Goal: Task Accomplishment & Management: Manage account settings

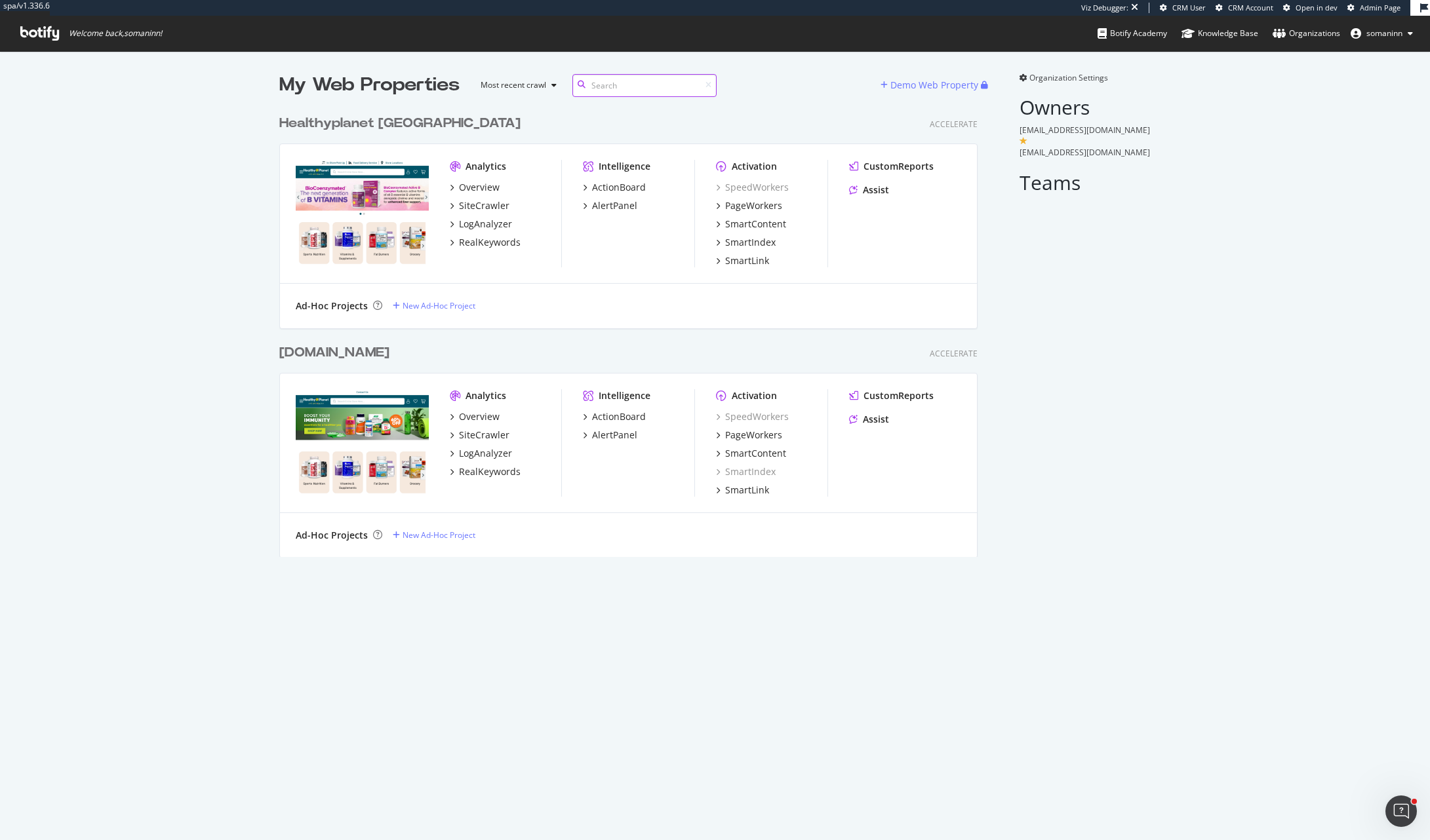
scroll to position [830, 1410]
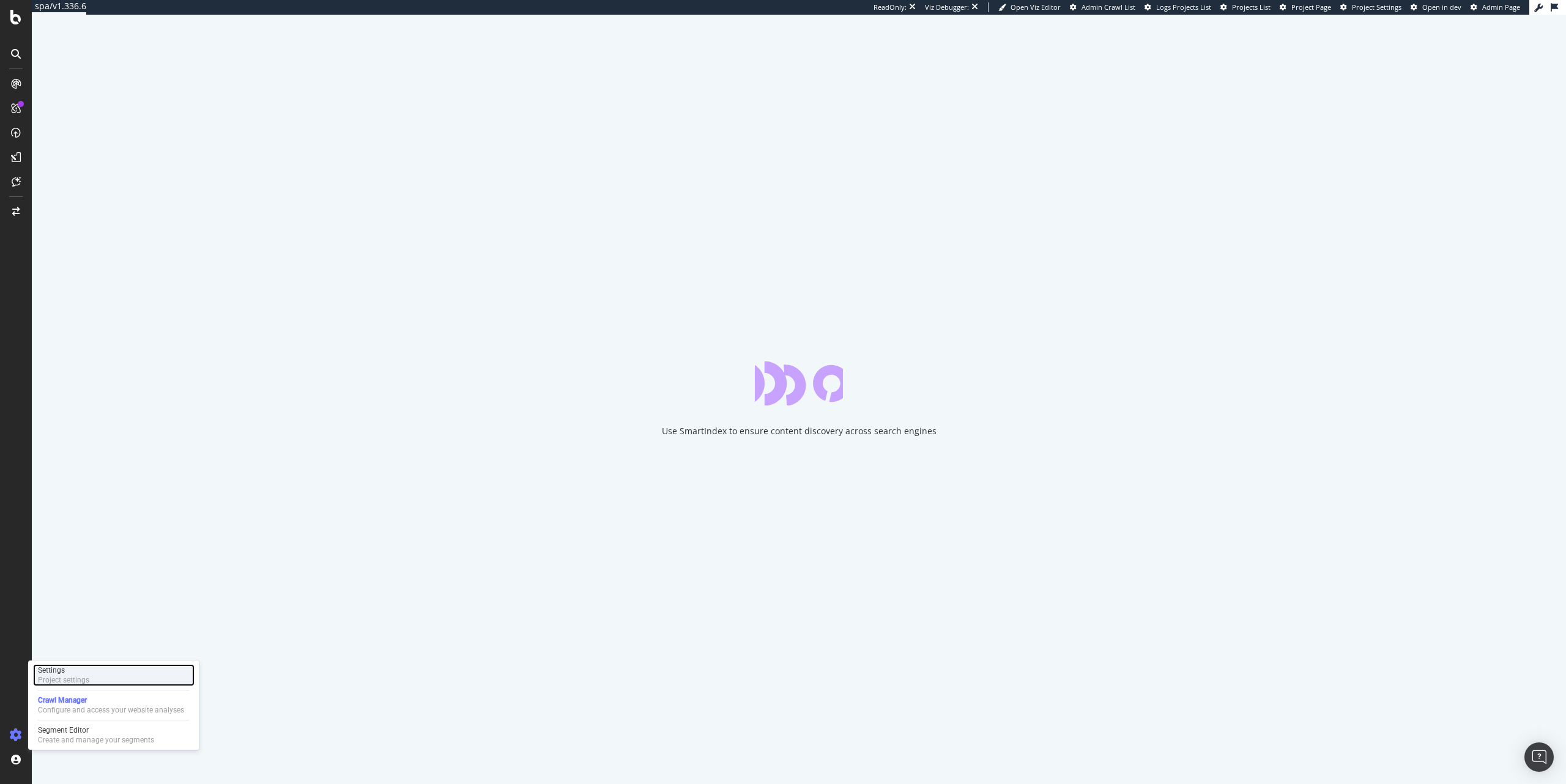
click at [63, 680] on div "Project settings" at bounding box center [63, 680] width 51 height 10
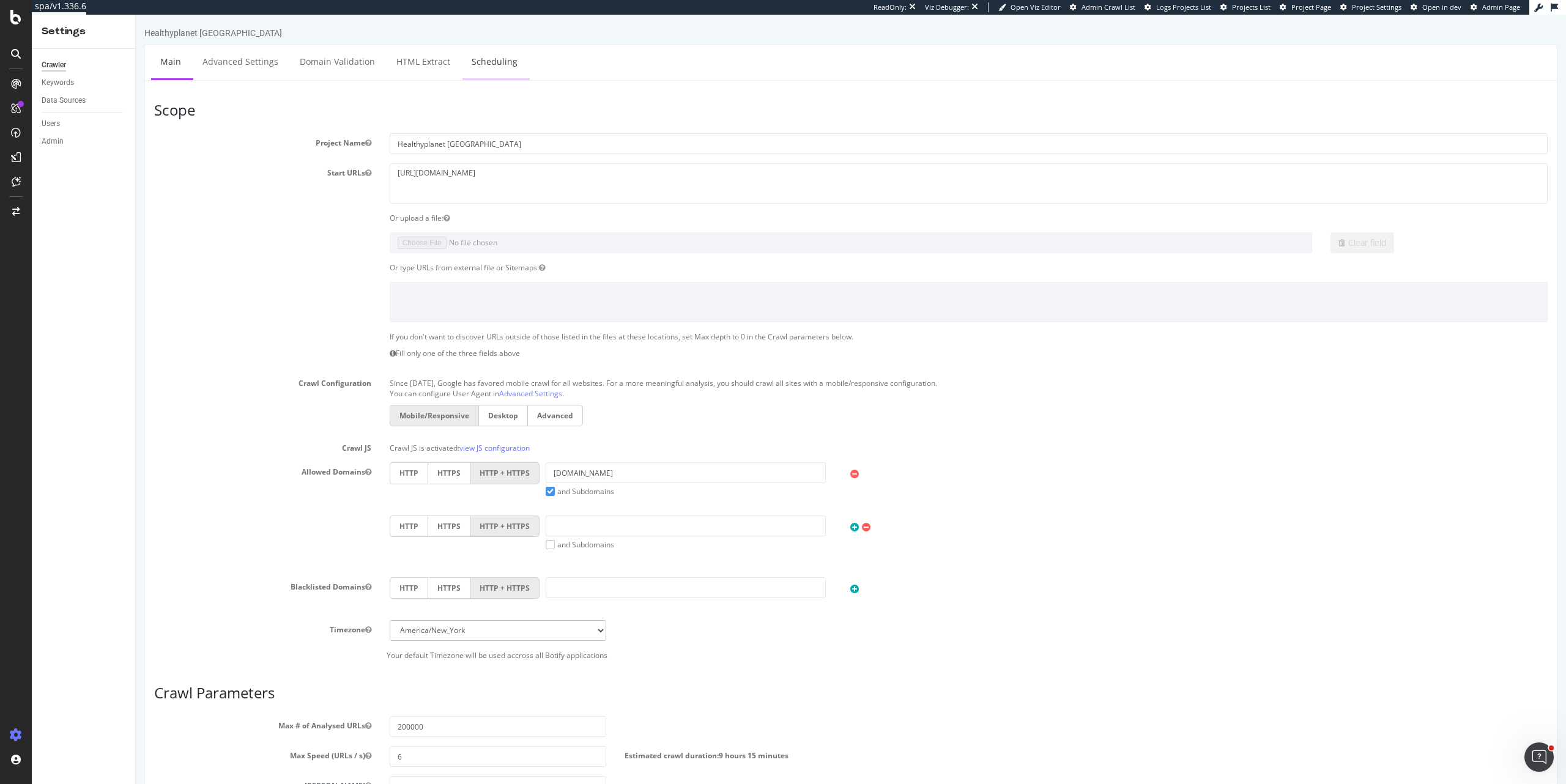
click at [481, 55] on link "Scheduling" at bounding box center [495, 61] width 64 height 33
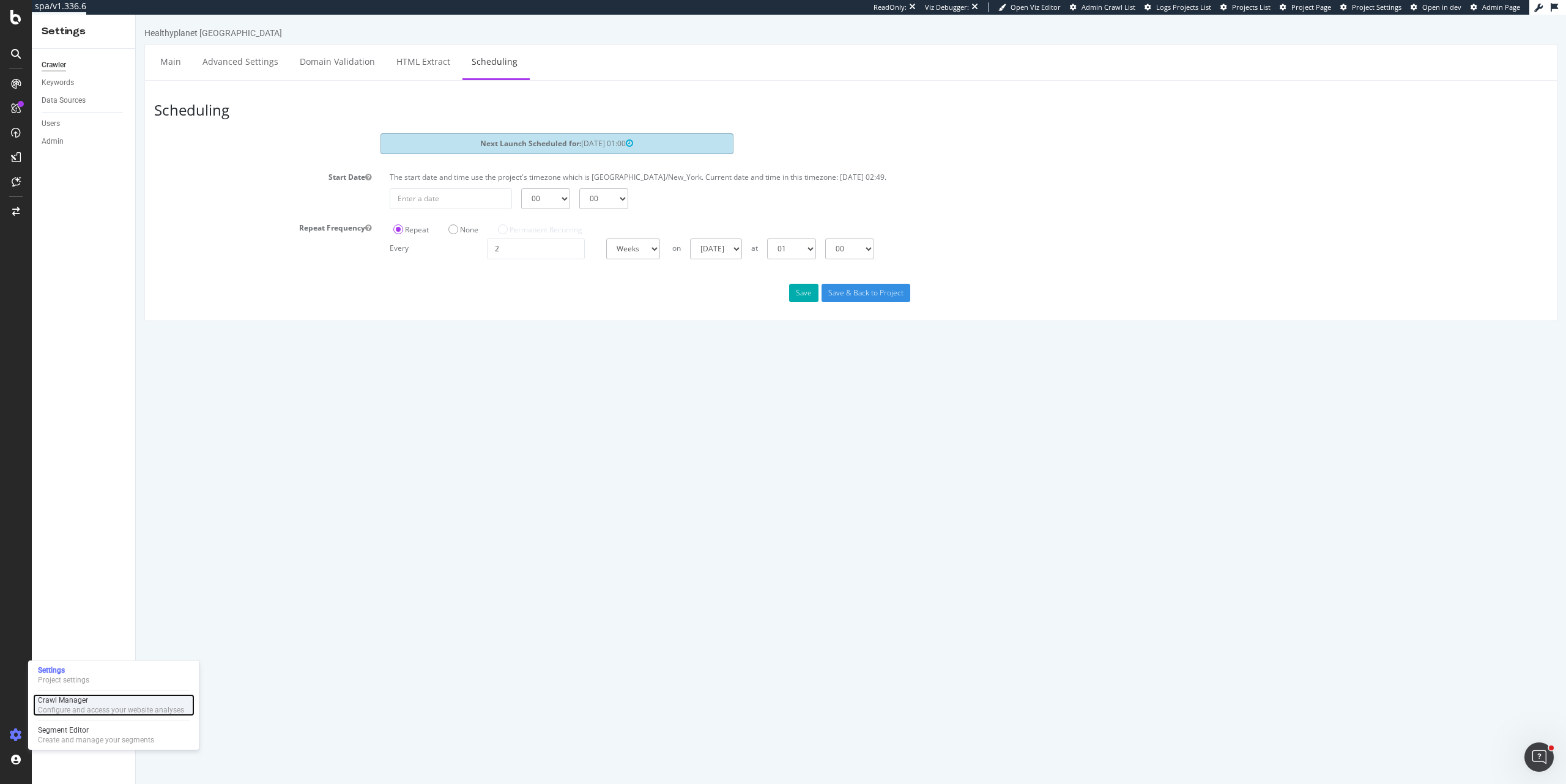
click at [79, 707] on div "Configure and access your website analyses" at bounding box center [111, 710] width 146 height 10
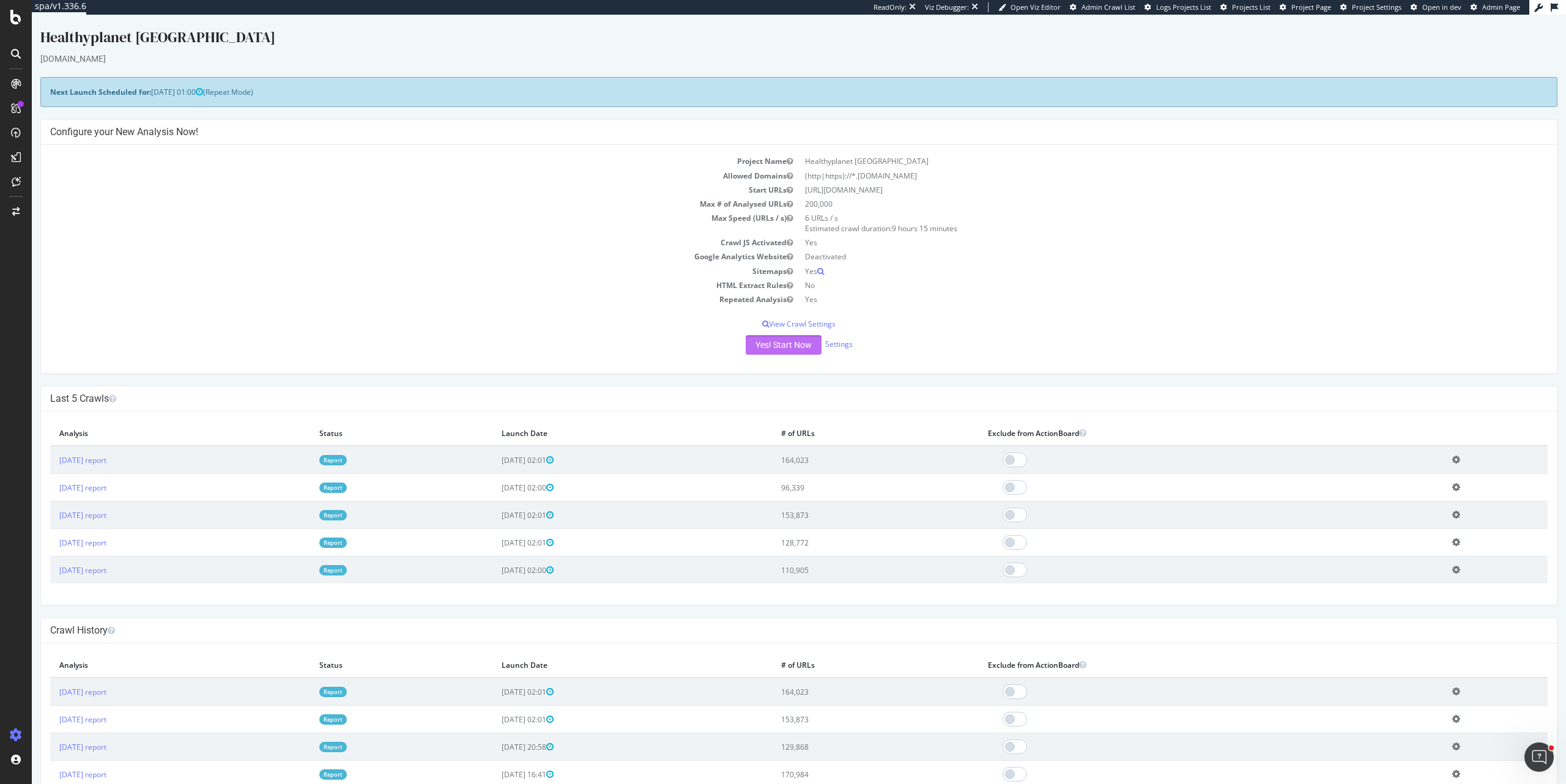
drag, startPoint x: 796, startPoint y: 352, endPoint x: 980, endPoint y: 331, distance: 185.2
click at [974, 332] on div "Project Name Healthyplanet Canada Allowed Domains (http|https)://*.healthyplane…" at bounding box center [799, 259] width 1516 height 228
click at [1197, 262] on td "Deactivated" at bounding box center [1173, 256] width 748 height 14
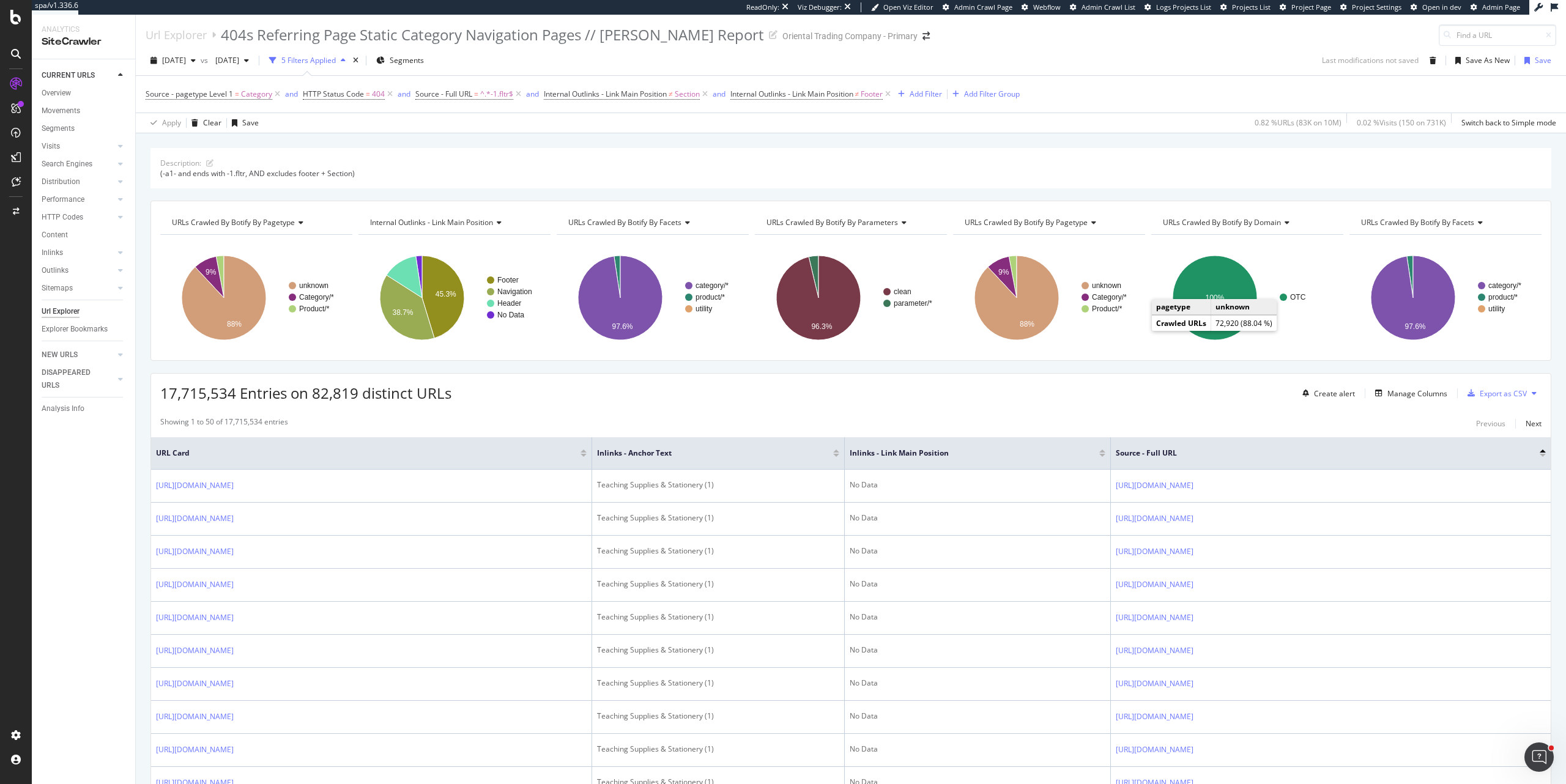
click at [838, 7] on div "Viz Debugger:" at bounding box center [820, 8] width 44 height 10
click at [837, 9] on div "Viz Debugger:" at bounding box center [819, 8] width 44 height 10
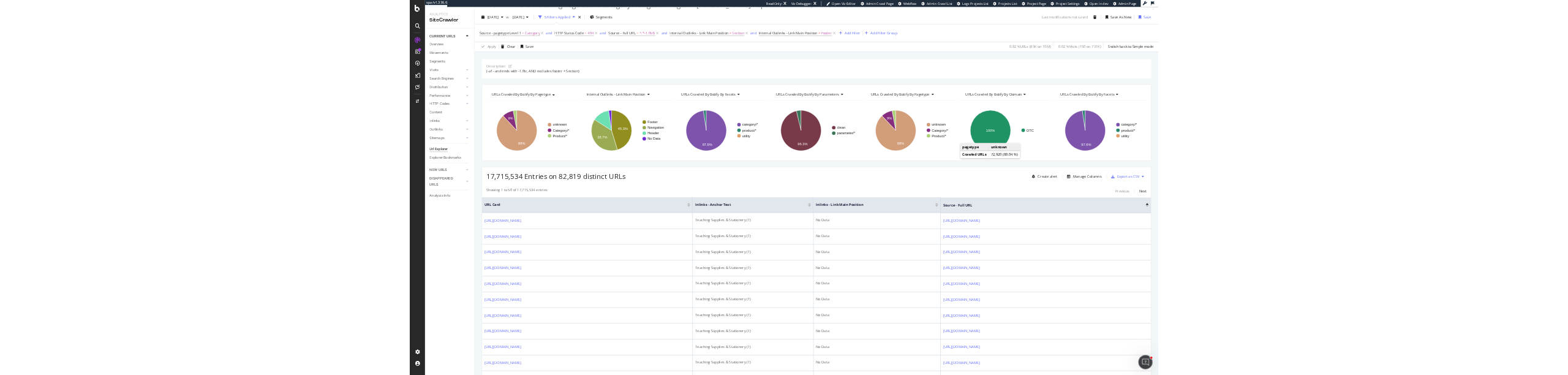
scroll to position [37, 0]
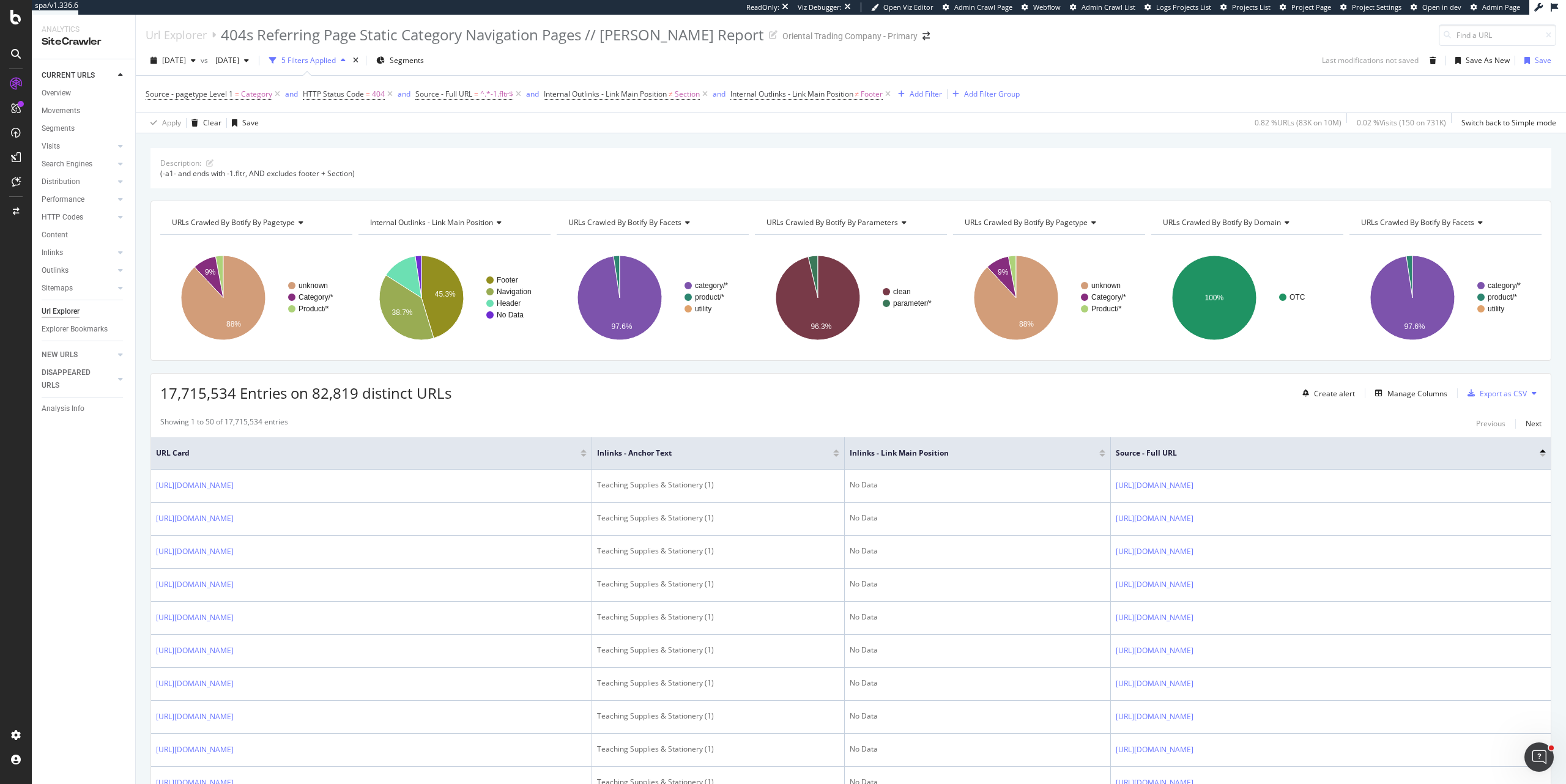
click at [874, 374] on div "17,715,534 Entries on 82,819 distinct URLs Create alert Manage Columns Export a…" at bounding box center [851, 389] width 1400 height 30
click at [830, 9] on div "Viz Debugger:" at bounding box center [820, 8] width 44 height 10
click at [979, 51] on div "2025 Jul. 25th vs 2025 Jun. 27th 5 Filters Applied Segments Last modifications …" at bounding box center [851, 63] width 1430 height 25
click at [679, 351] on rect "A chart." at bounding box center [652, 298] width 192 height 107
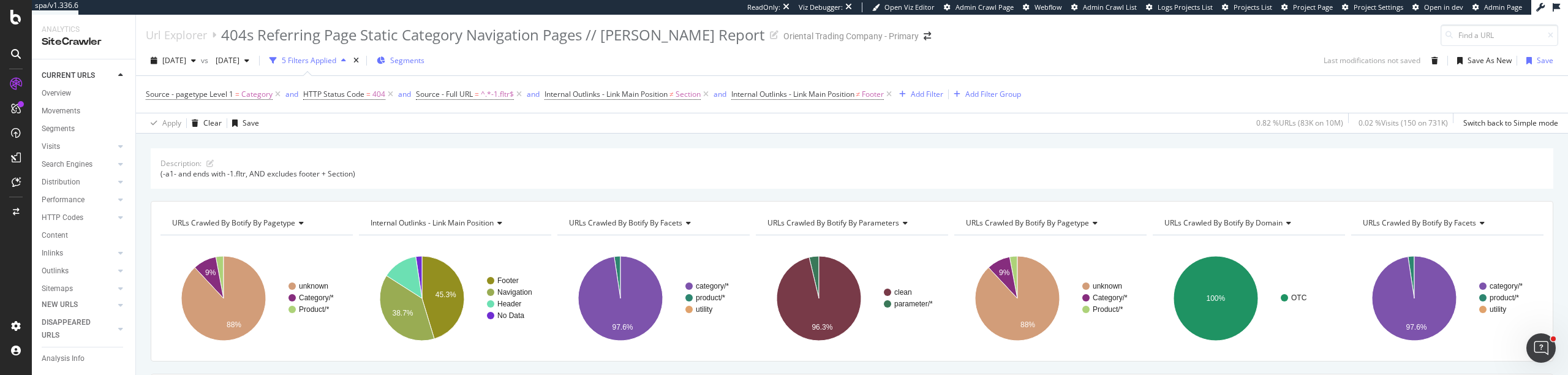
click at [424, 59] on span "Segments" at bounding box center [407, 60] width 34 height 10
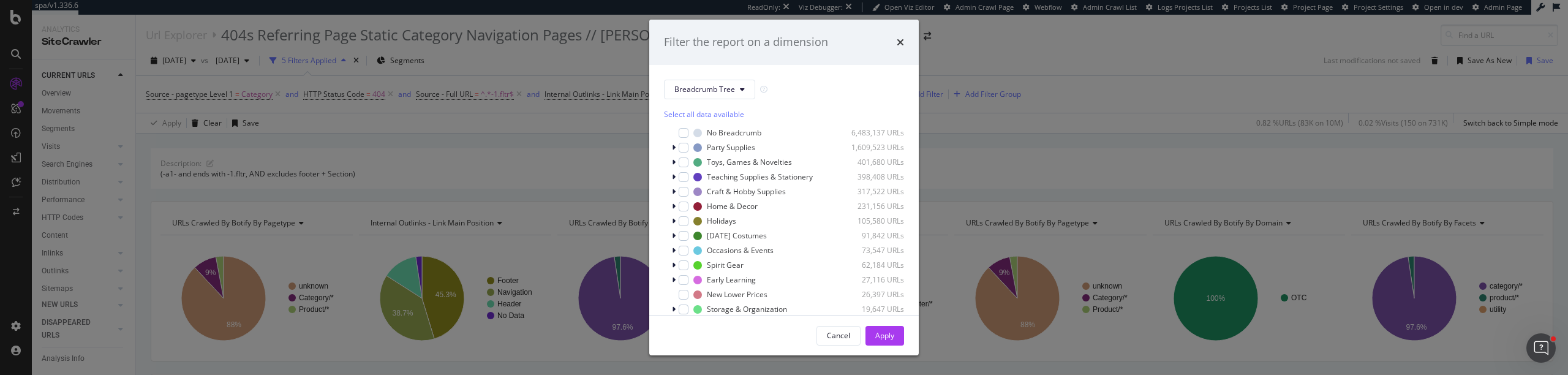
scroll to position [19, 0]
click at [984, 43] on div "Filter the report on a dimension Breadcrumb Tree Select all data available No B…" at bounding box center [784, 188] width 1568 height 375
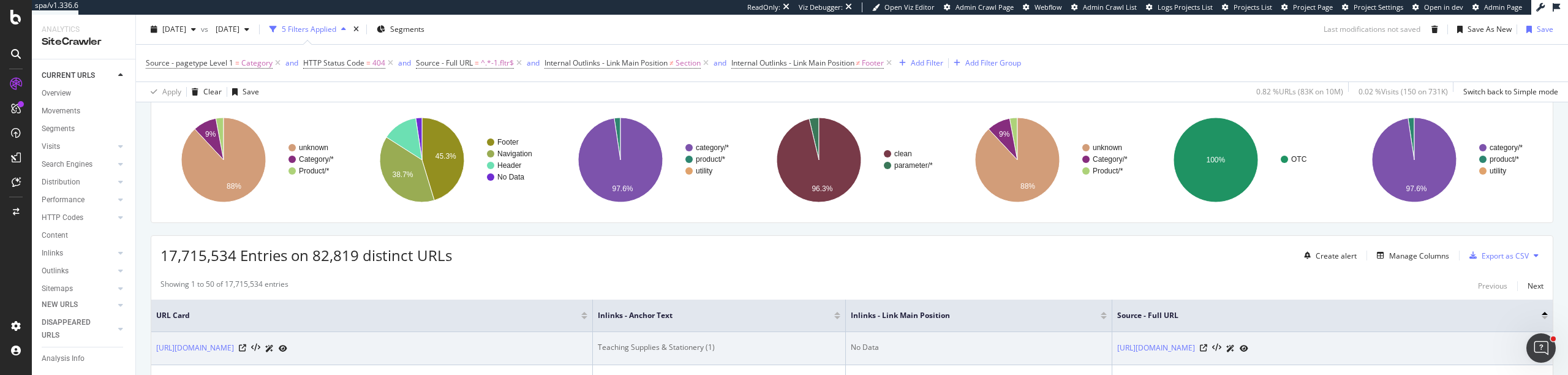
scroll to position [147, 0]
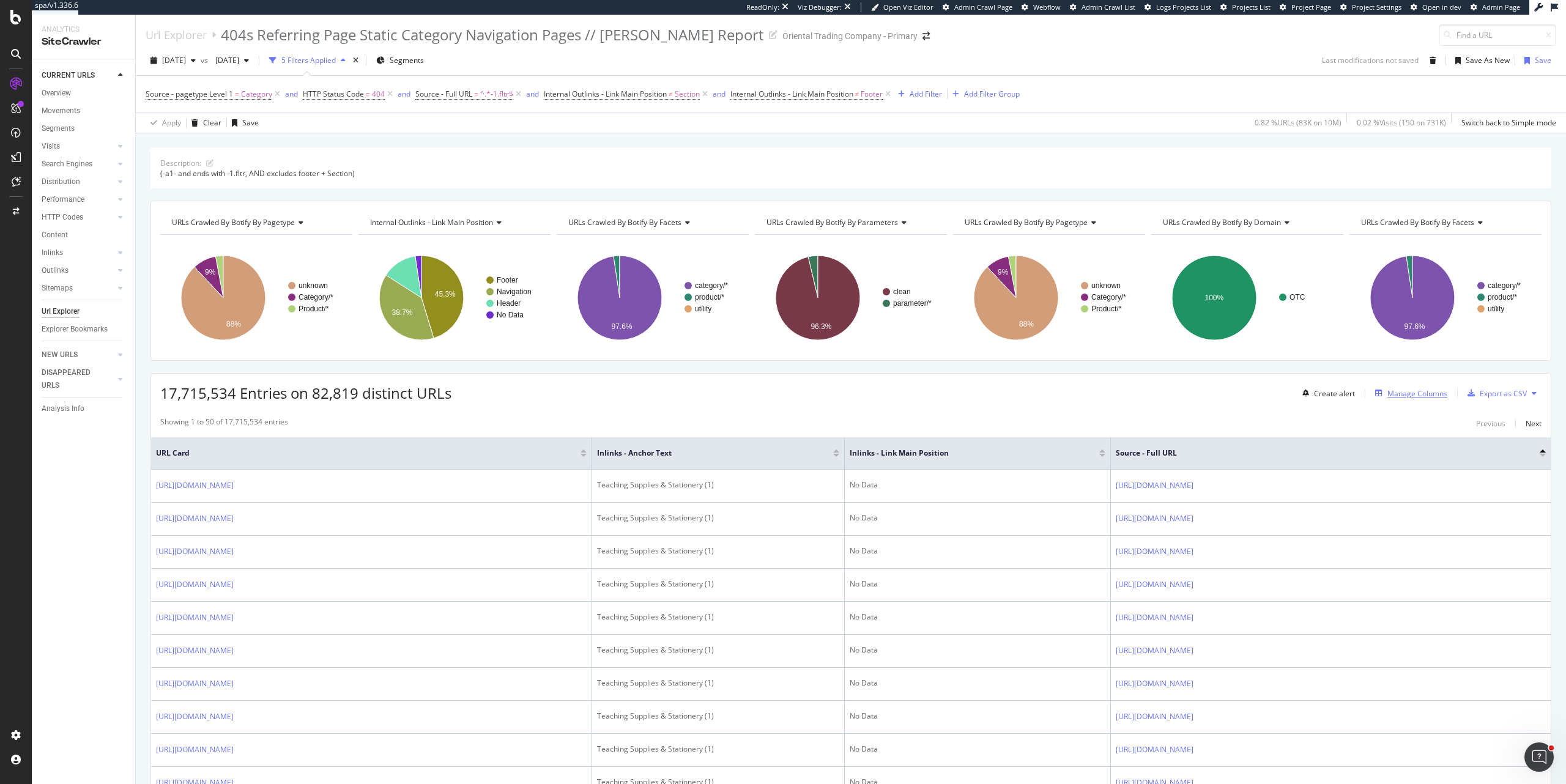
click at [1419, 374] on div "Manage Columns" at bounding box center [1418, 393] width 60 height 10
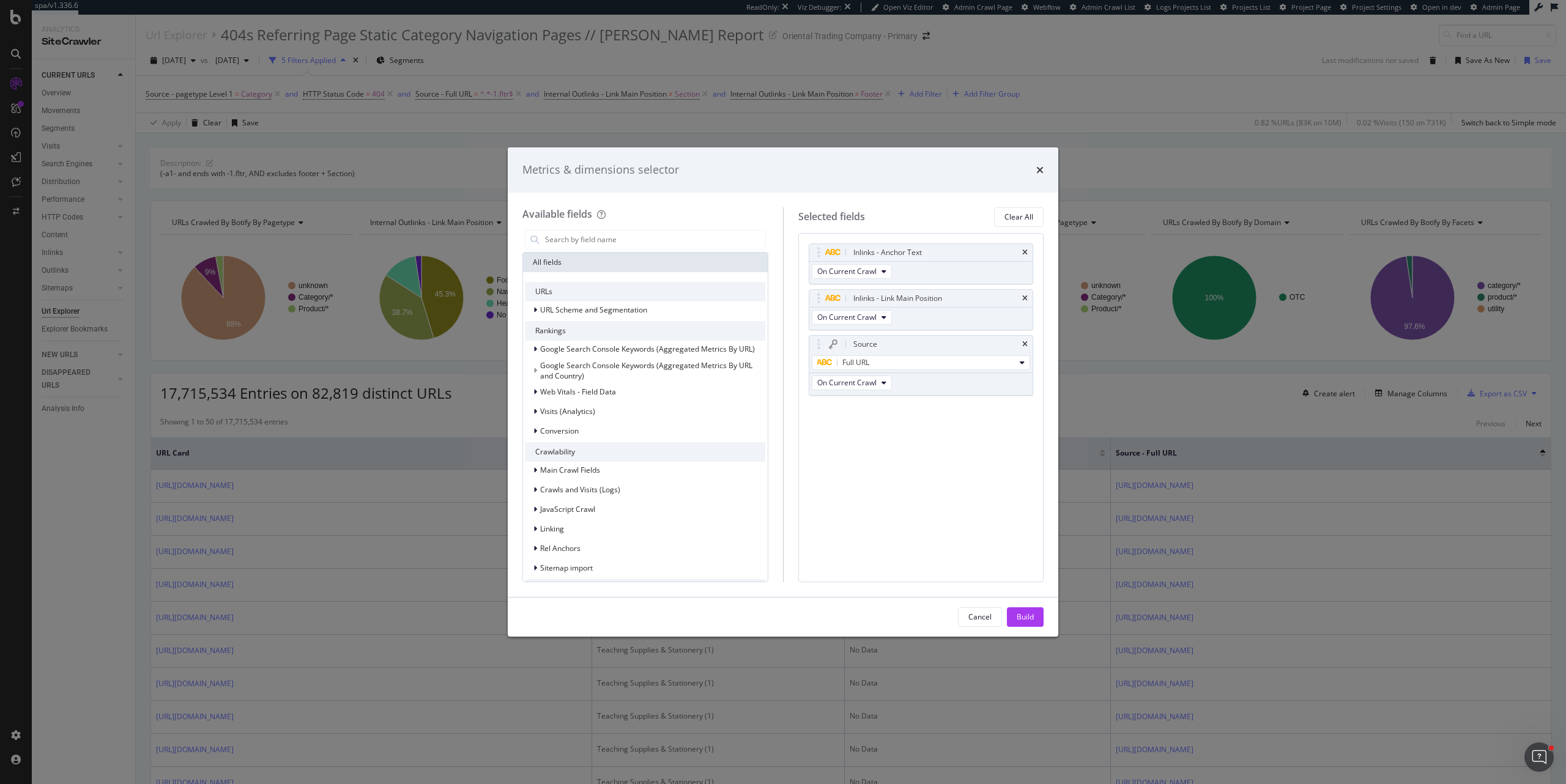
drag, startPoint x: 1039, startPoint y: 172, endPoint x: 1062, endPoint y: 179, distance: 24.0
click at [1039, 171] on icon "times" at bounding box center [1040, 170] width 8 height 10
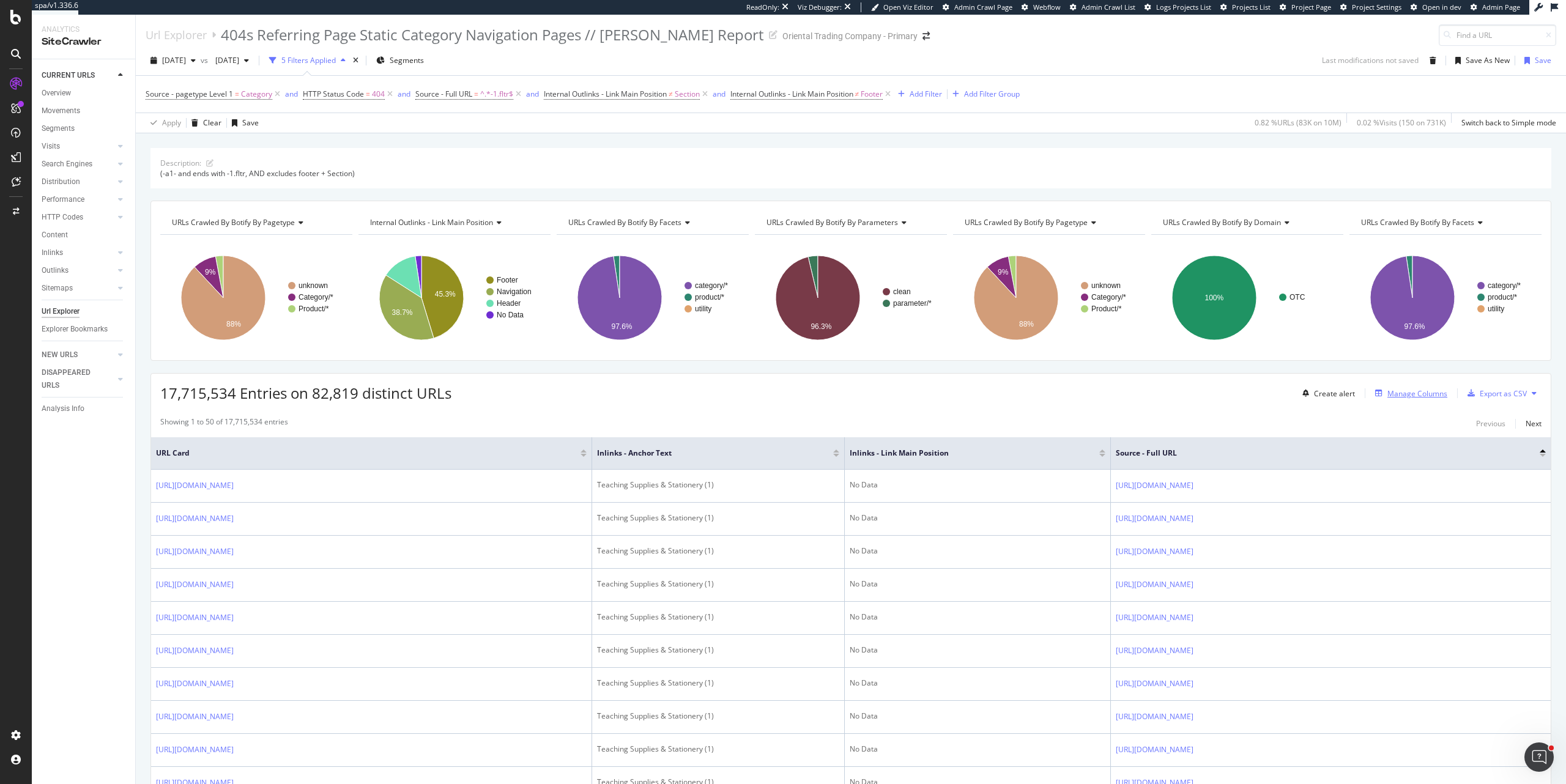
click at [1434, 374] on div "Manage Columns" at bounding box center [1418, 393] width 60 height 10
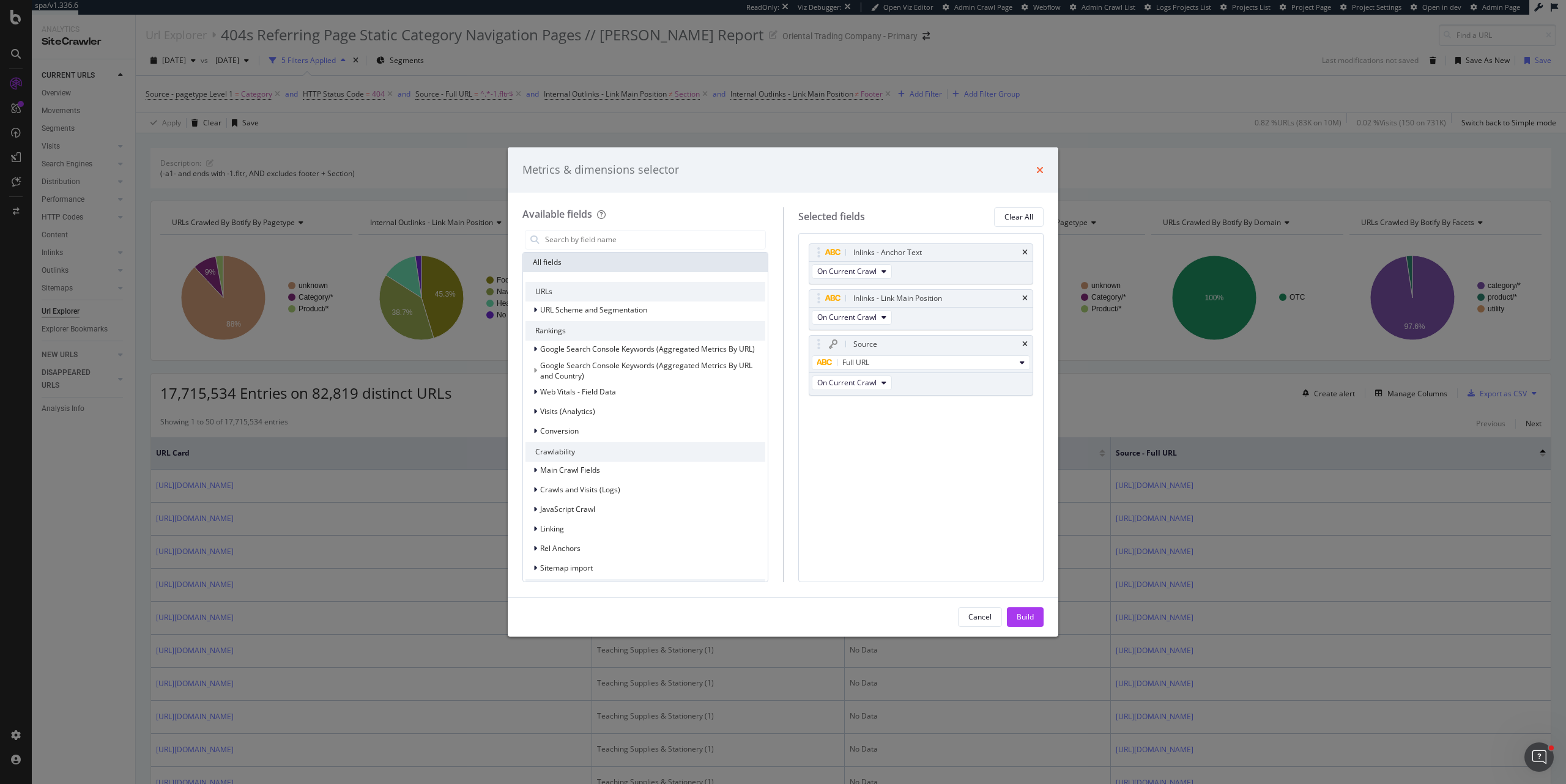
click at [1039, 167] on icon "times" at bounding box center [1040, 170] width 8 height 10
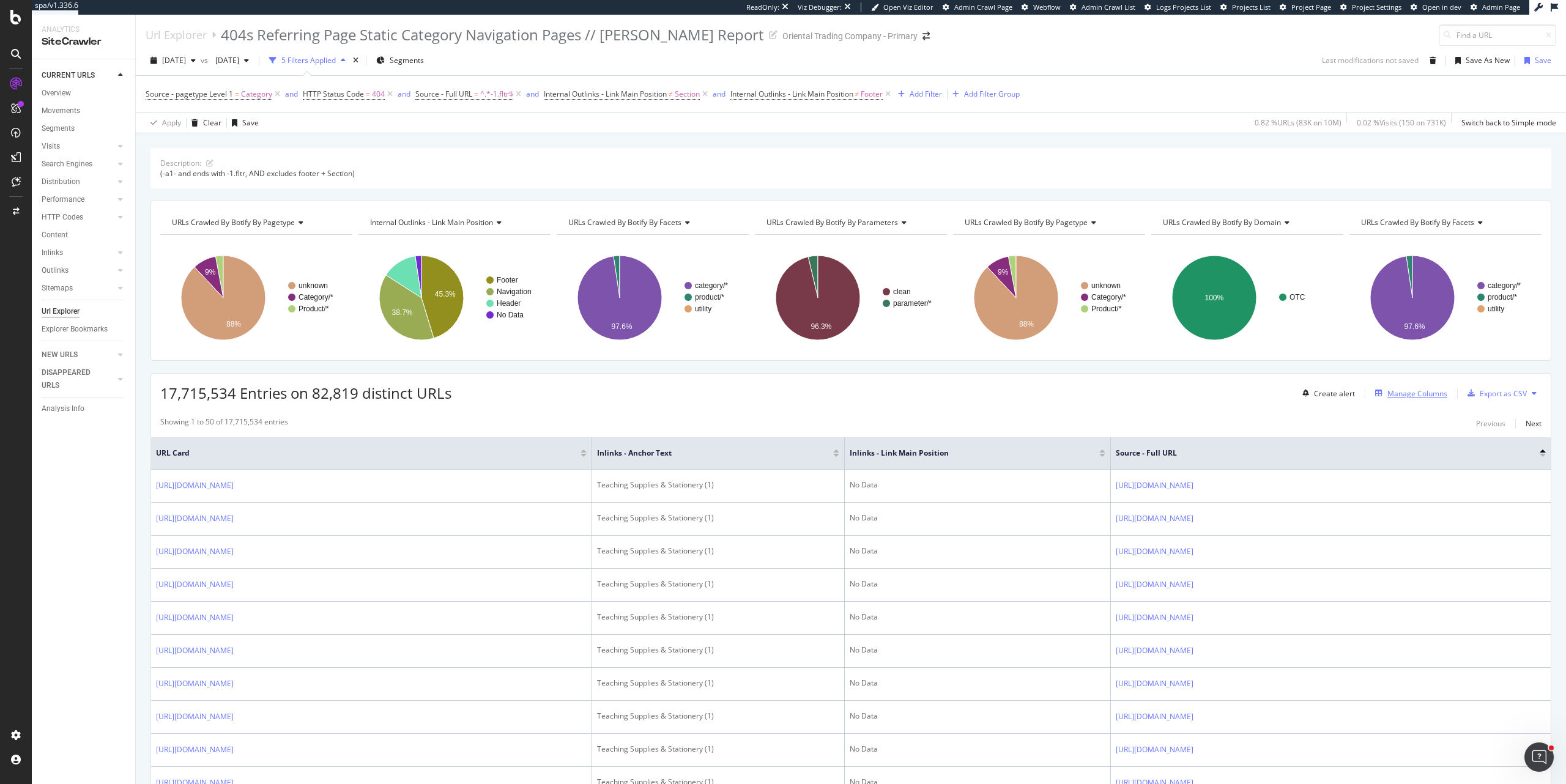
click at [1392, 374] on div "Manage Columns" at bounding box center [1418, 393] width 60 height 10
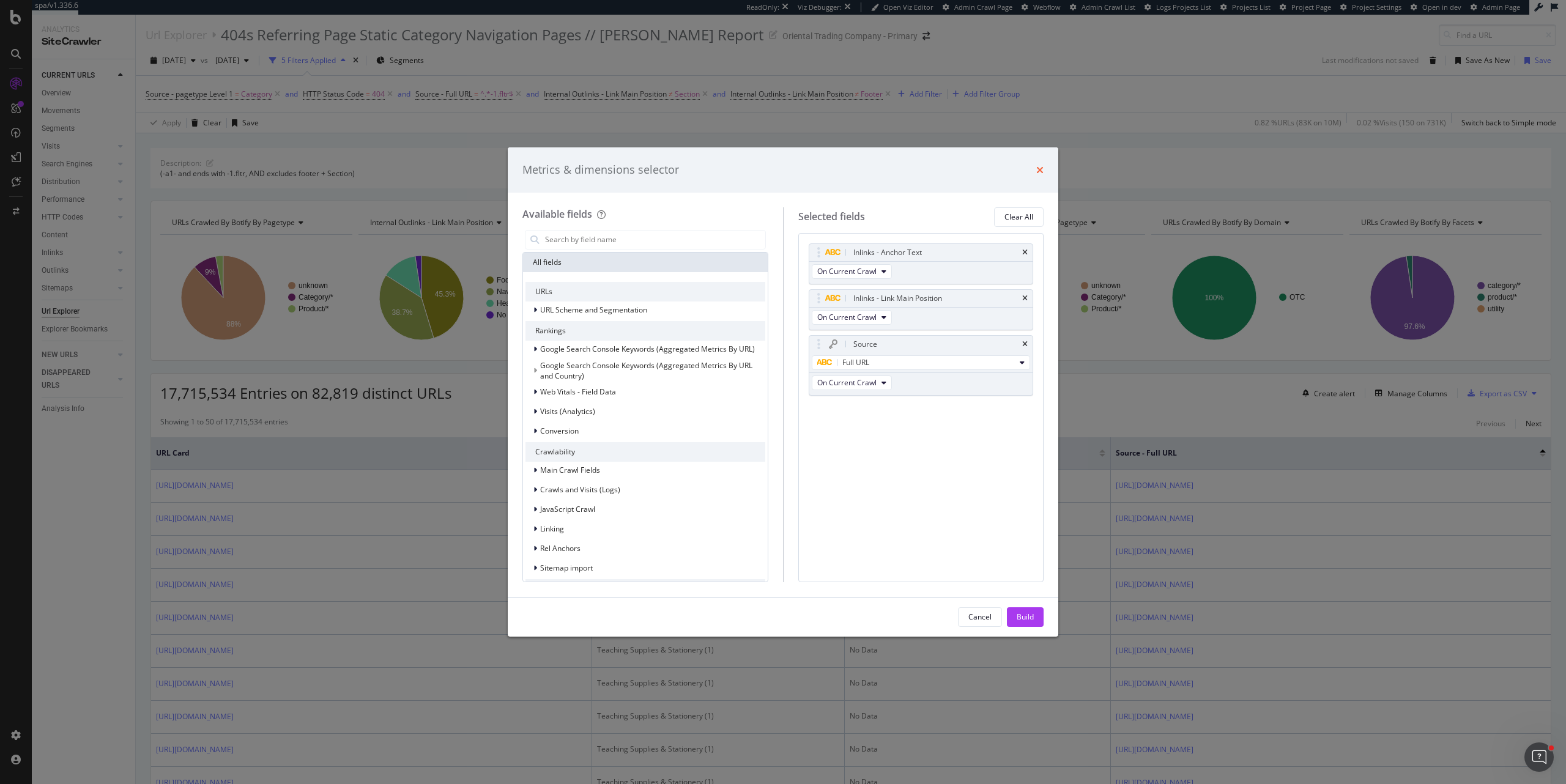
click at [1041, 172] on icon "times" at bounding box center [1040, 170] width 8 height 10
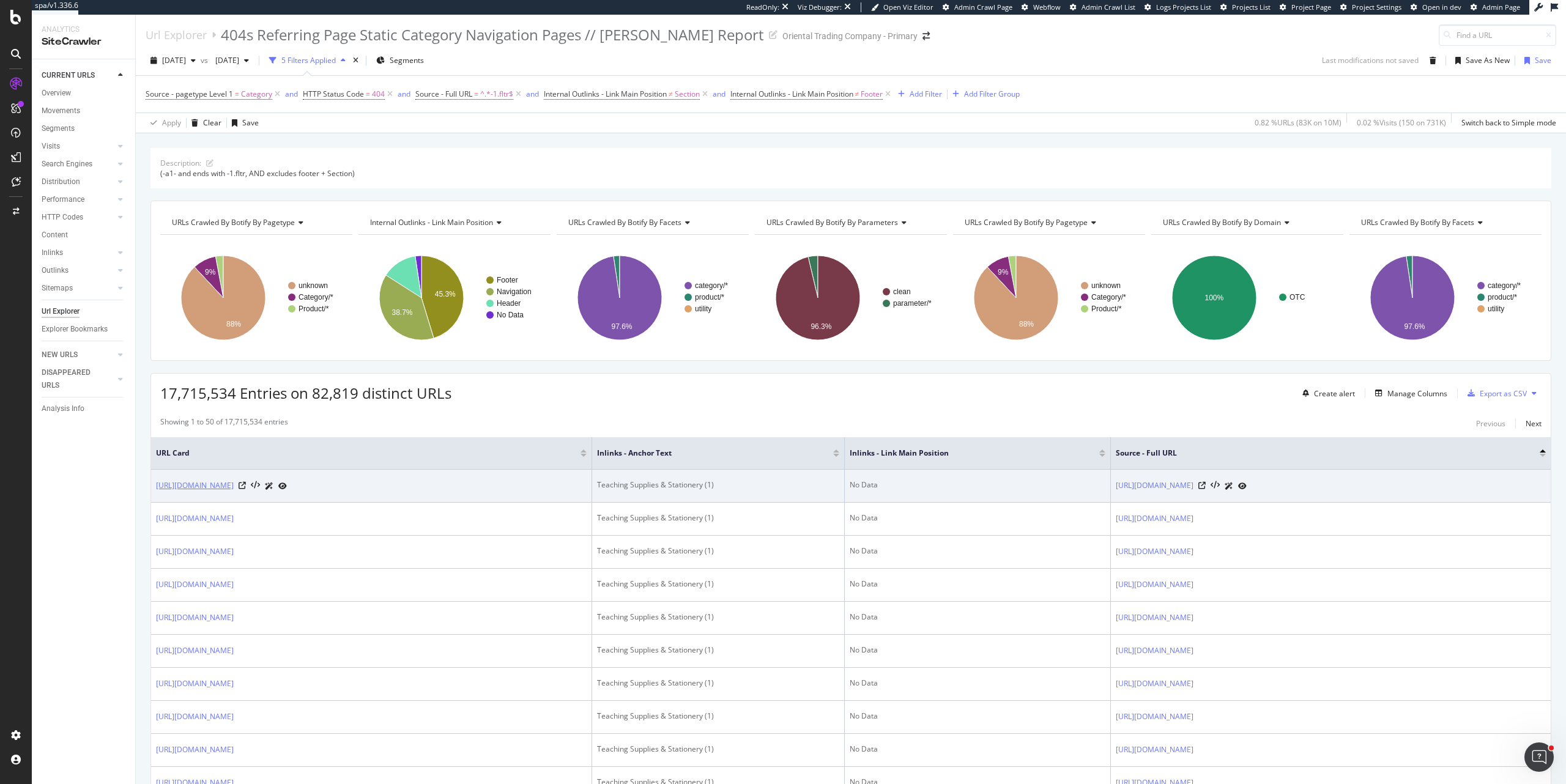
drag, startPoint x: 154, startPoint y: 490, endPoint x: 547, endPoint y: 492, distance: 393.0
click at [547, 374] on td "https://www.orientaltrading.com/teaching-supplies-and-stationery/1-year-olds/an…" at bounding box center [371, 486] width 441 height 33
copy link "https://www.orientaltrading.com/teaching-supplies-and-stationery/1-year-olds/an…"
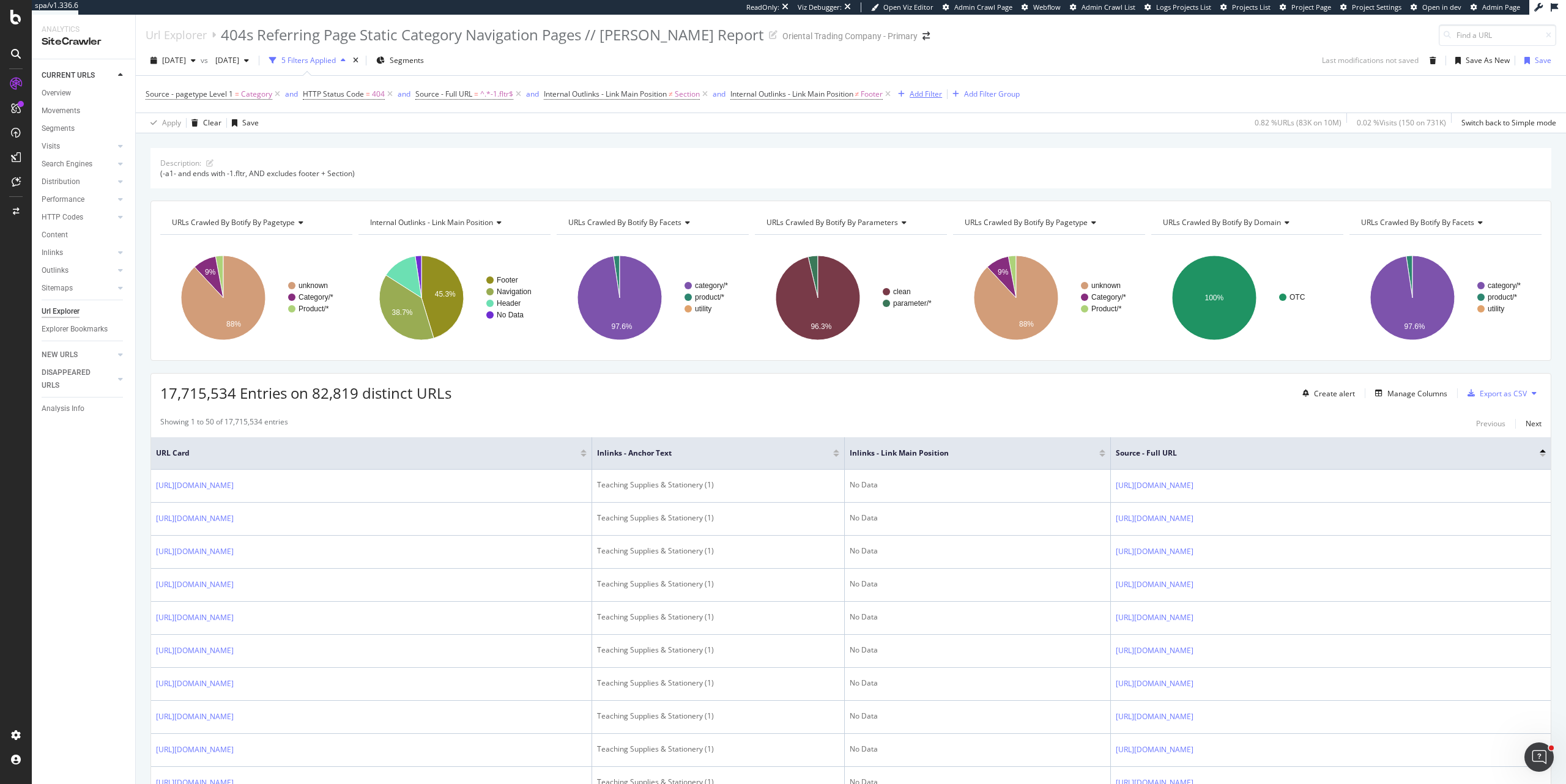
click at [928, 95] on div "Add Filter" at bounding box center [926, 94] width 32 height 10
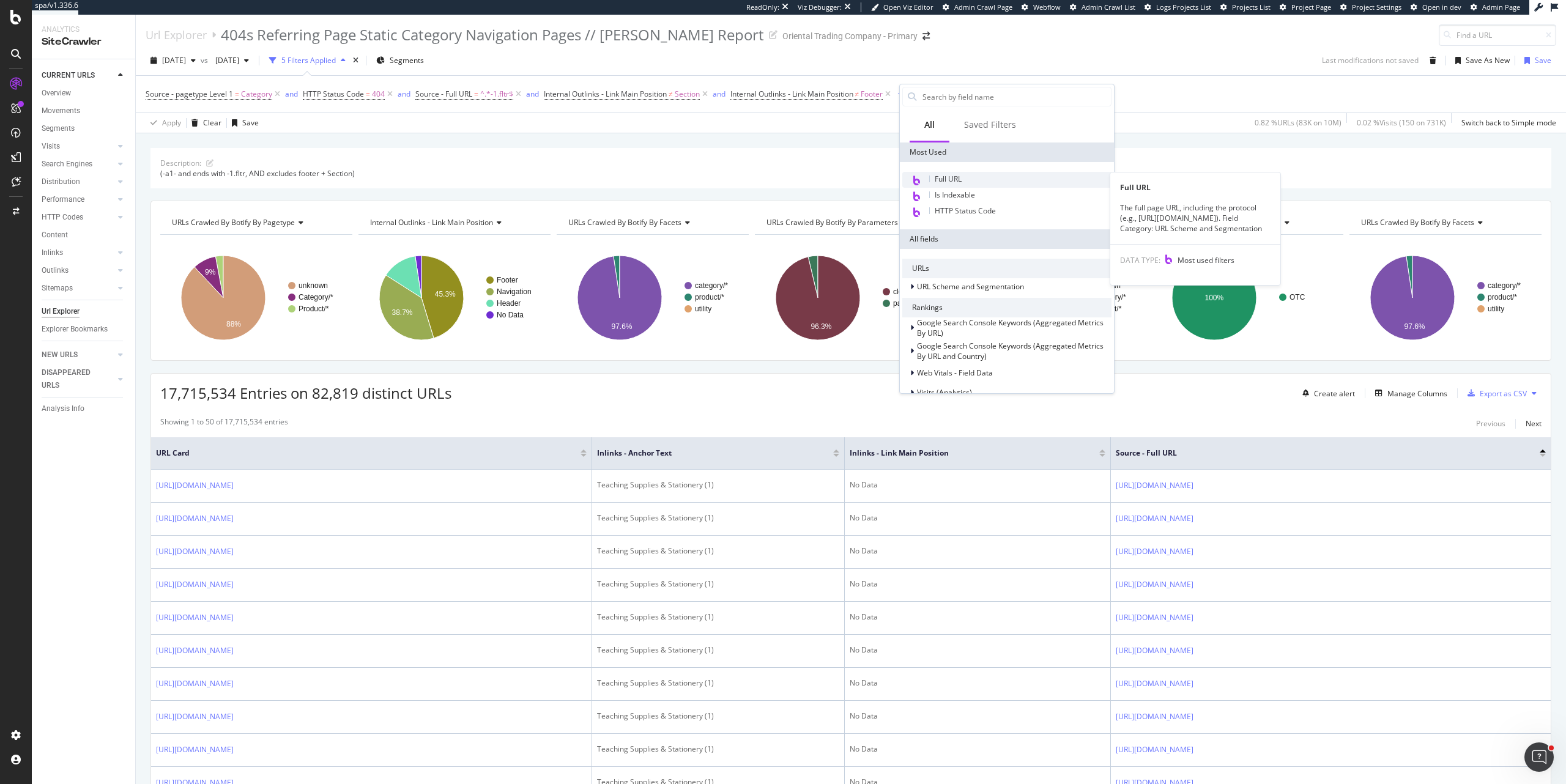
click at [962, 182] on span "Full URL" at bounding box center [947, 178] width 27 height 10
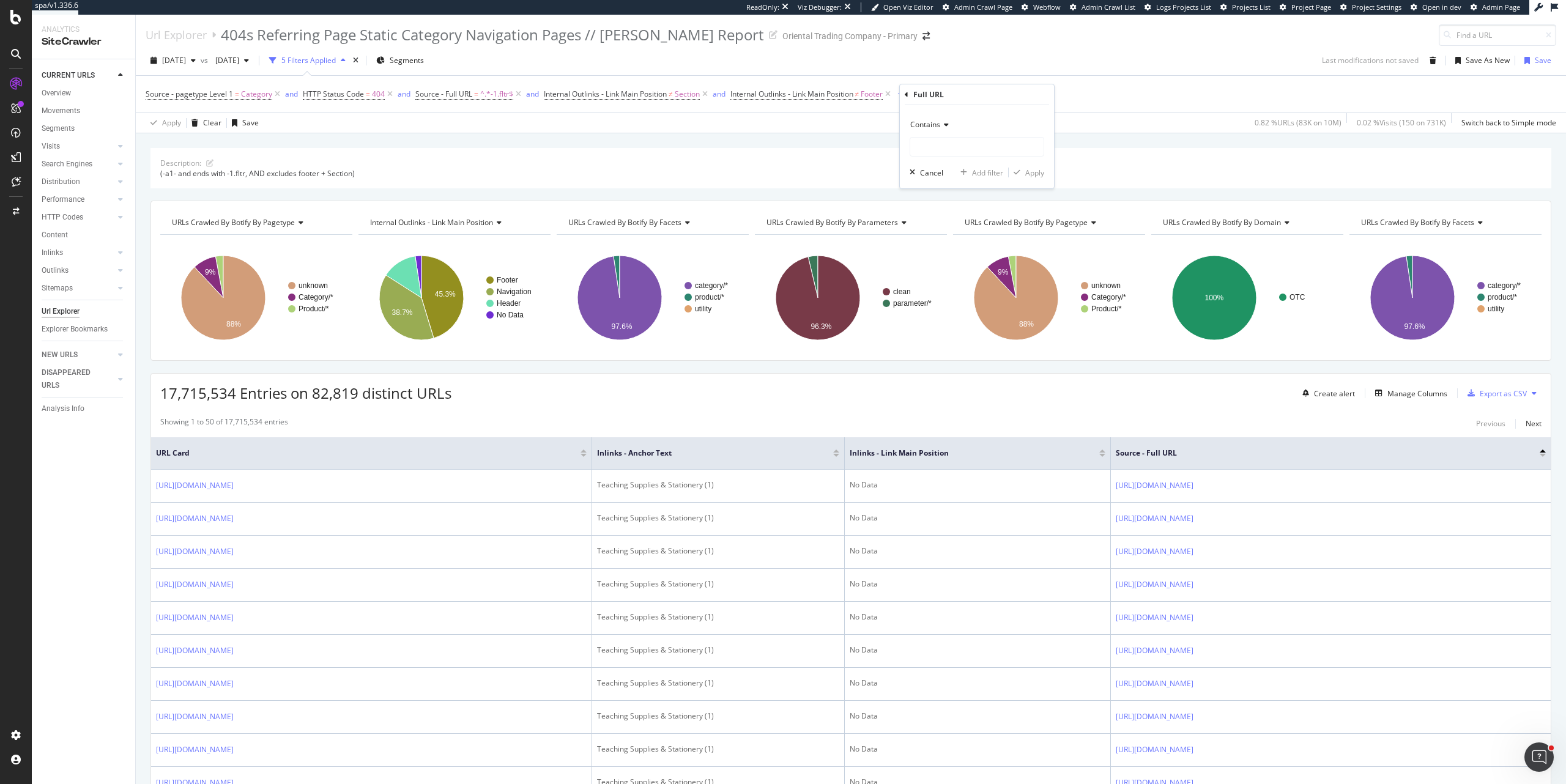
click at [941, 120] on div "Contains" at bounding box center [977, 124] width 135 height 20
click at [941, 146] on span "Equal to" at bounding box center [930, 150] width 27 height 10
click at [949, 146] on input "text" at bounding box center [977, 146] width 133 height 20
paste input "https://www.orientaltrading.com/teaching-supplies-and-stationery/1-year-olds/an…"
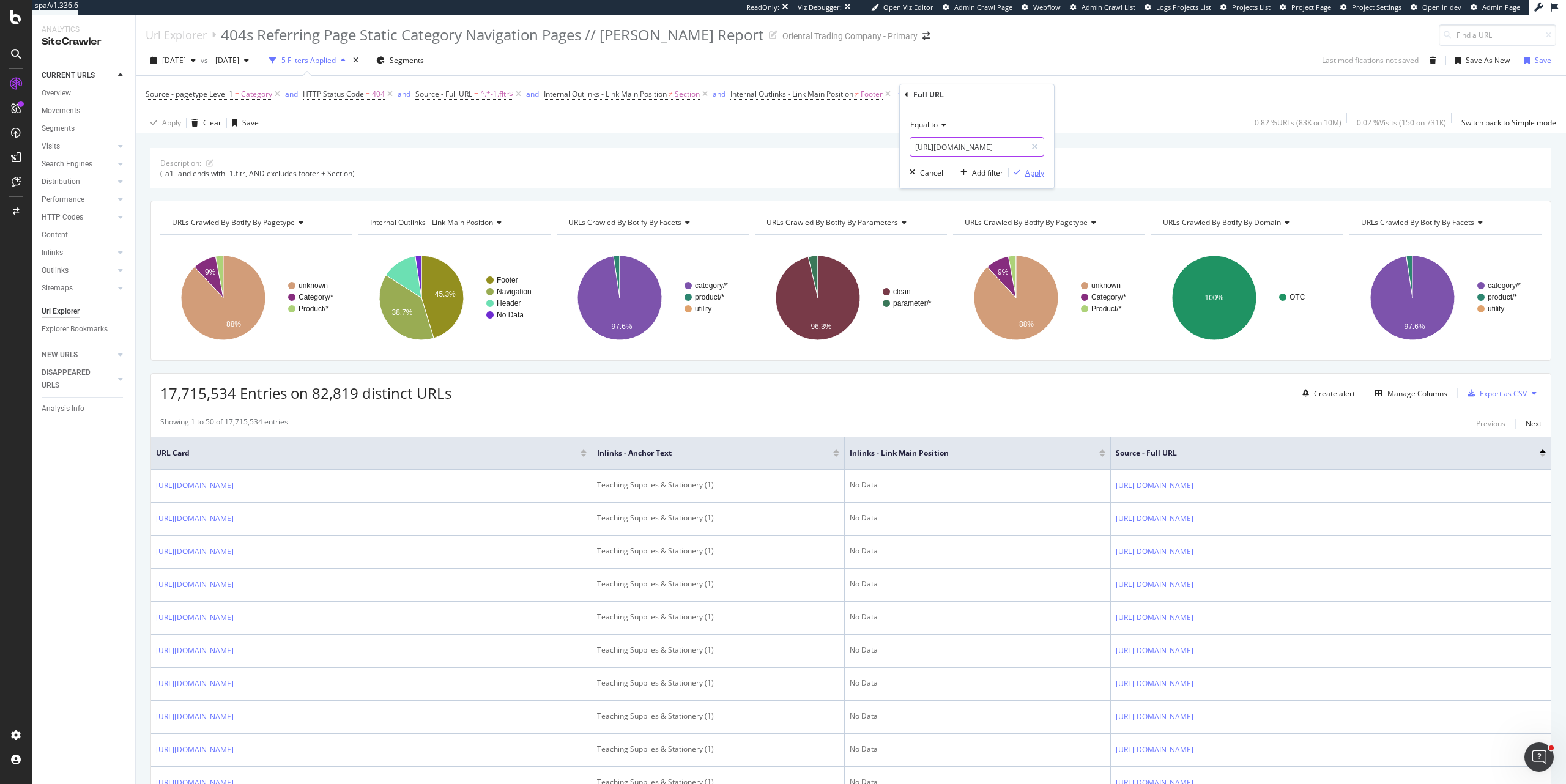
type input "https://www.orientaltrading.com/teaching-supplies-and-stationery/1-year-olds/an…"
click at [1039, 170] on div "Apply" at bounding box center [1035, 172] width 19 height 10
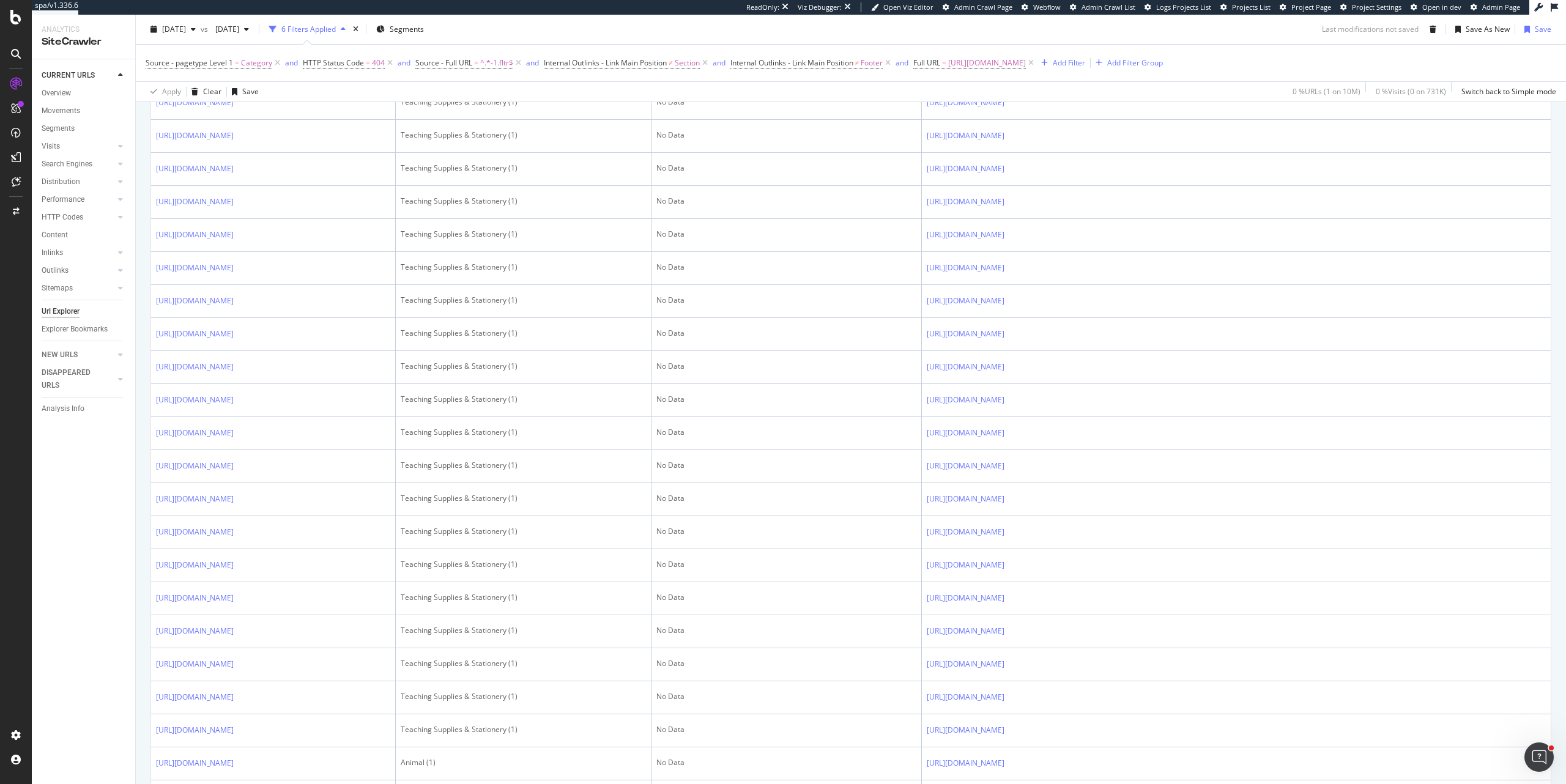
scroll to position [982, 0]
drag, startPoint x: 1198, startPoint y: 206, endPoint x: 891, endPoint y: 185, distance: 307.7
copy tr "https://www.orientaltrading.com/1-year-olds/animal-a1-90000+2762+1260-1.fltr"
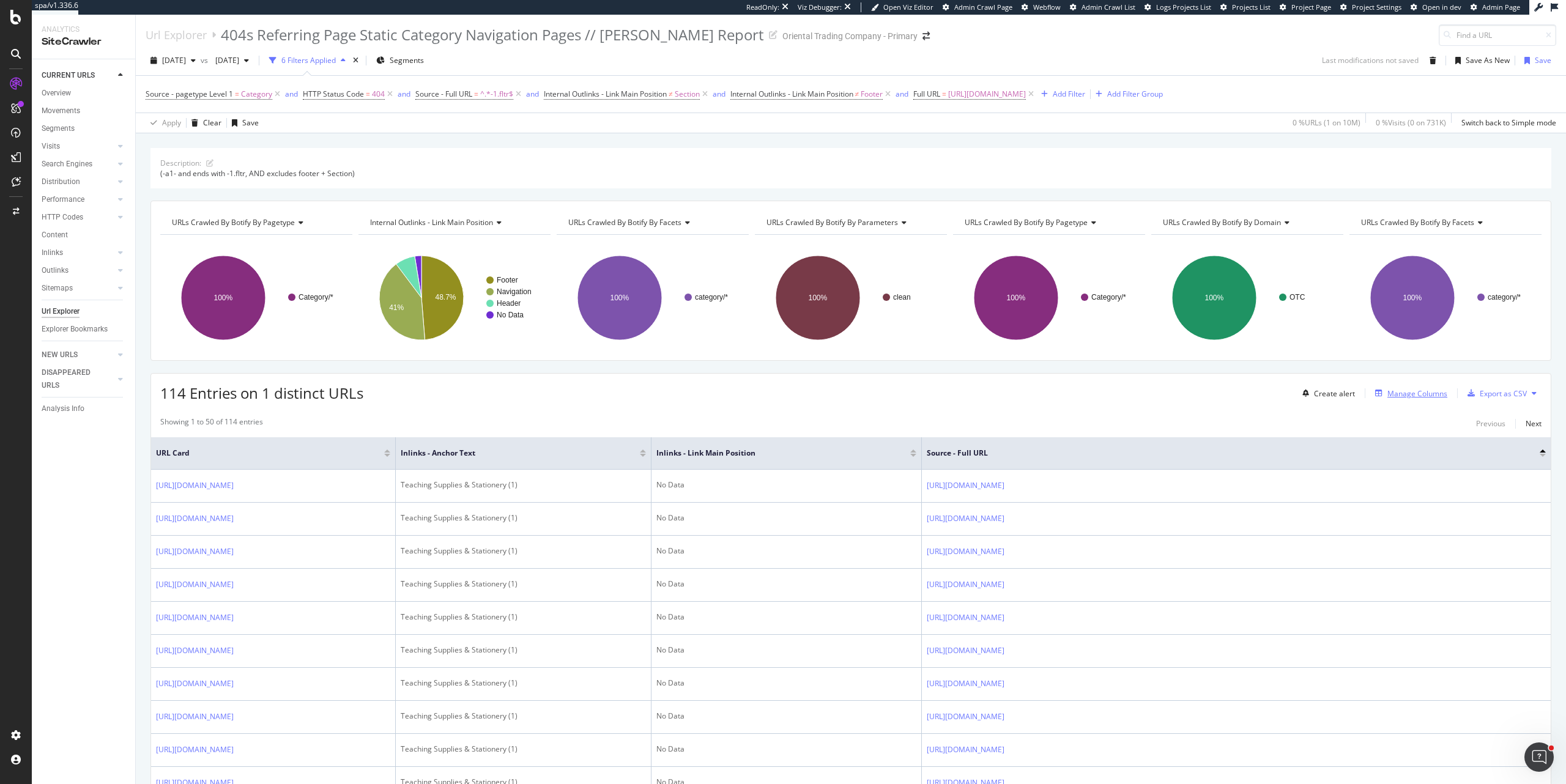
click at [1407, 374] on div "Manage Columns" at bounding box center [1418, 393] width 60 height 10
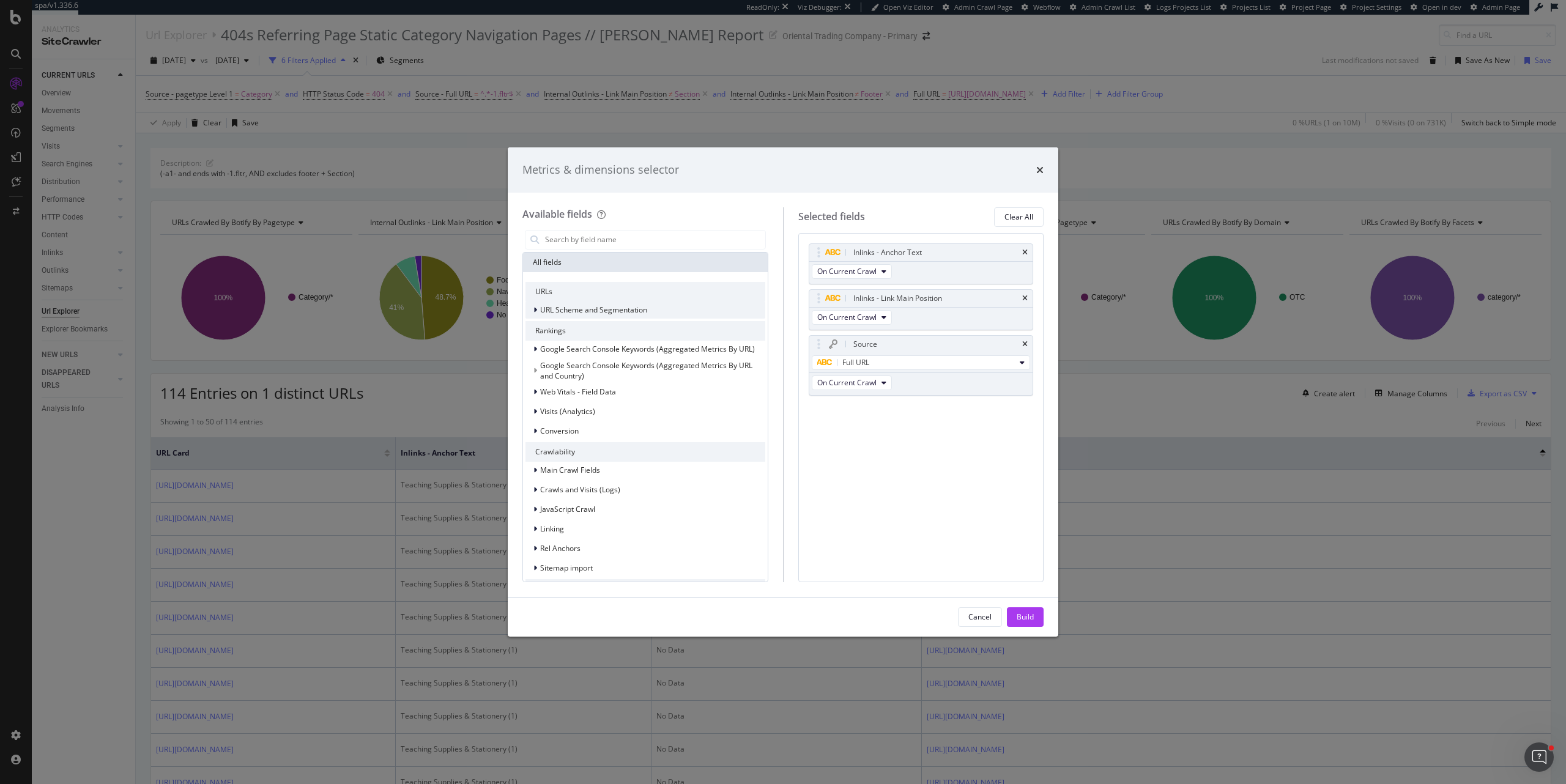
click at [664, 308] on div "URL Scheme and Segmentation" at bounding box center [645, 310] width 240 height 17
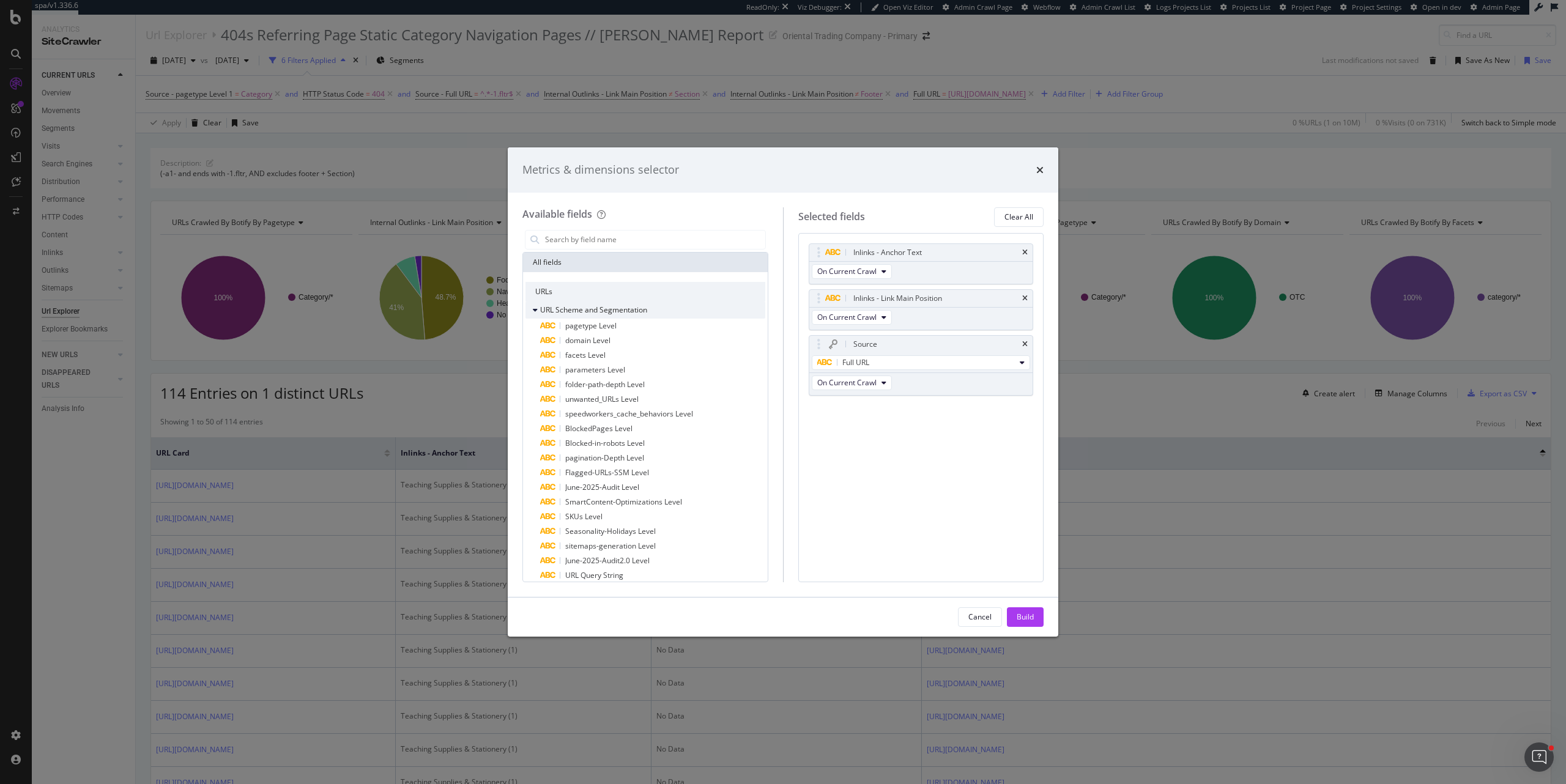
click at [664, 308] on div "URL Scheme and Segmentation" at bounding box center [645, 310] width 240 height 17
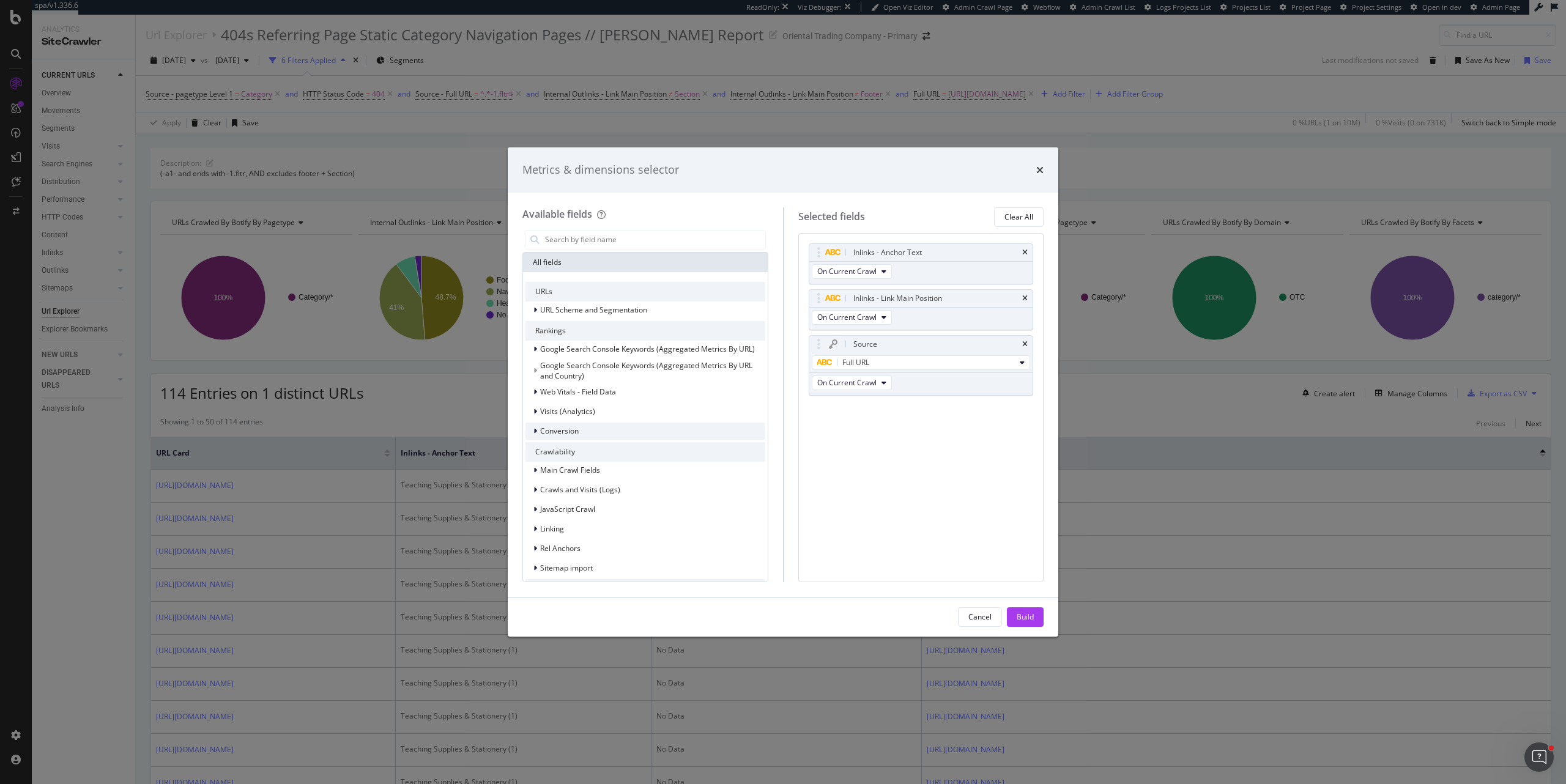
click at [643, 374] on div "Conversion" at bounding box center [645, 431] width 240 height 17
click at [687, 374] on div "Revenue" at bounding box center [652, 491] width 225 height 14
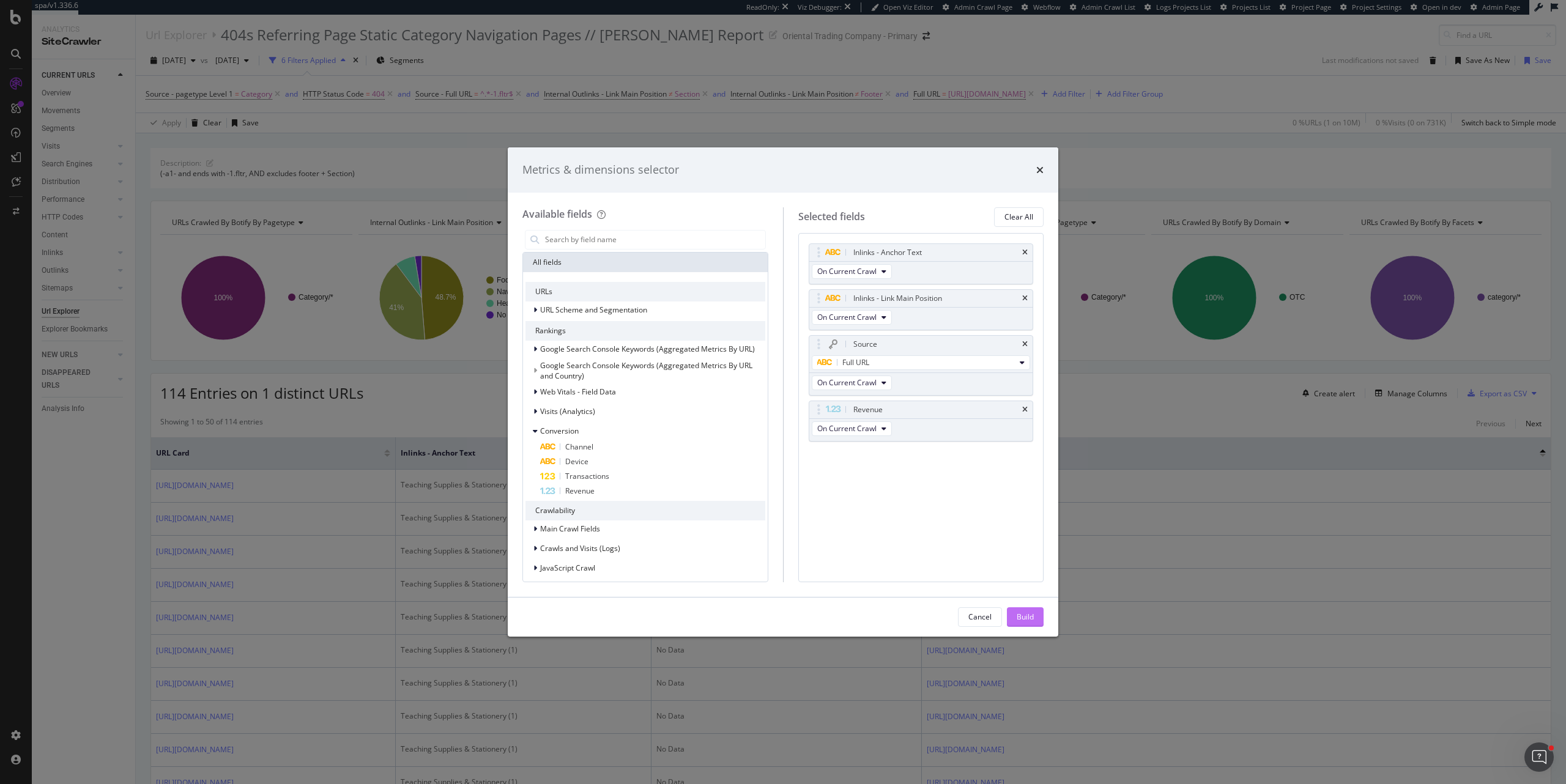
click at [1028, 374] on div "Build" at bounding box center [1025, 617] width 17 height 18
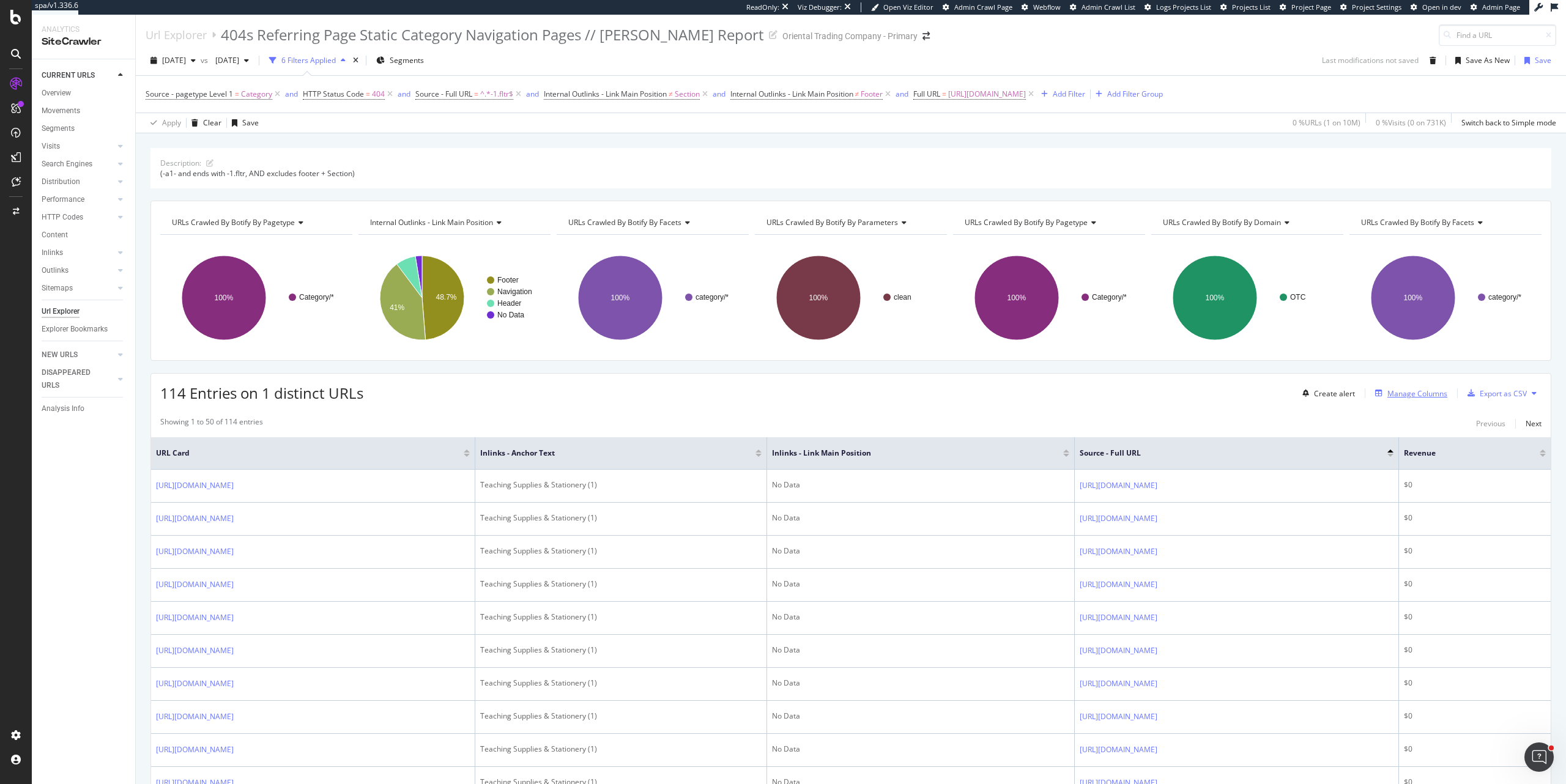
click at [1429, 374] on div "Manage Columns" at bounding box center [1418, 393] width 60 height 10
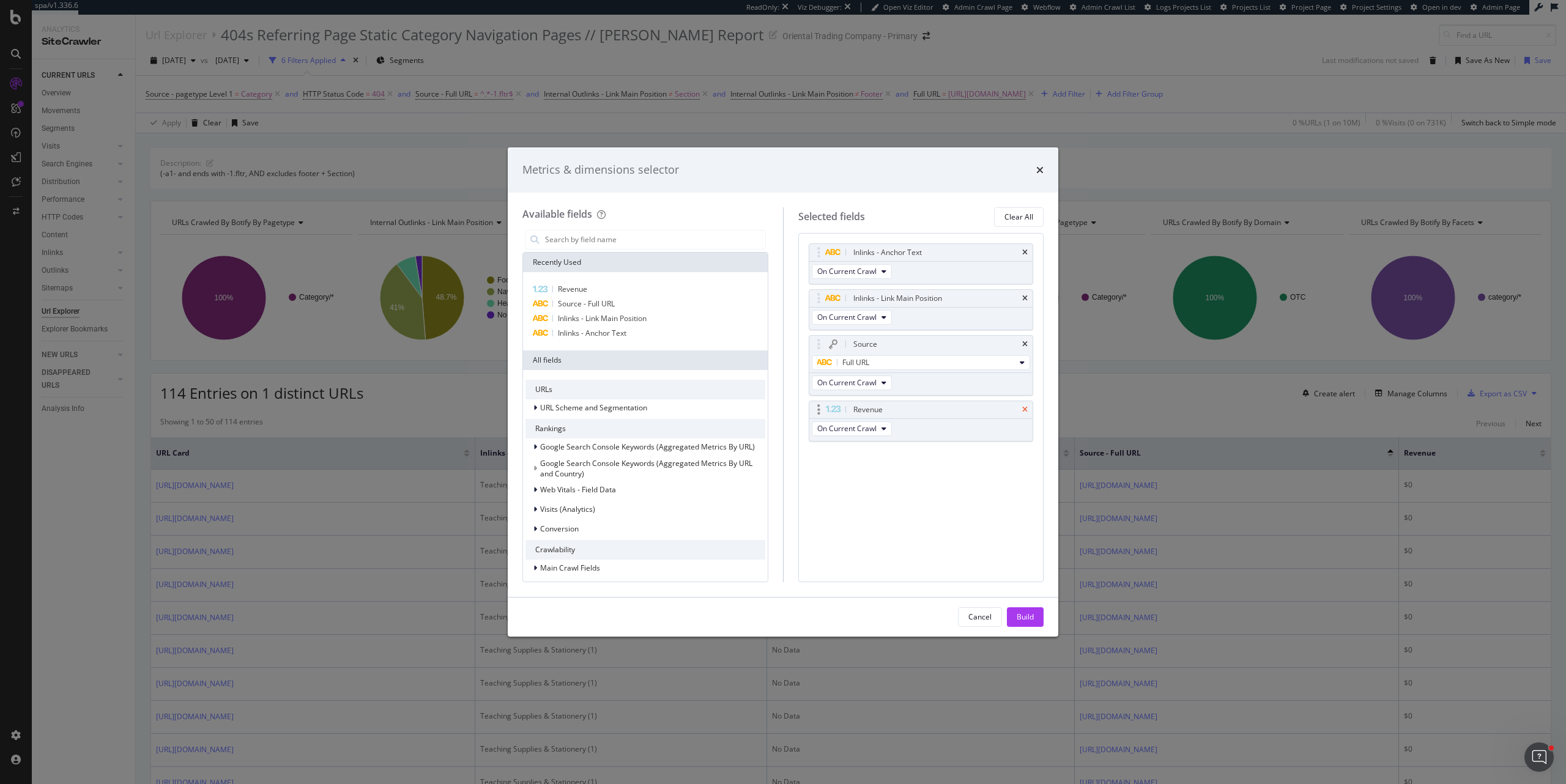
click at [1024, 374] on icon "times" at bounding box center [1025, 409] width 5 height 8
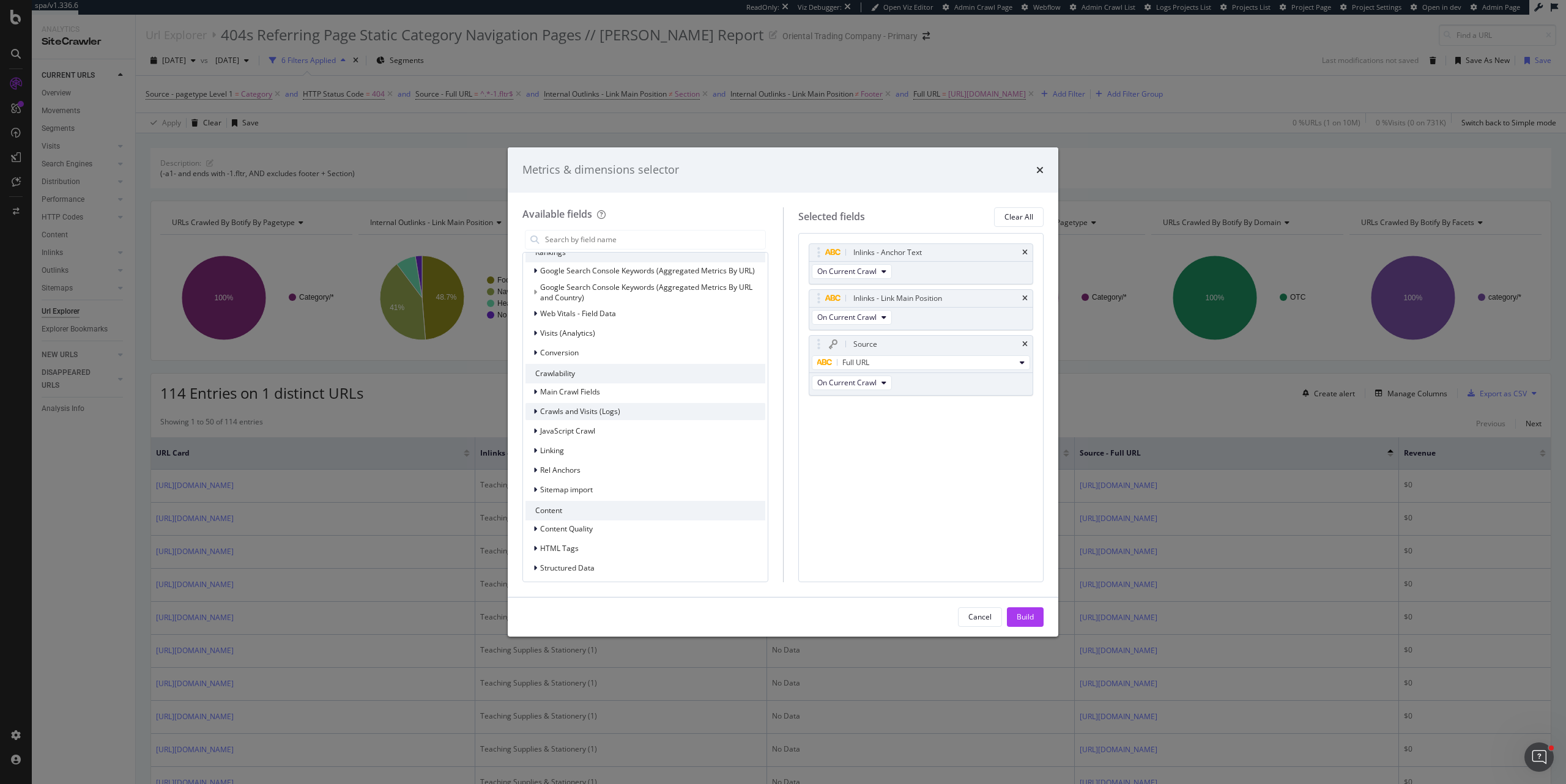
scroll to position [183, 0]
click at [612, 374] on div "Main Crawl Fields" at bounding box center [645, 384] width 240 height 17
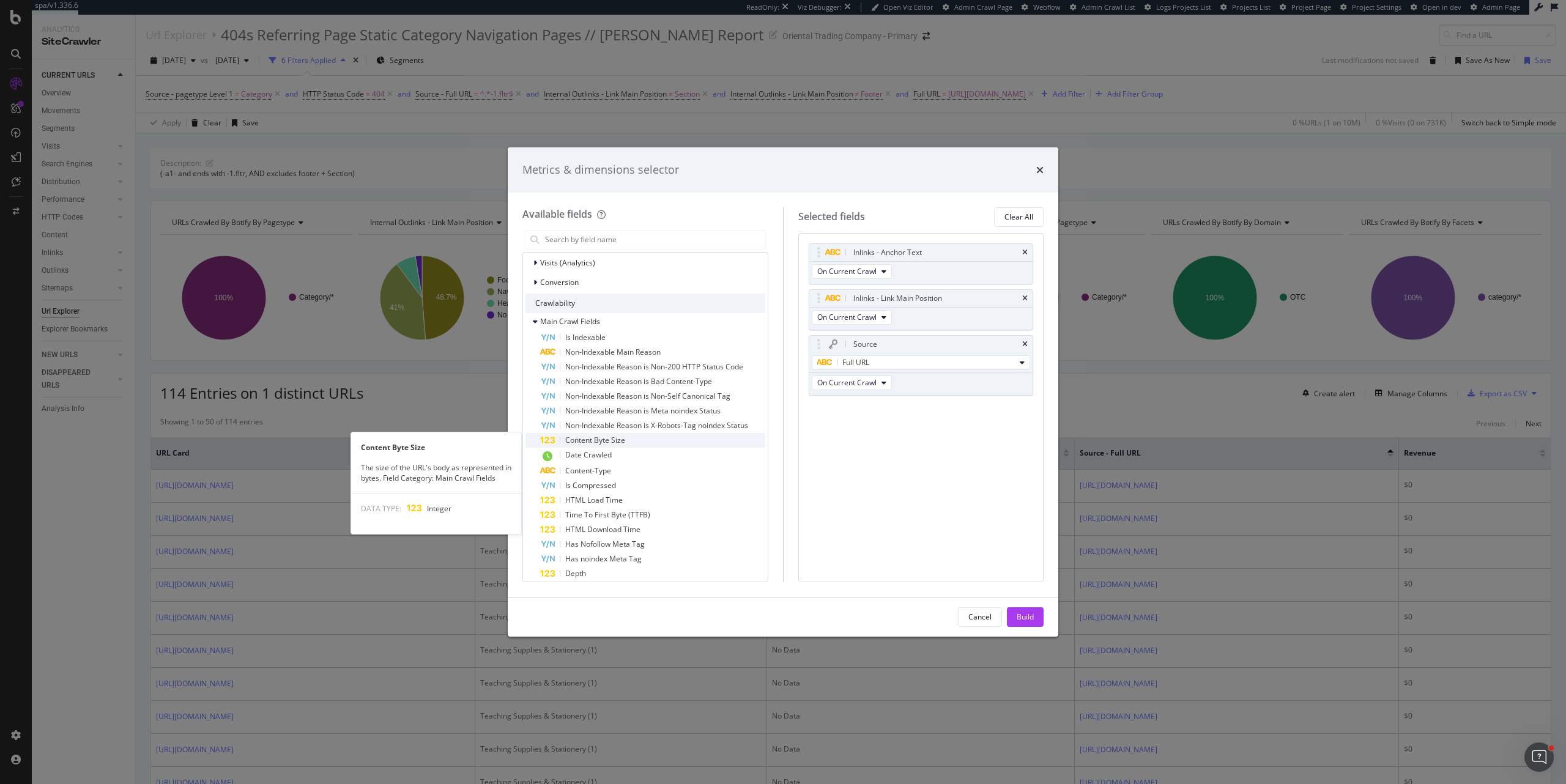
scroll to position [247, 0]
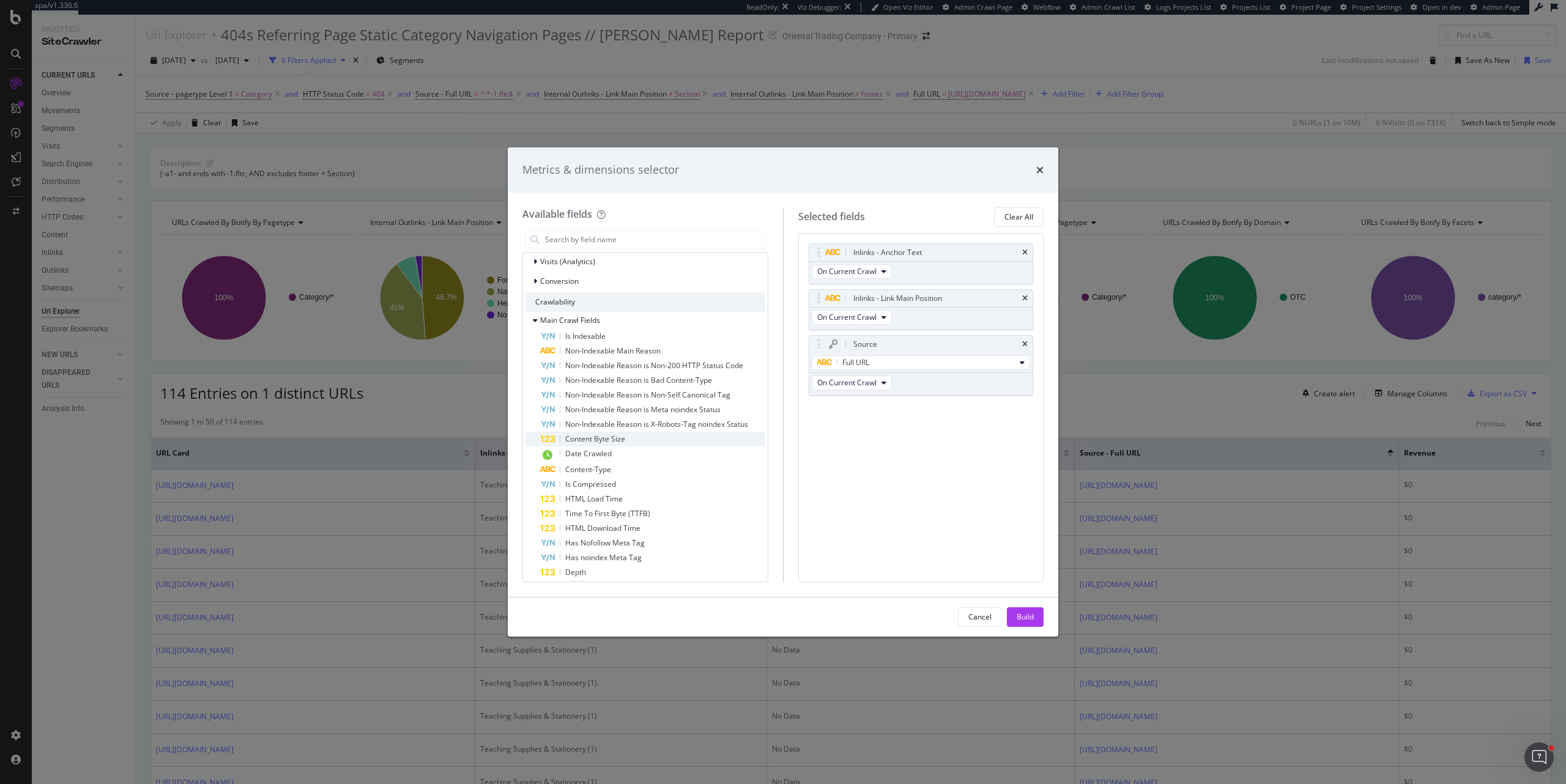
click at [679, 374] on div "Content Byte Size" at bounding box center [652, 439] width 225 height 14
click at [683, 374] on div "Date Crawled" at bounding box center [652, 454] width 225 height 16
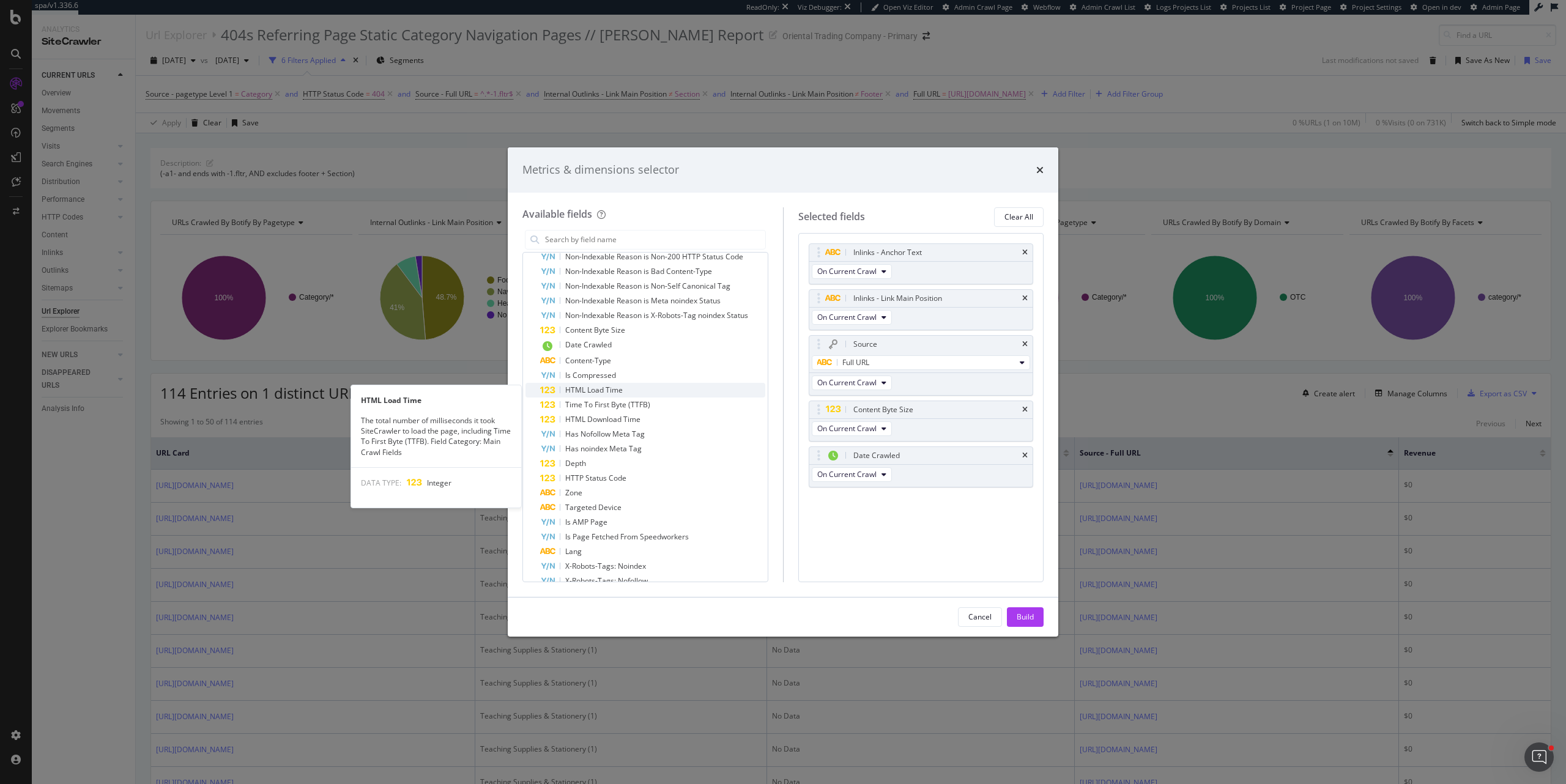
scroll to position [358, 0]
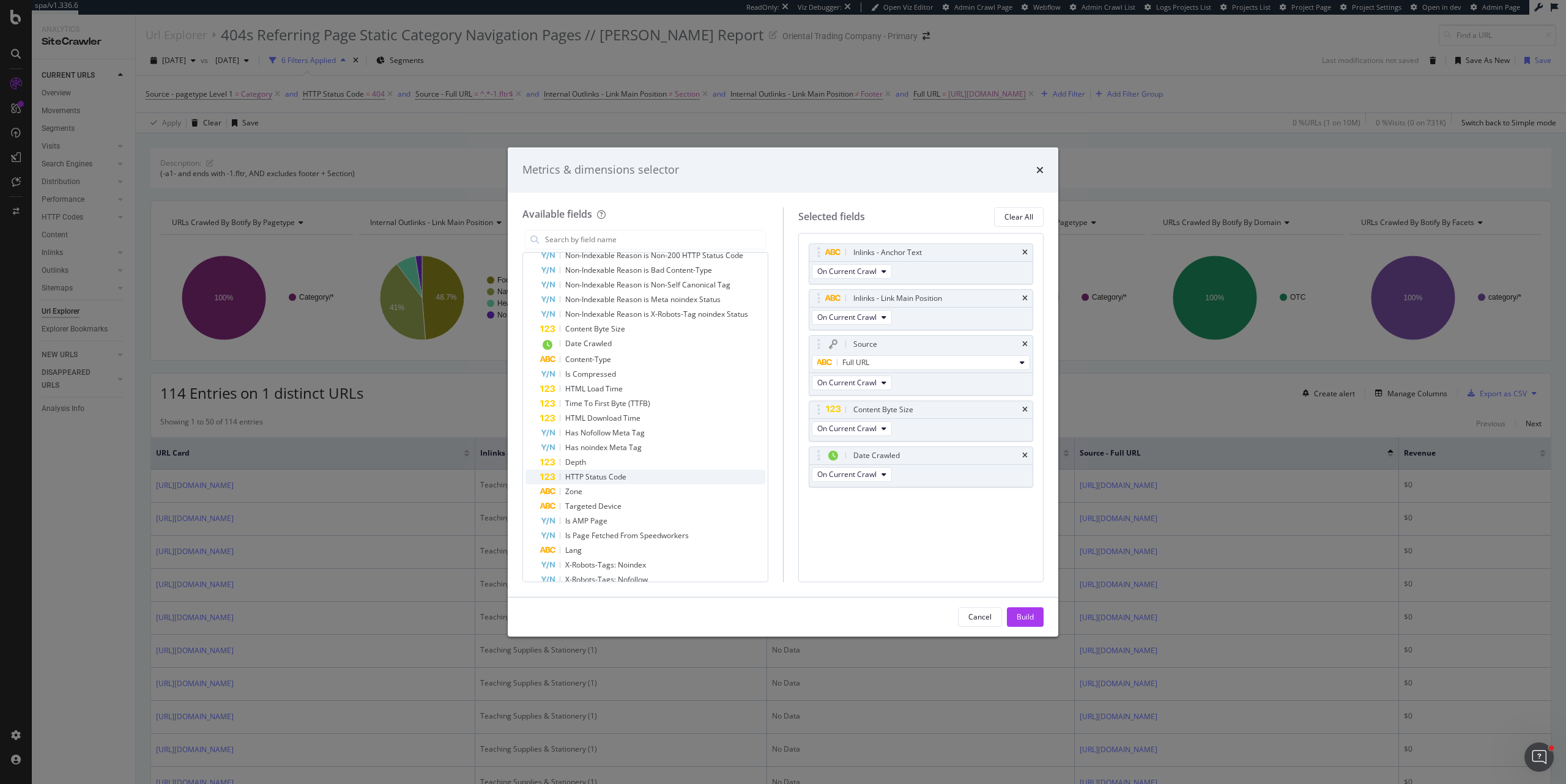
click at [678, 374] on div "HTTP Status Code" at bounding box center [652, 476] width 225 height 14
click at [1034, 374] on div "Build" at bounding box center [1025, 617] width 17 height 10
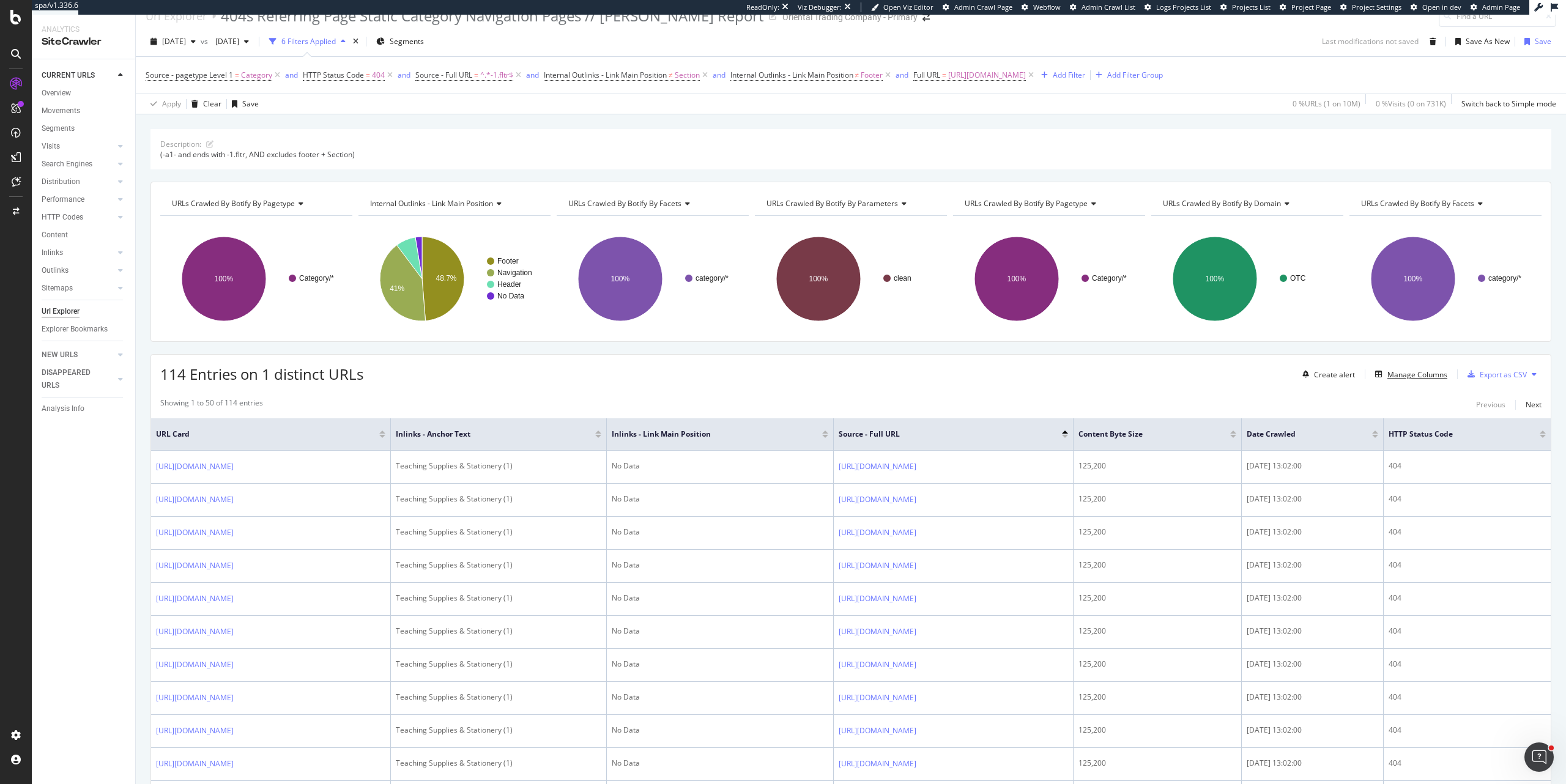
scroll to position [37, 0]
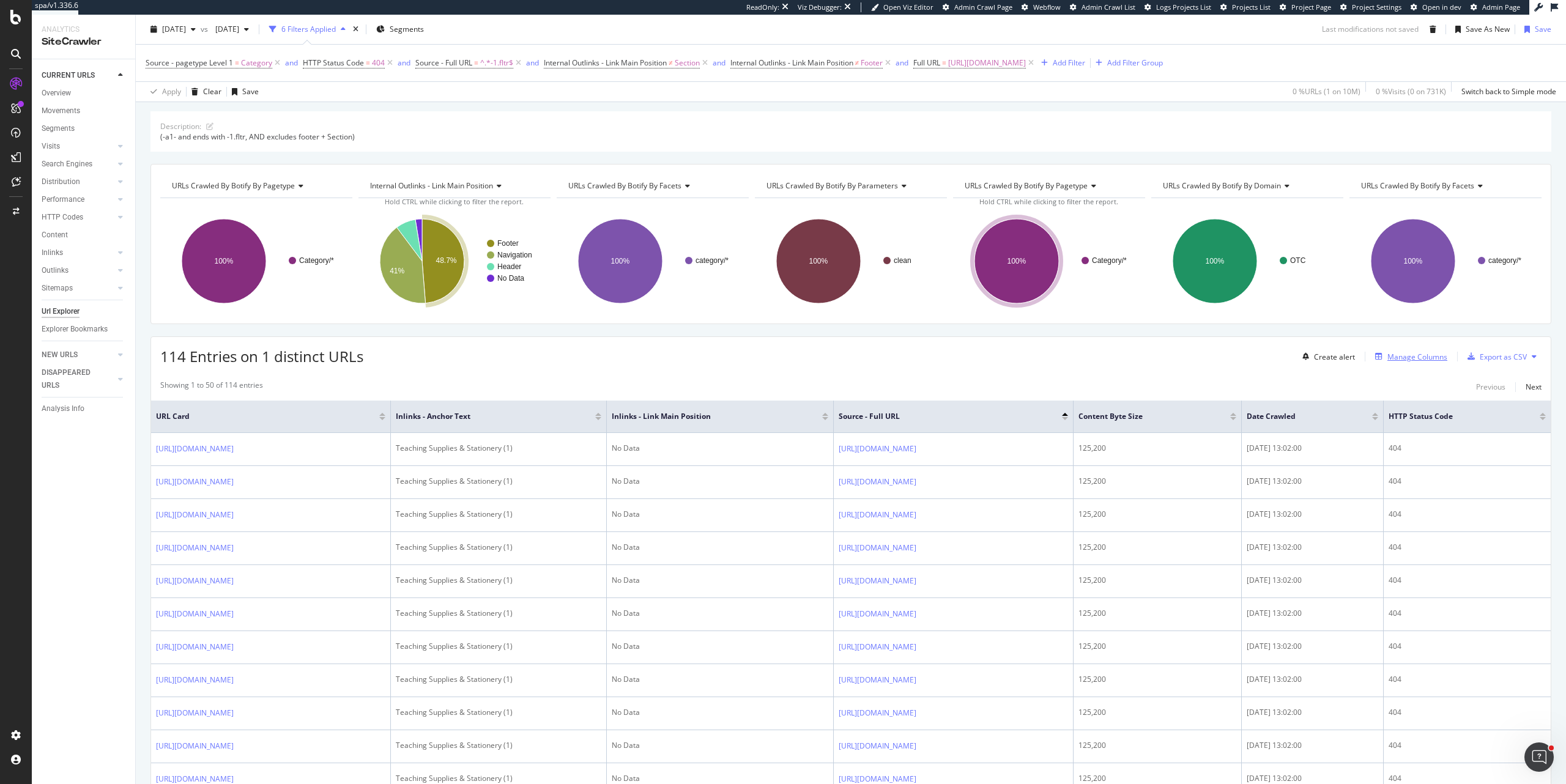
click at [1422, 358] on div "Manage Columns" at bounding box center [1418, 357] width 60 height 10
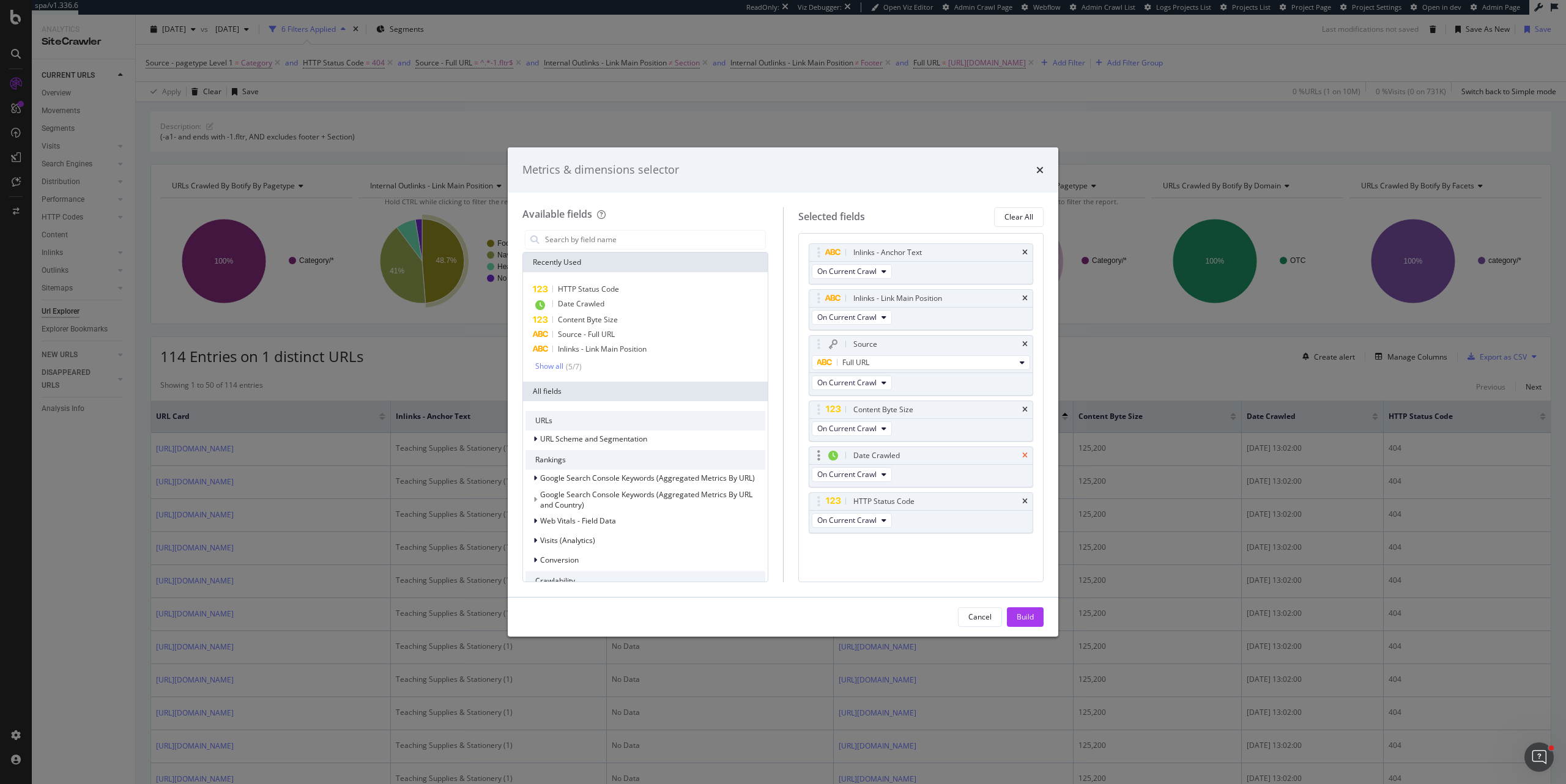
click at [1022, 374] on icon "times" at bounding box center [1025, 455] width 5 height 8
click at [1023, 374] on icon "times" at bounding box center [1025, 409] width 5 height 8
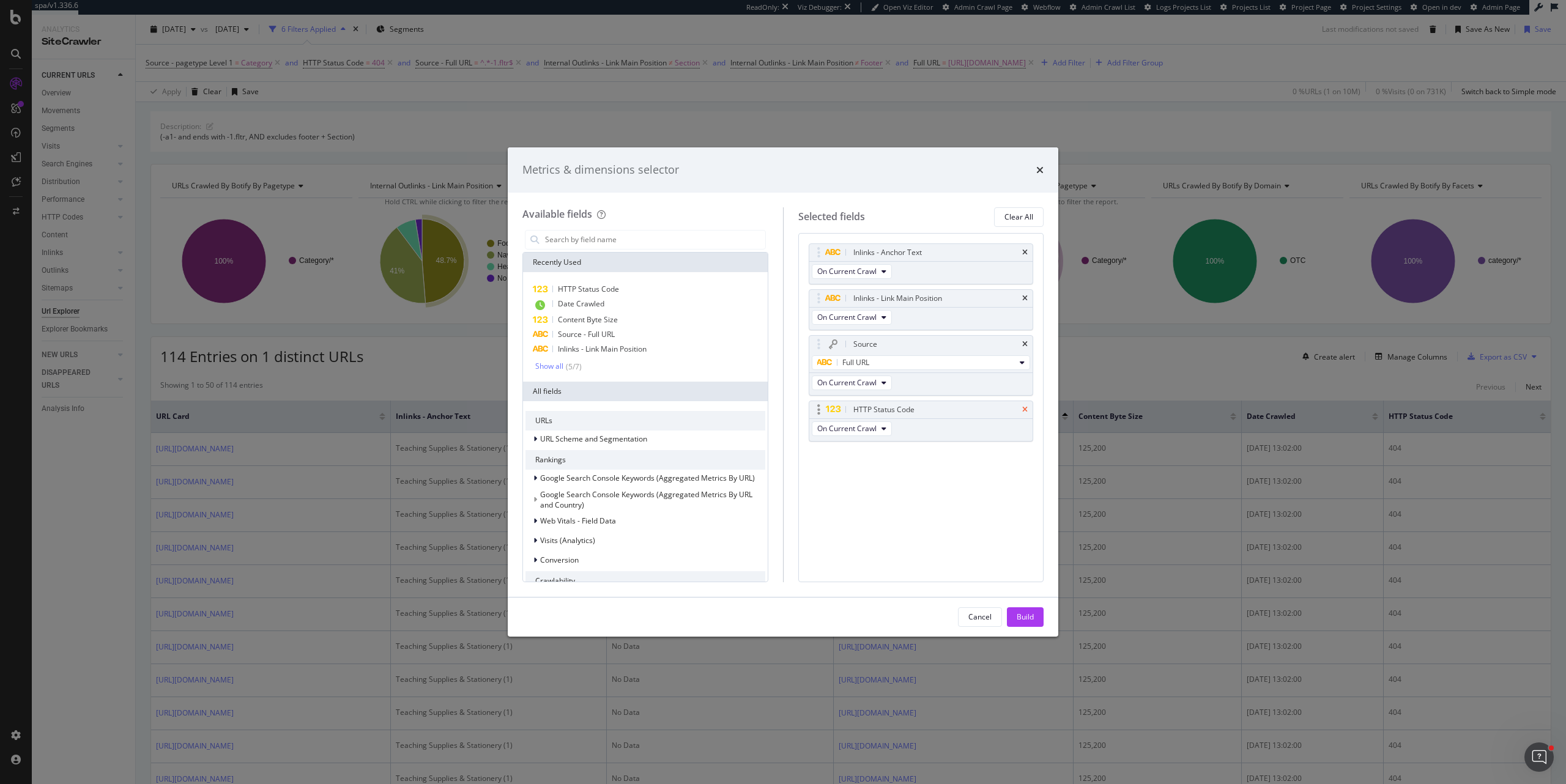
click at [1024, 374] on icon "times" at bounding box center [1025, 409] width 5 height 8
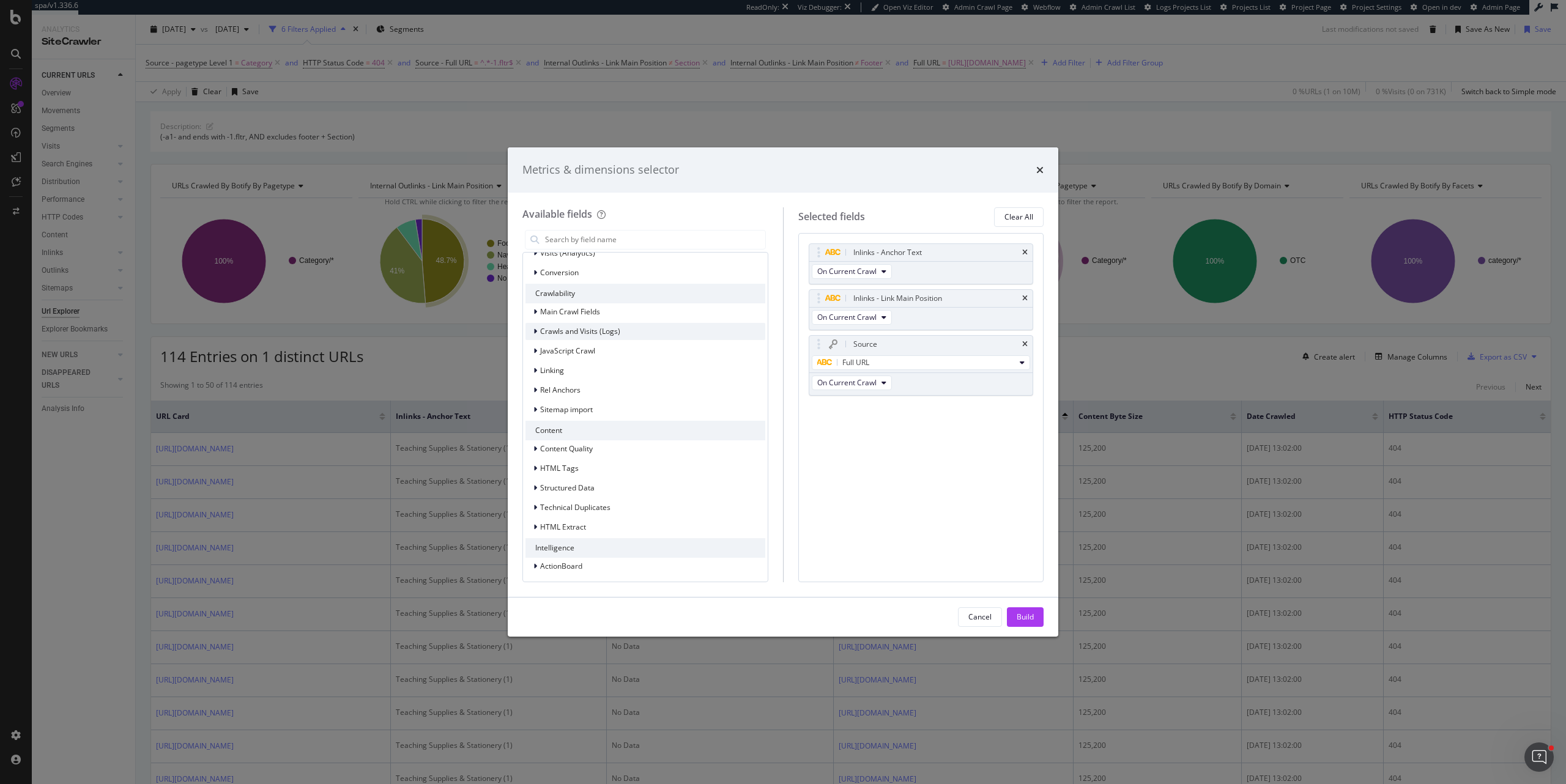
scroll to position [290, 0]
click at [988, 374] on div "Cancel" at bounding box center [980, 617] width 23 height 10
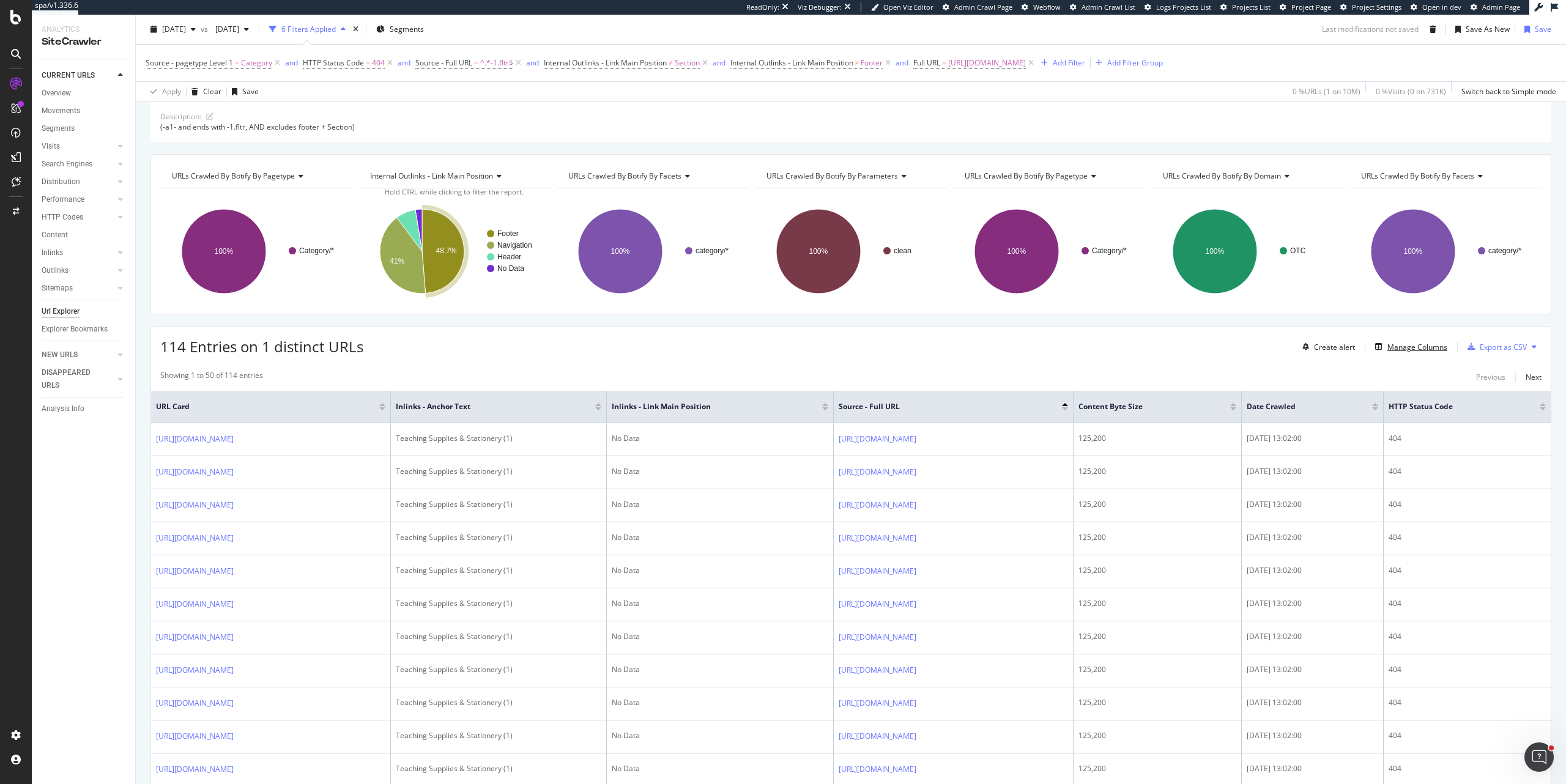
scroll to position [0, 0]
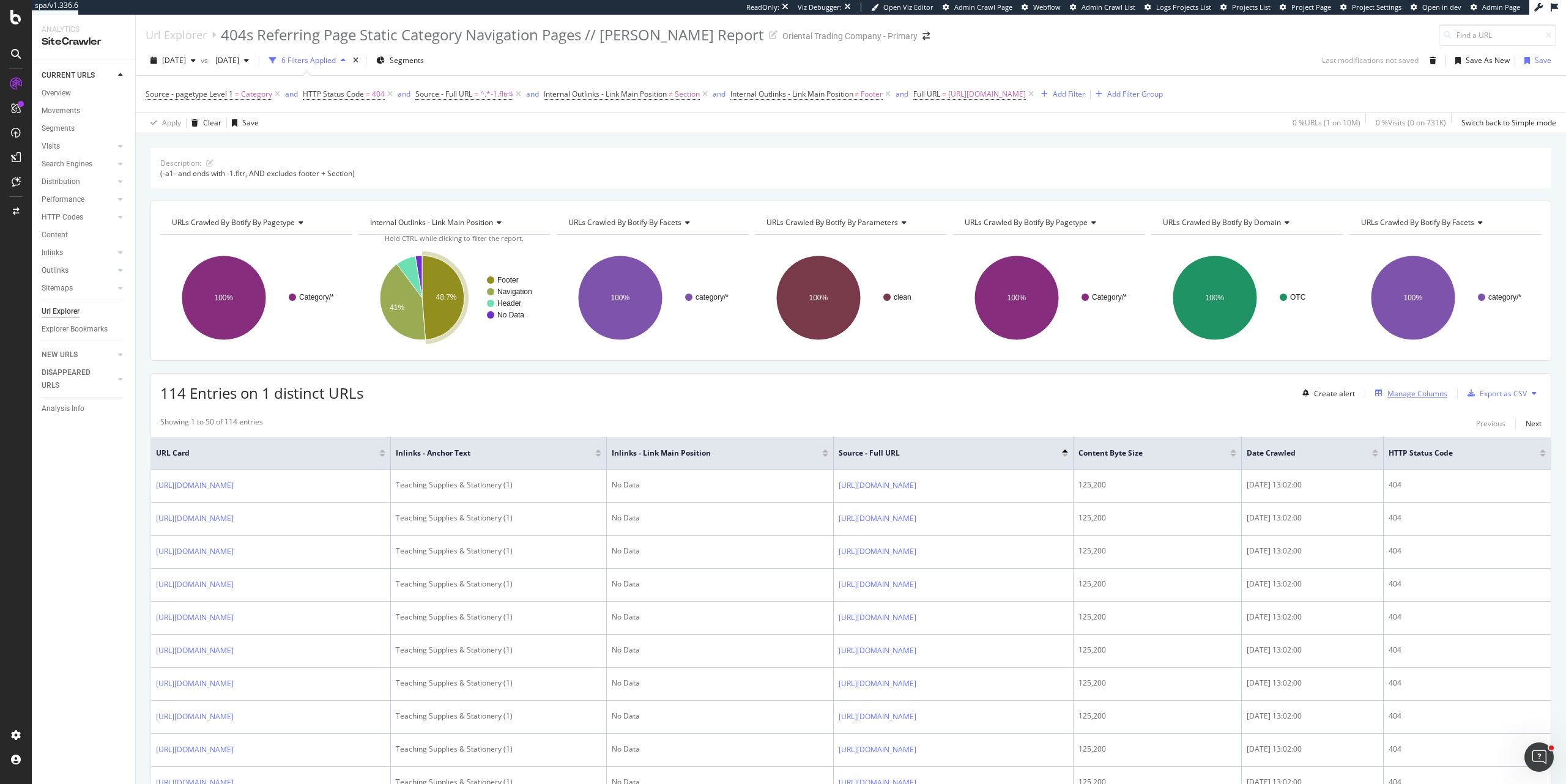
click at [1416, 374] on div "Manage Columns" at bounding box center [1418, 393] width 60 height 10
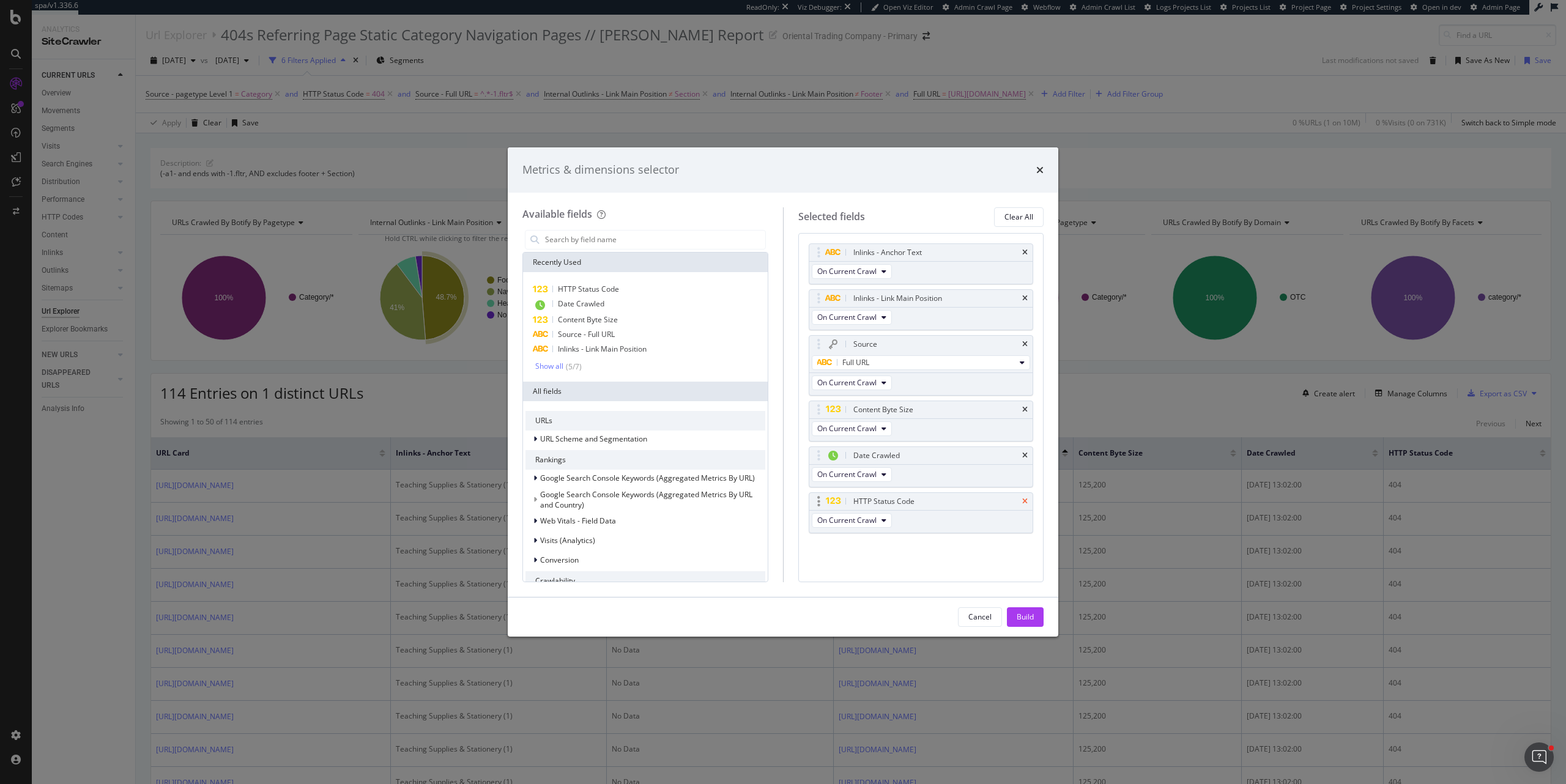
click at [1023, 374] on icon "times" at bounding box center [1025, 501] width 5 height 8
click at [1021, 374] on div "Date Crawled" at bounding box center [921, 455] width 224 height 17
click at [1030, 374] on div "Date Crawled" at bounding box center [921, 455] width 224 height 17
click at [1022, 374] on div "Content Byte Size" at bounding box center [921, 409] width 224 height 17
click at [1026, 374] on div "Content Byte Size" at bounding box center [921, 409] width 224 height 17
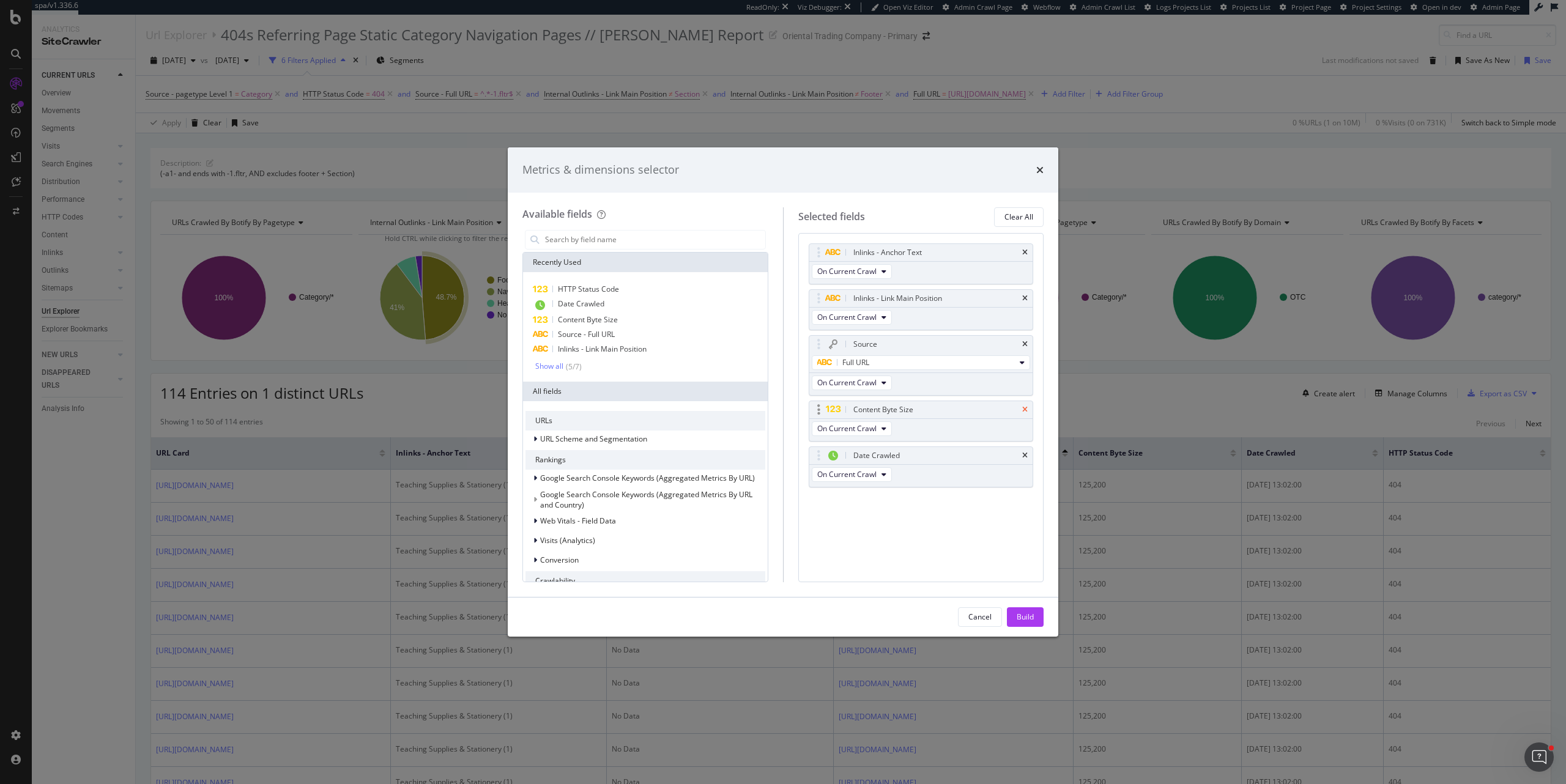
click at [1023, 374] on icon "times" at bounding box center [1025, 409] width 5 height 8
click at [1024, 374] on icon "times" at bounding box center [1025, 409] width 5 height 8
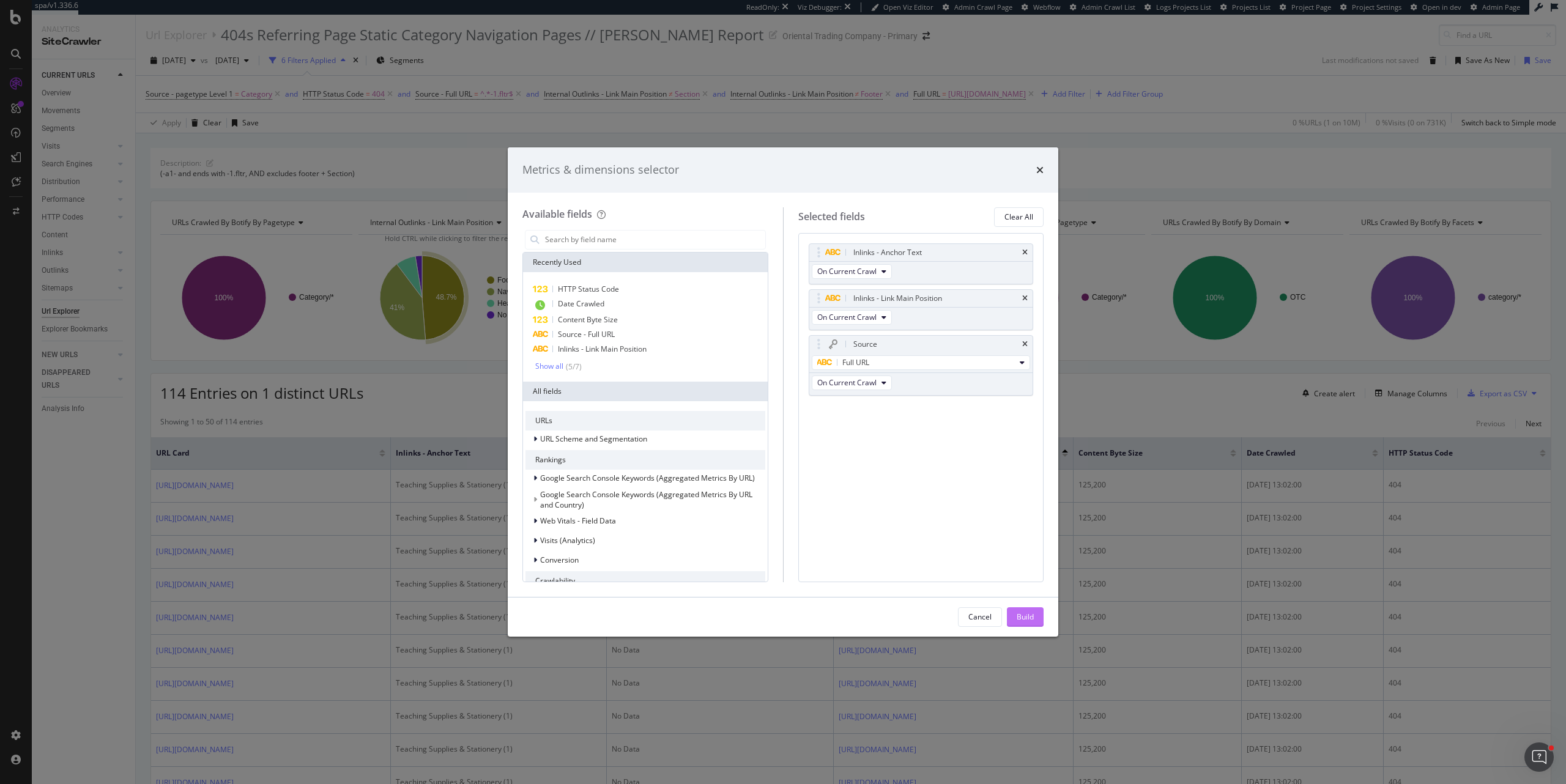
click at [1025, 374] on div "Build" at bounding box center [1025, 617] width 17 height 10
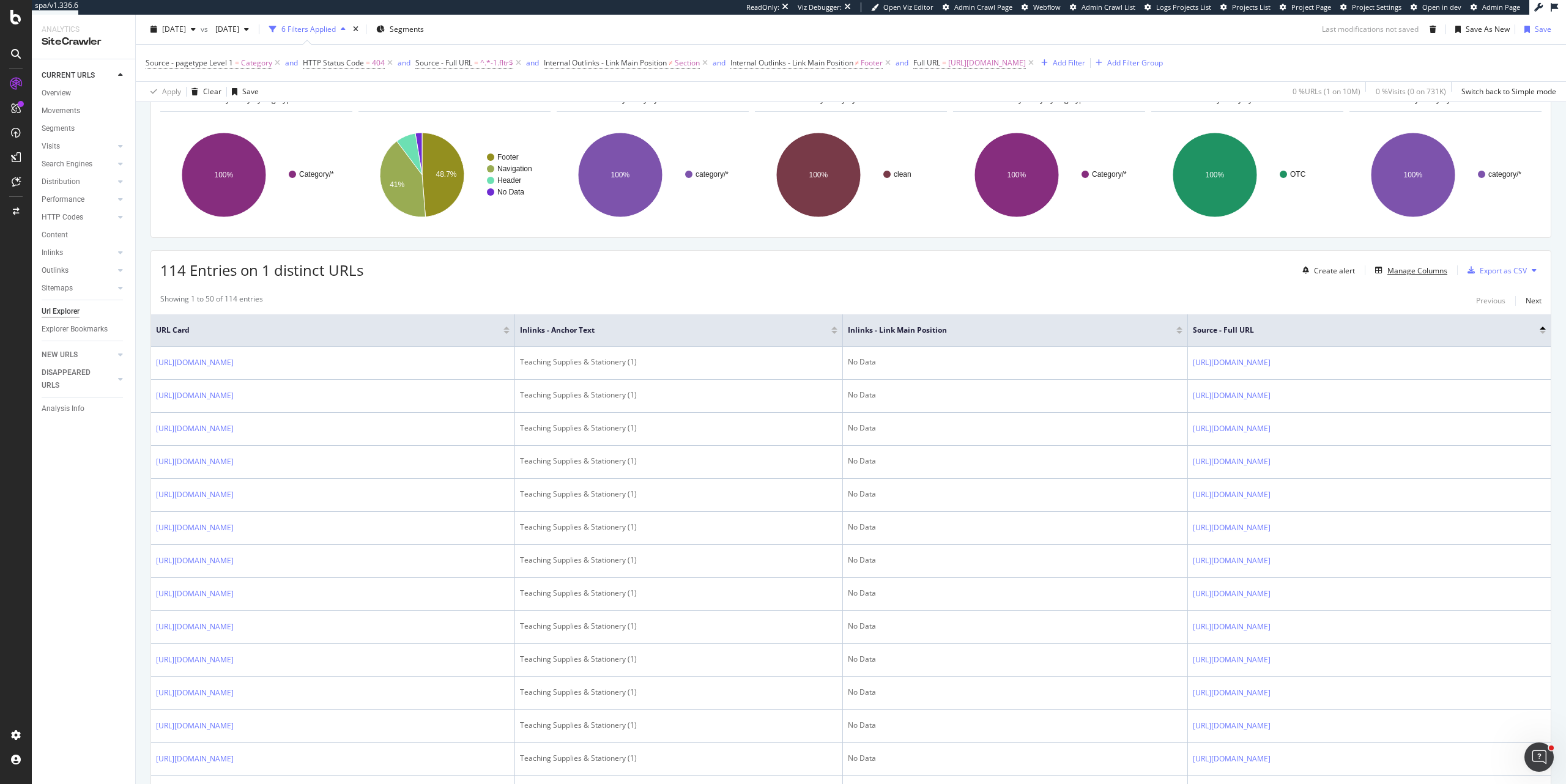
scroll to position [220, 0]
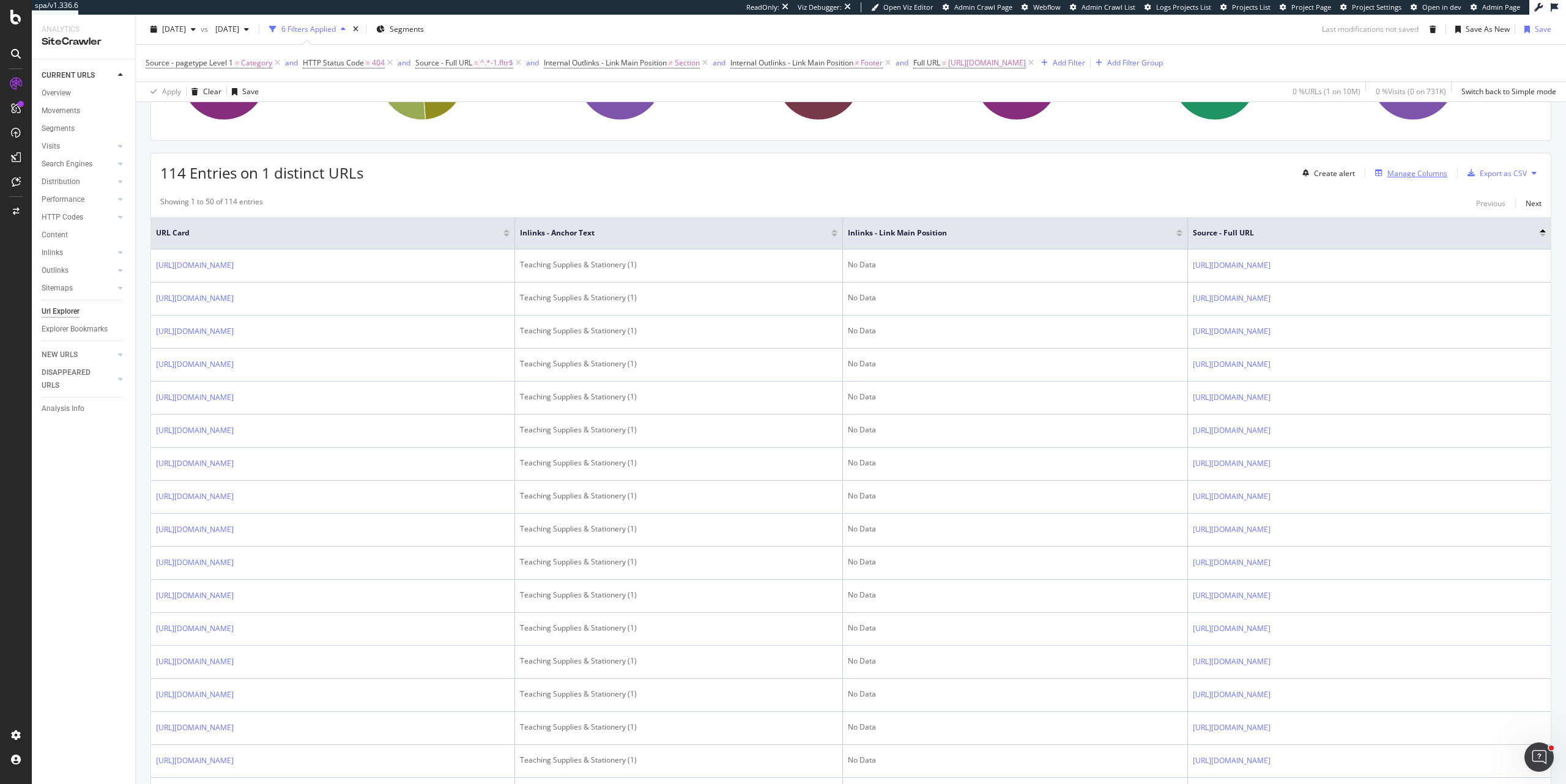
click at [1421, 174] on div "Manage Columns" at bounding box center [1418, 173] width 60 height 10
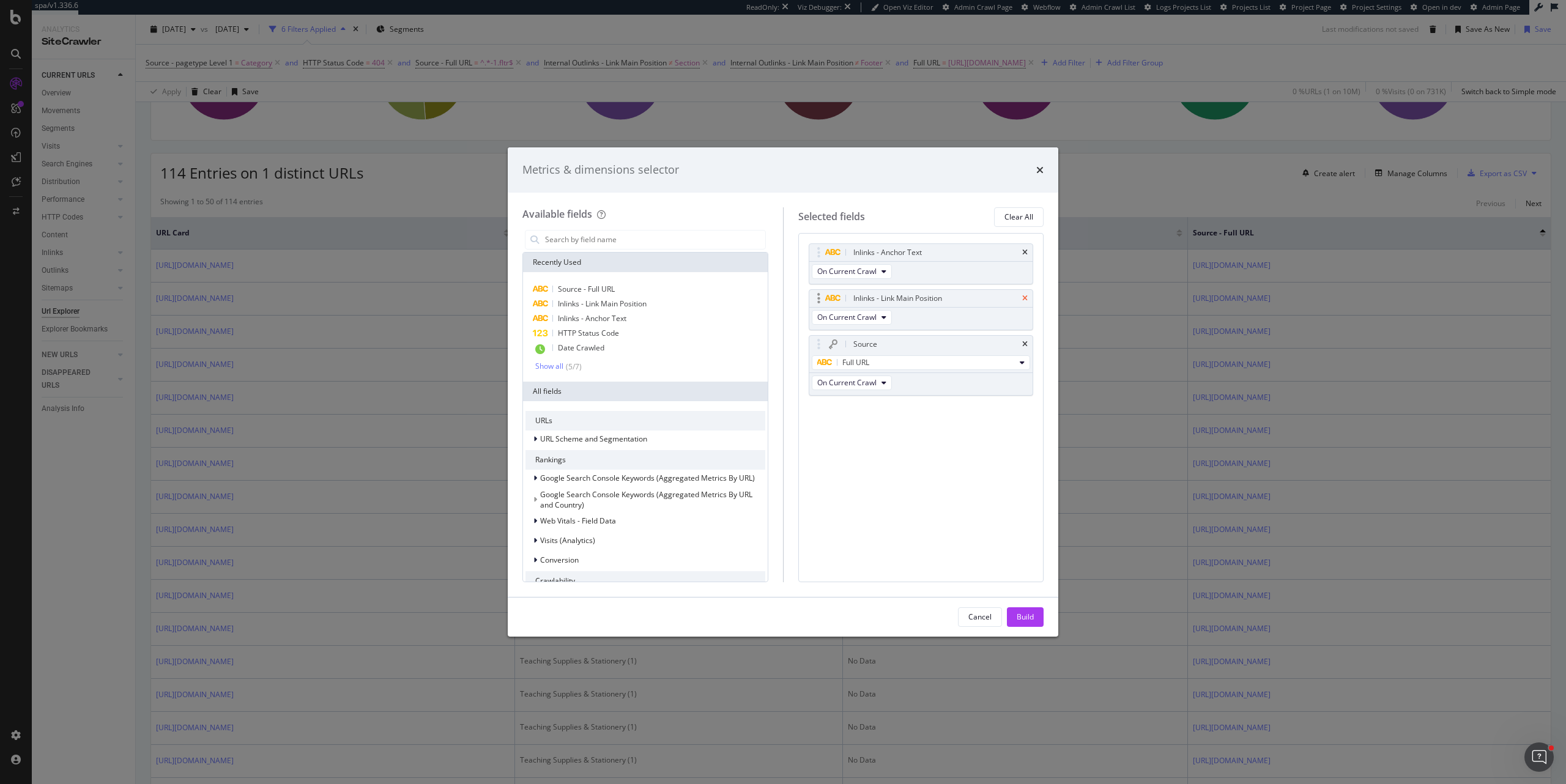
click at [1023, 299] on icon "times" at bounding box center [1025, 298] width 5 height 8
click at [1026, 374] on div "Build" at bounding box center [1025, 617] width 17 height 18
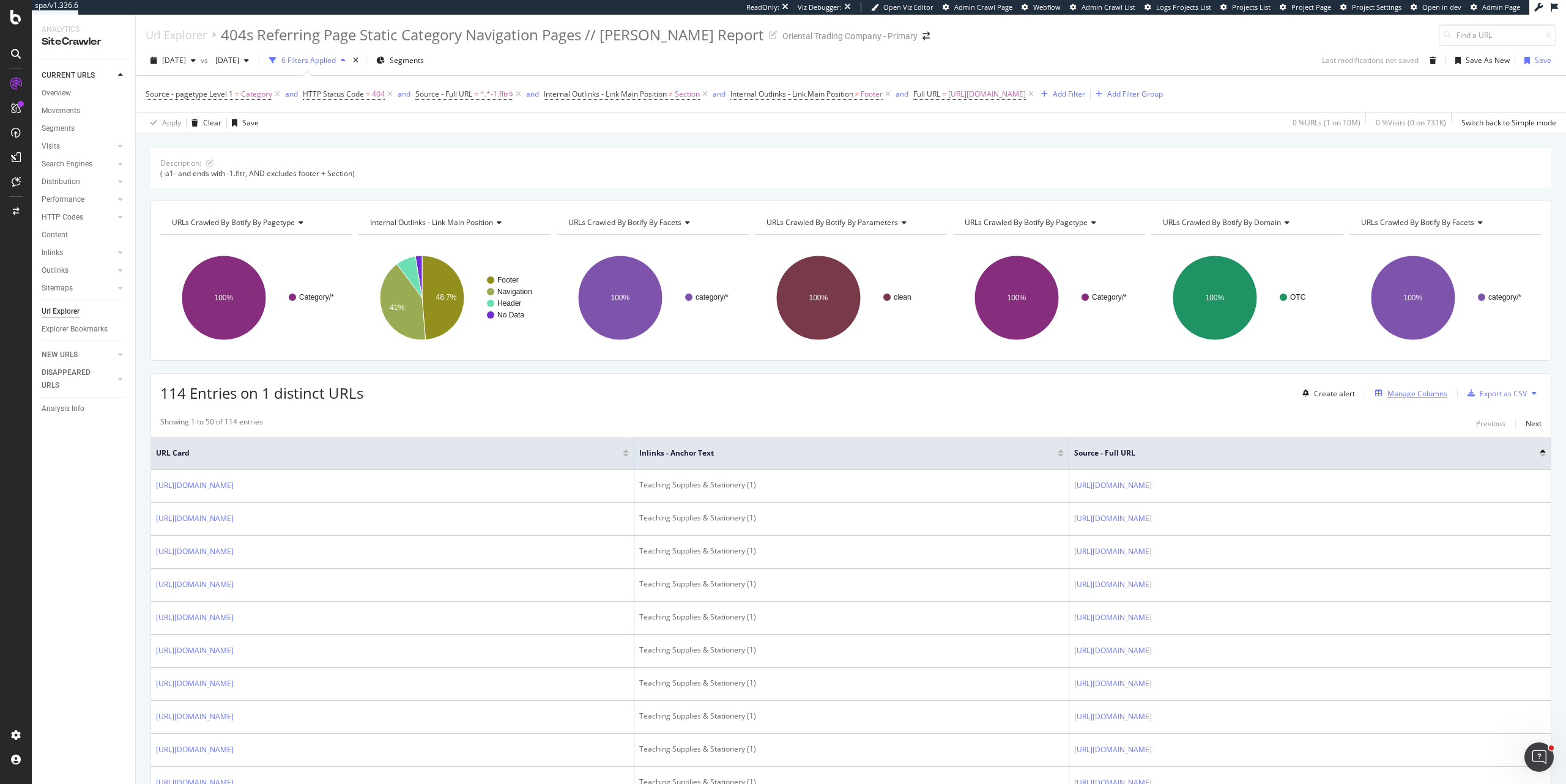
click at [1406, 374] on div "Manage Columns" at bounding box center [1418, 393] width 60 height 10
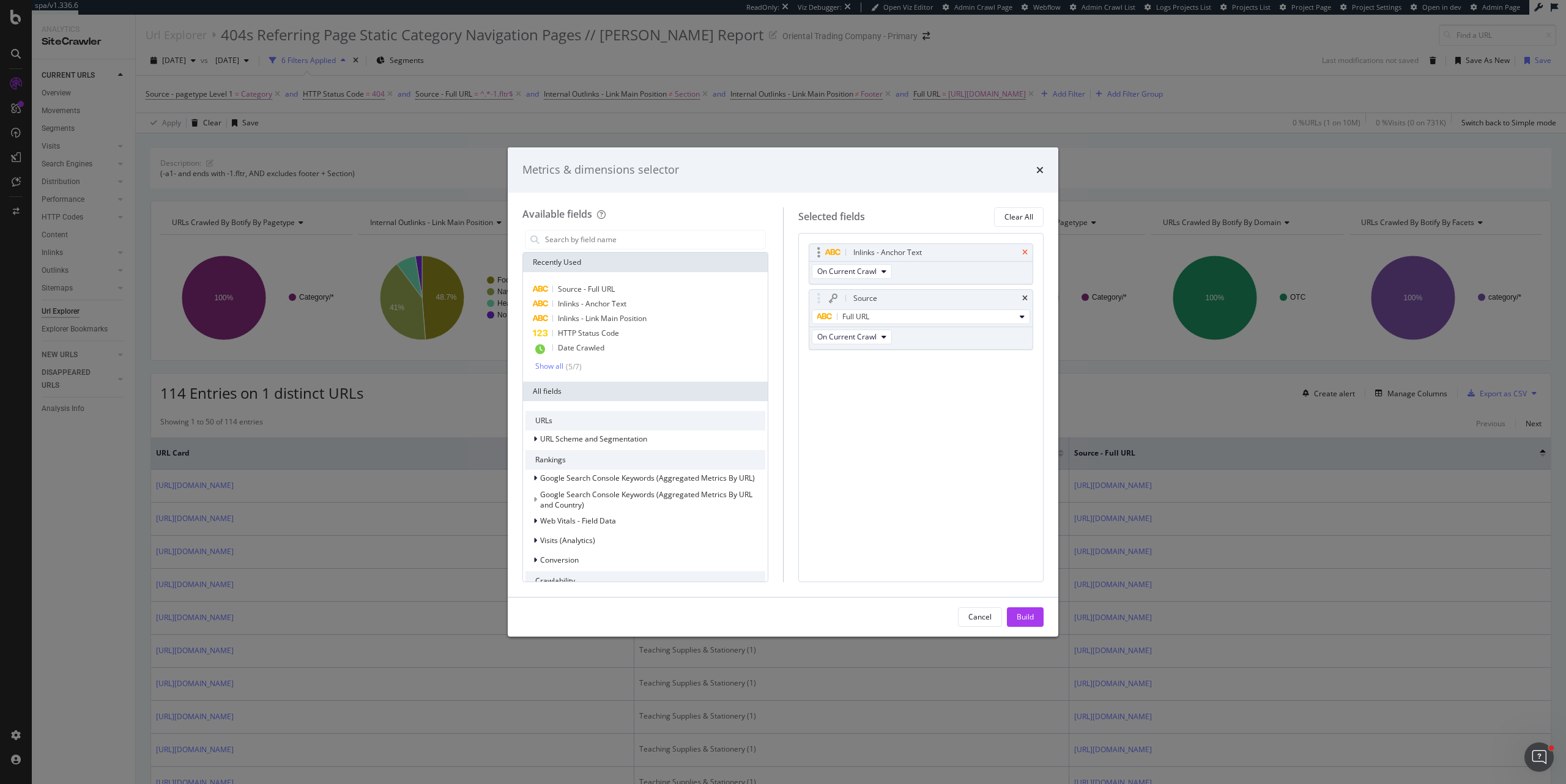
click at [1022, 252] on icon "times" at bounding box center [1025, 252] width 5 height 8
click at [1027, 374] on div "Build" at bounding box center [1025, 617] width 17 height 18
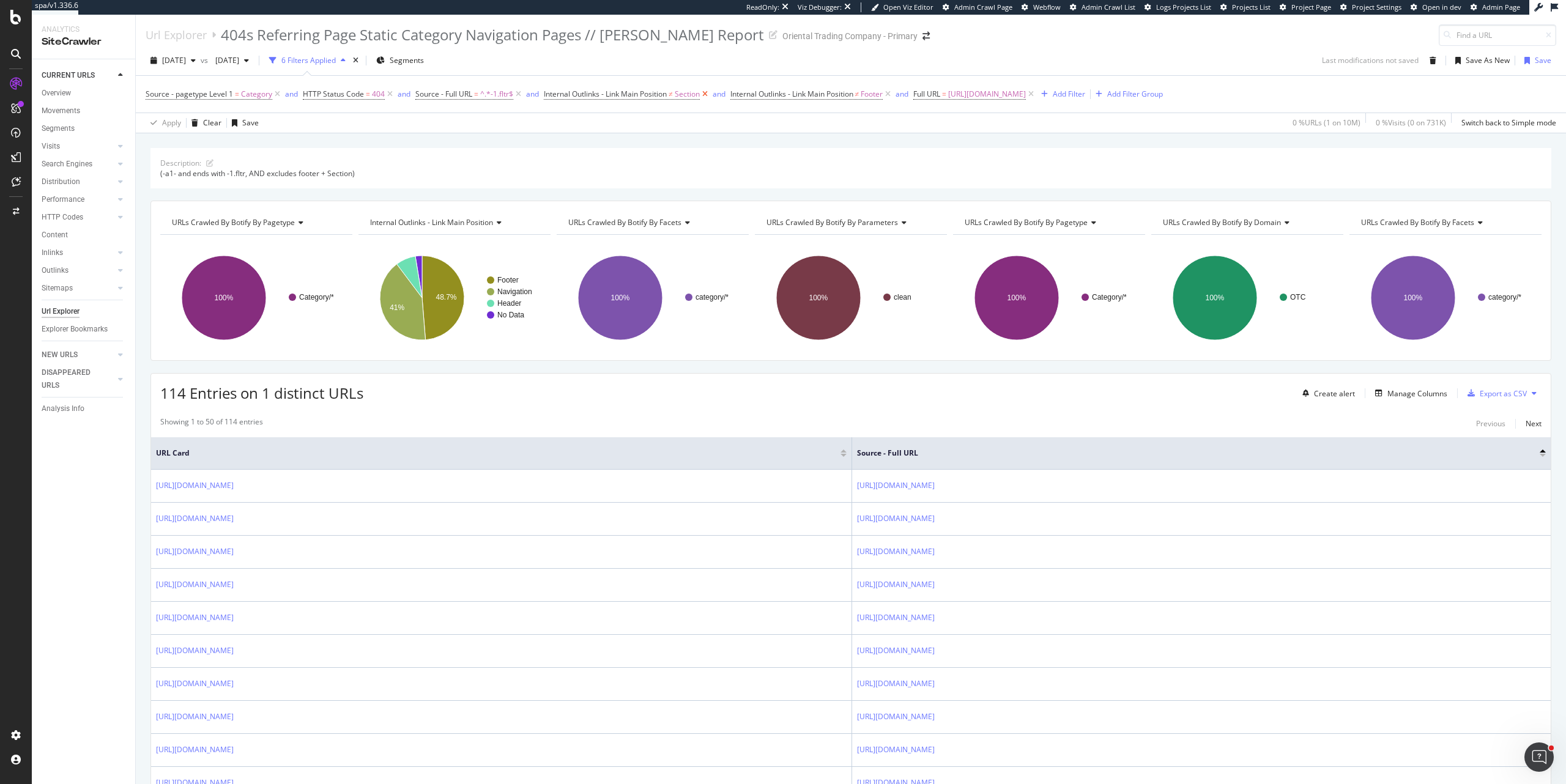
click at [705, 95] on icon at bounding box center [705, 94] width 10 height 12
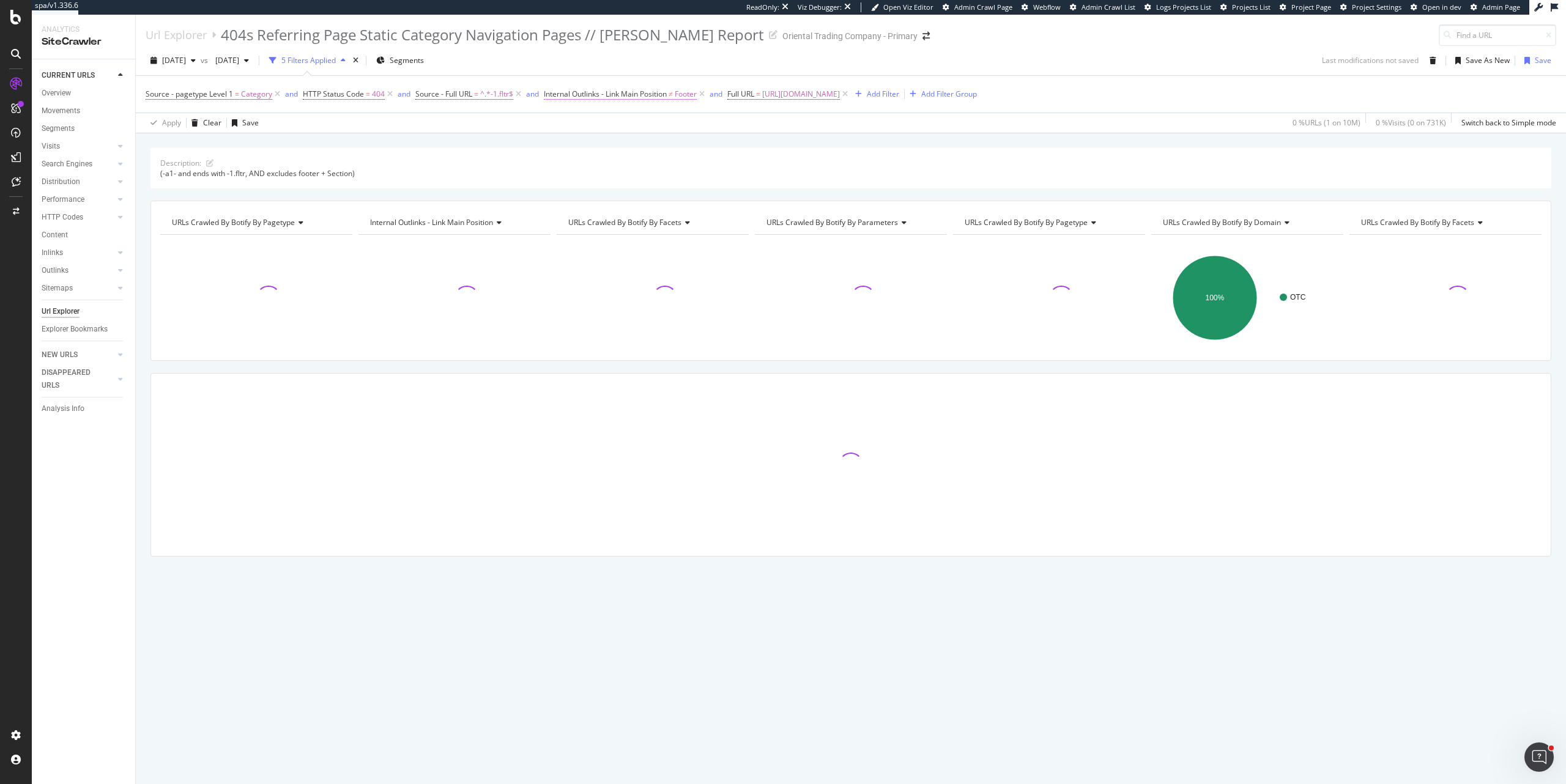
click at [687, 96] on span "Footer" at bounding box center [686, 94] width 22 height 17
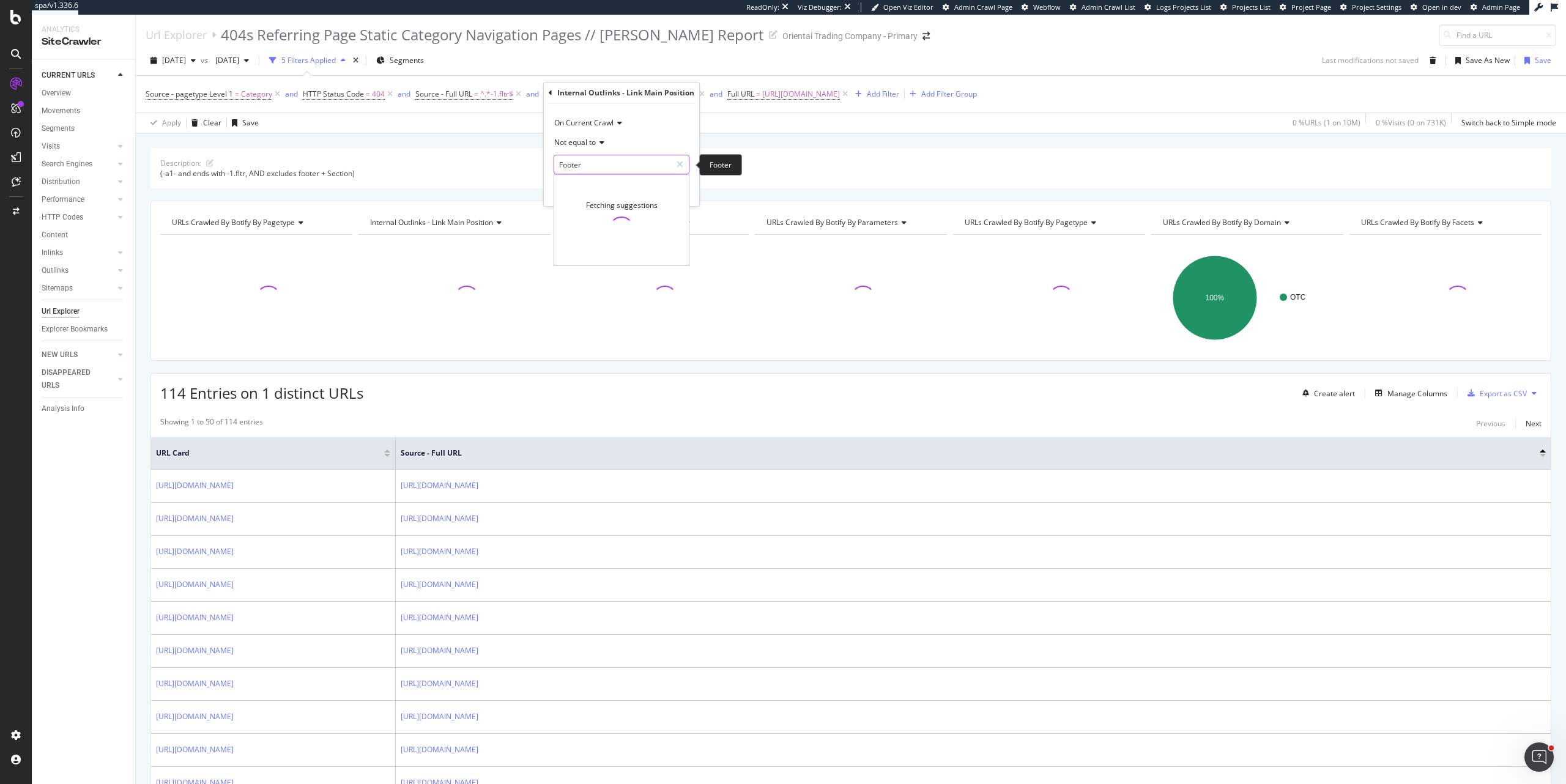
click at [662, 160] on input "Footer" at bounding box center [612, 164] width 117 height 20
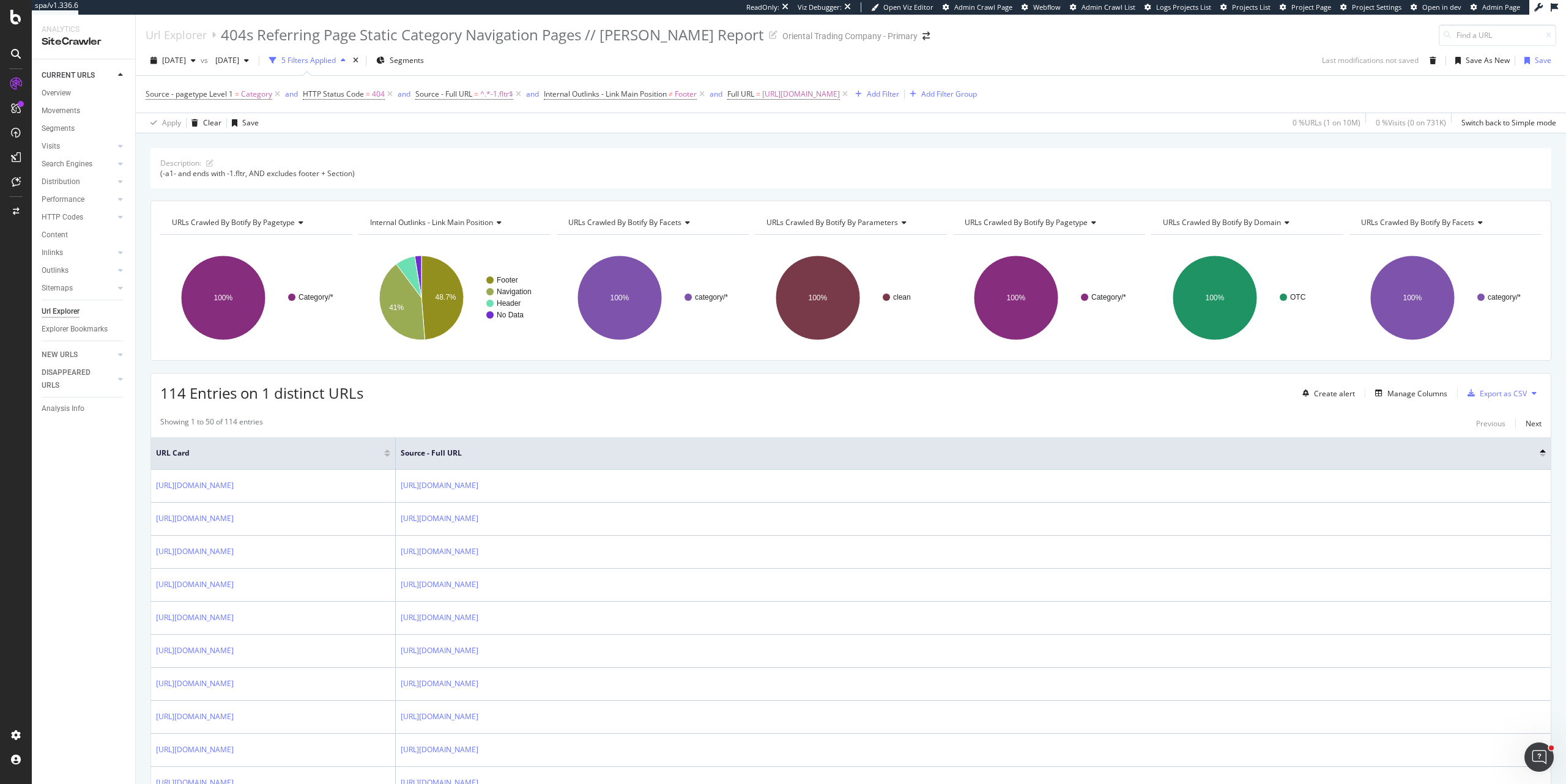
click at [692, 62] on div "2025 Jul. 25th vs 2025 Jun. 27th 5 Filters Applied Segments Last modifications …" at bounding box center [851, 63] width 1430 height 25
click at [682, 93] on span "Footer" at bounding box center [686, 94] width 22 height 17
click at [654, 165] on input "Footer" at bounding box center [612, 164] width 117 height 20
click at [779, 64] on div "2025 Jul. 25th vs 2025 Jun. 27th 5 Filters Applied Segments Last modifications …" at bounding box center [851, 63] width 1430 height 25
click at [1417, 374] on div "Manage Columns" at bounding box center [1409, 394] width 77 height 14
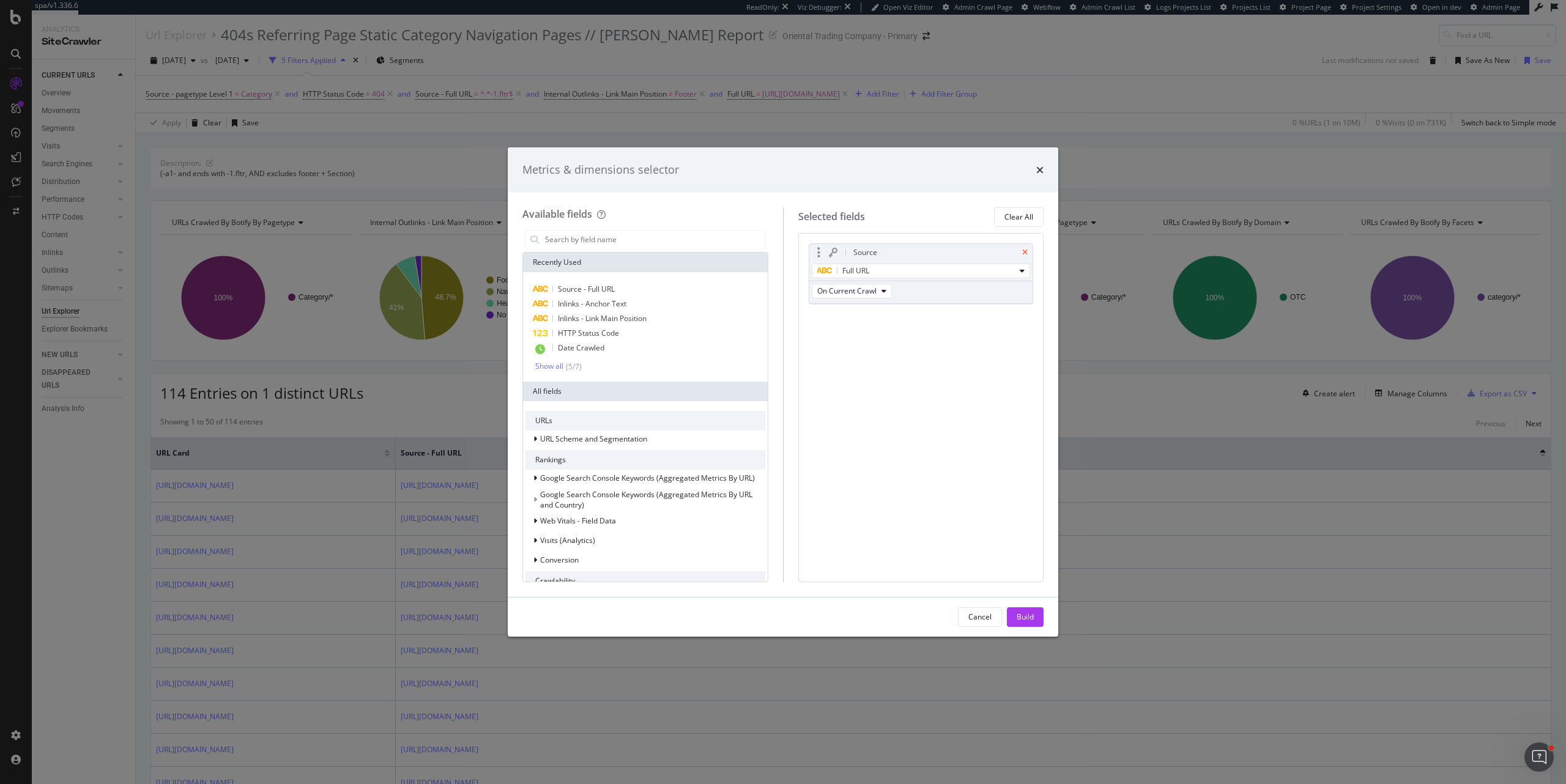
click at [1027, 254] on icon "times" at bounding box center [1025, 252] width 5 height 8
click at [1032, 374] on div "Cancel Build" at bounding box center [783, 617] width 550 height 39
click at [1029, 374] on div "Build" at bounding box center [1025, 617] width 17 height 10
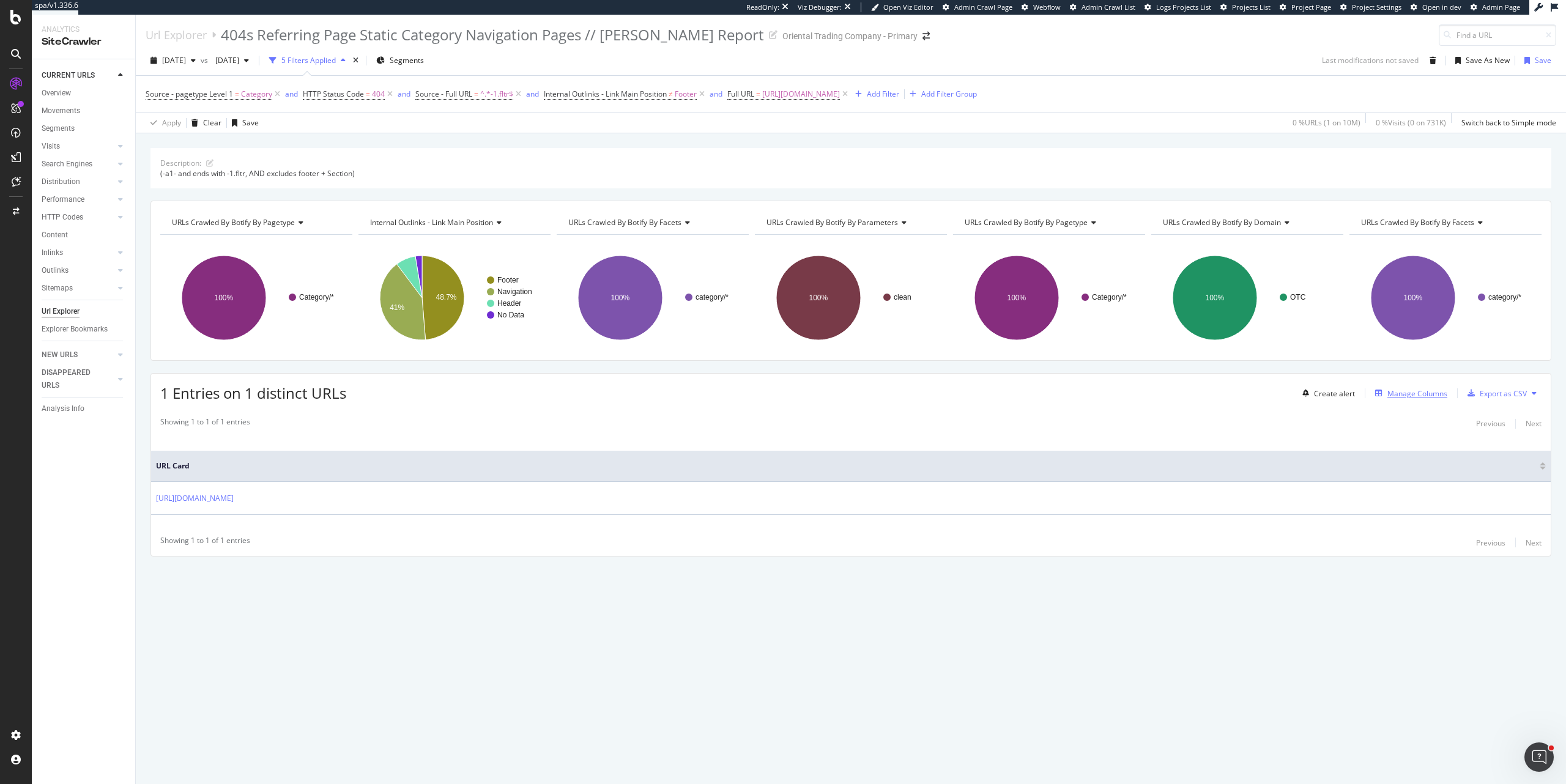
click at [1438, 374] on div "Manage Columns" at bounding box center [1418, 393] width 60 height 10
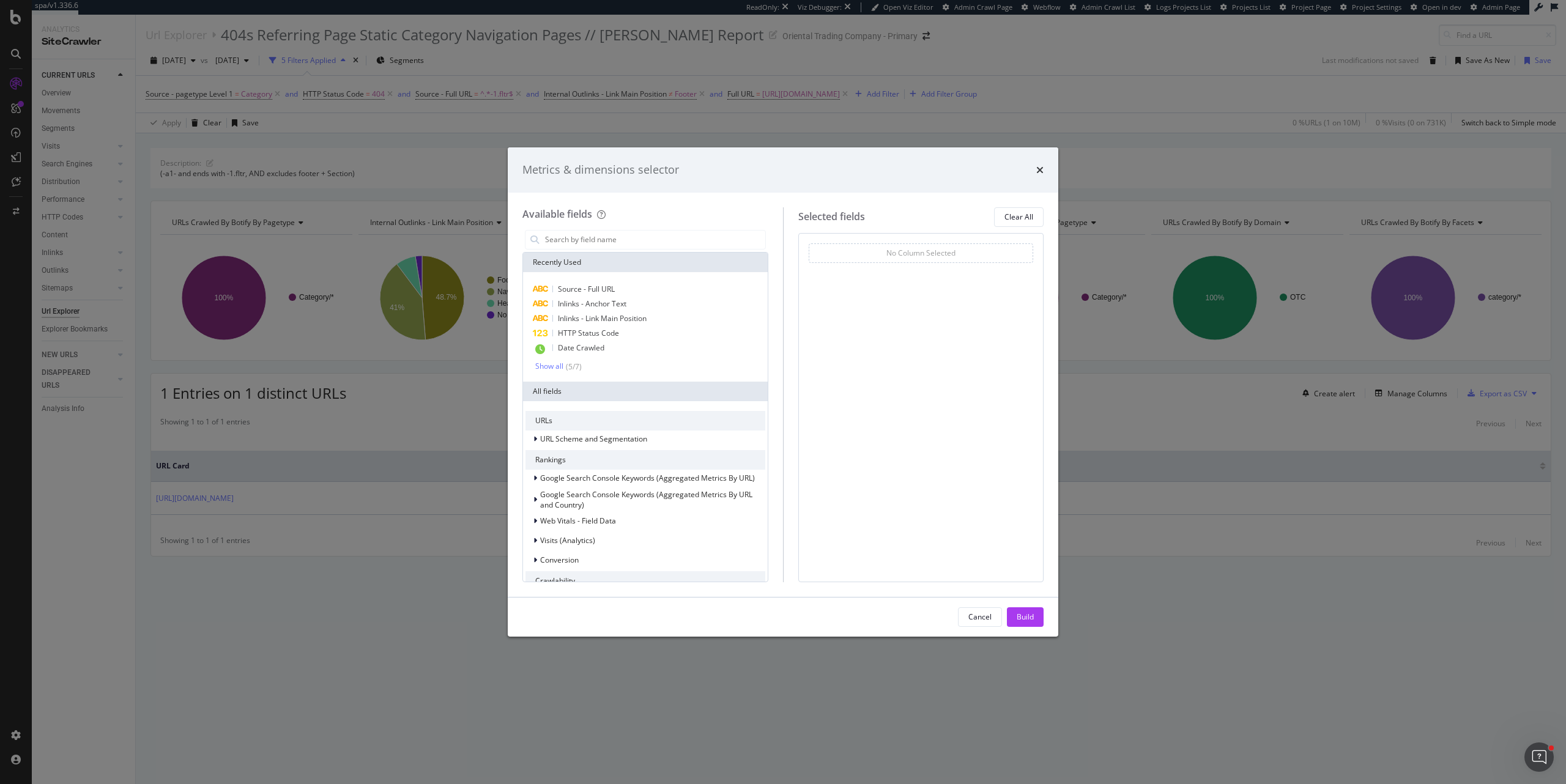
click at [982, 374] on div "Cancel" at bounding box center [980, 617] width 23 height 10
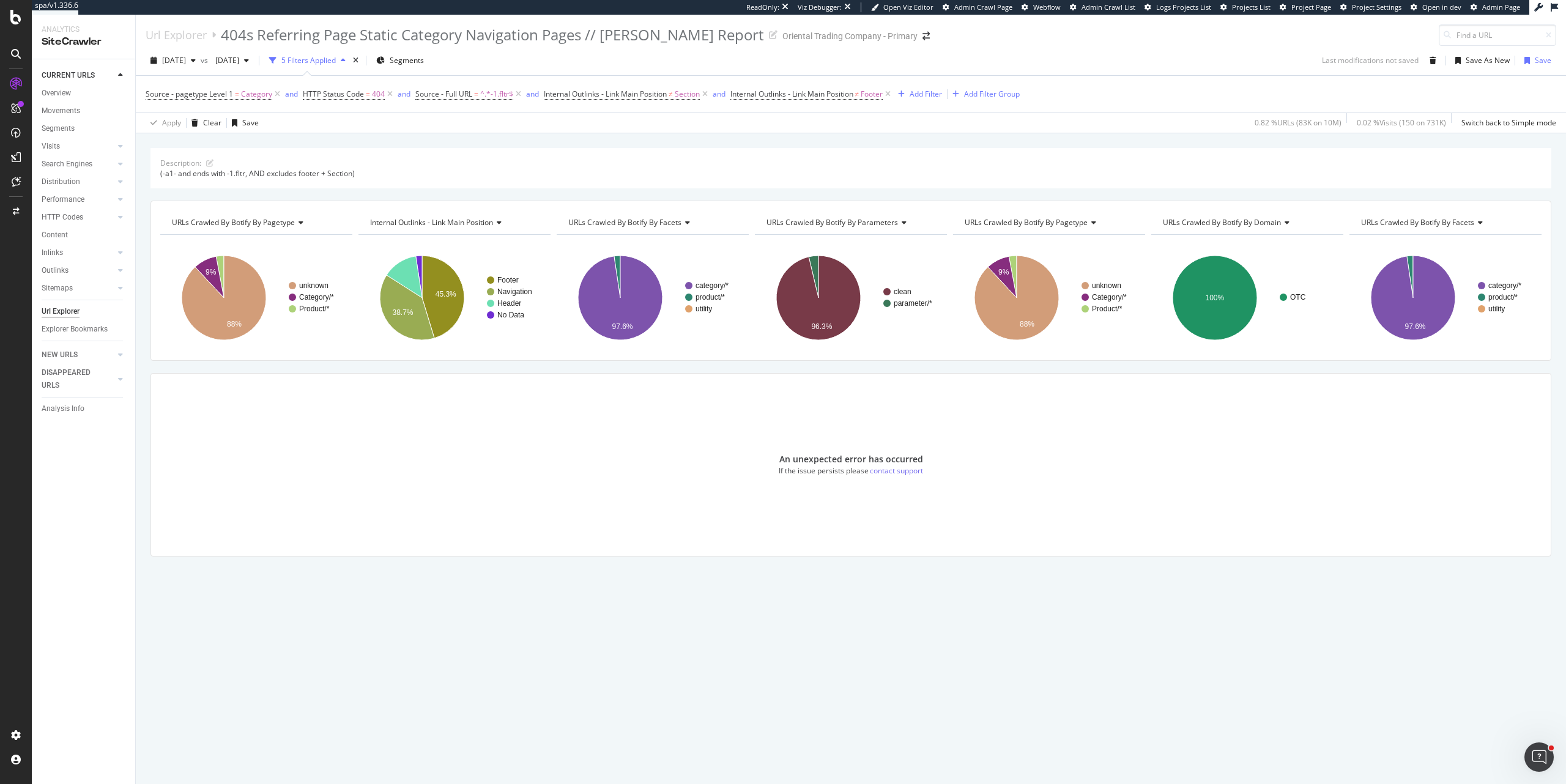
click at [453, 509] on div "An unexpected error has occurred If the issue persists please contact support" at bounding box center [851, 465] width 1400 height 183
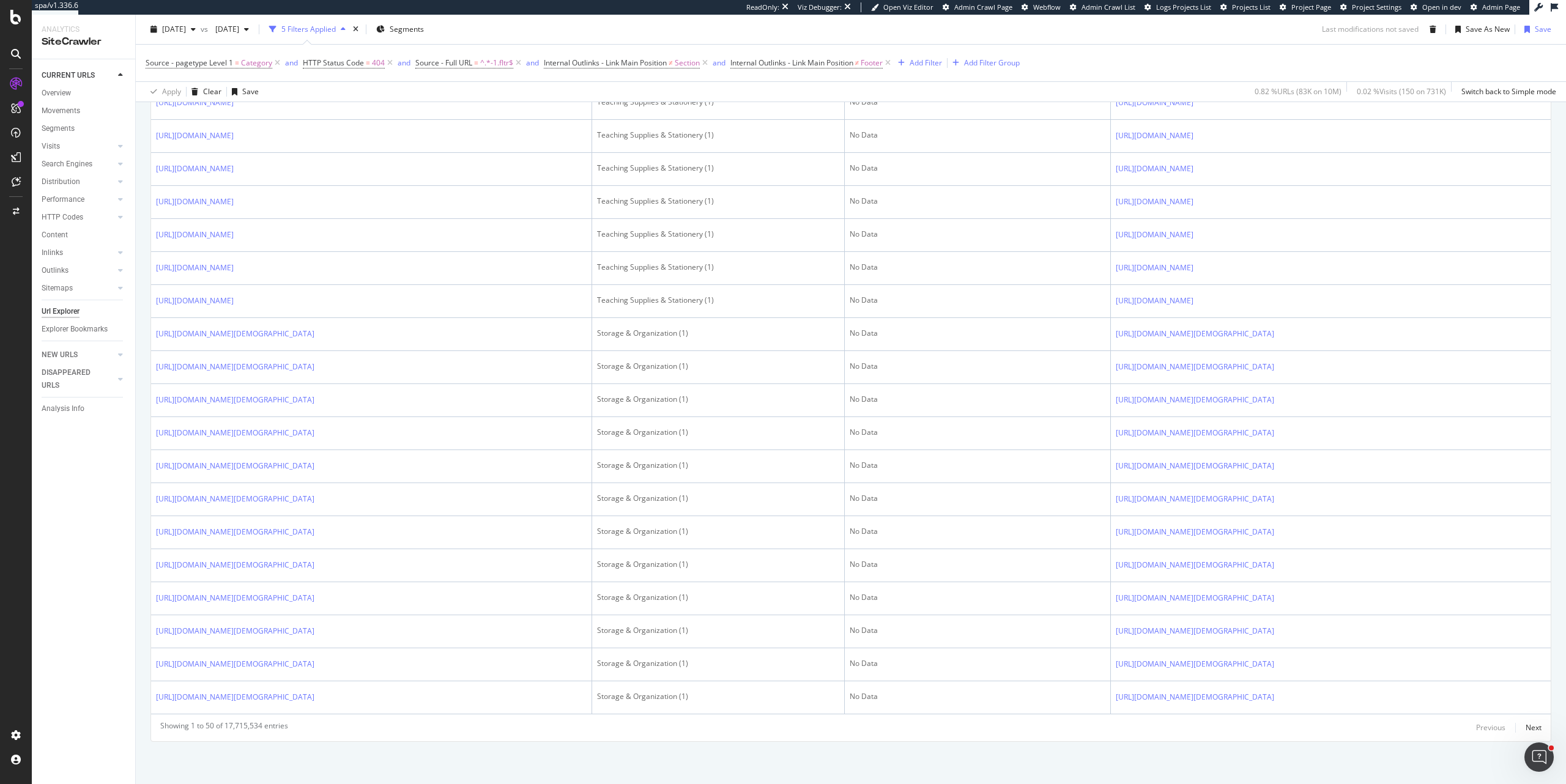
scroll to position [1407, 0]
click at [1526, 732] on div "Next" at bounding box center [1533, 727] width 16 height 10
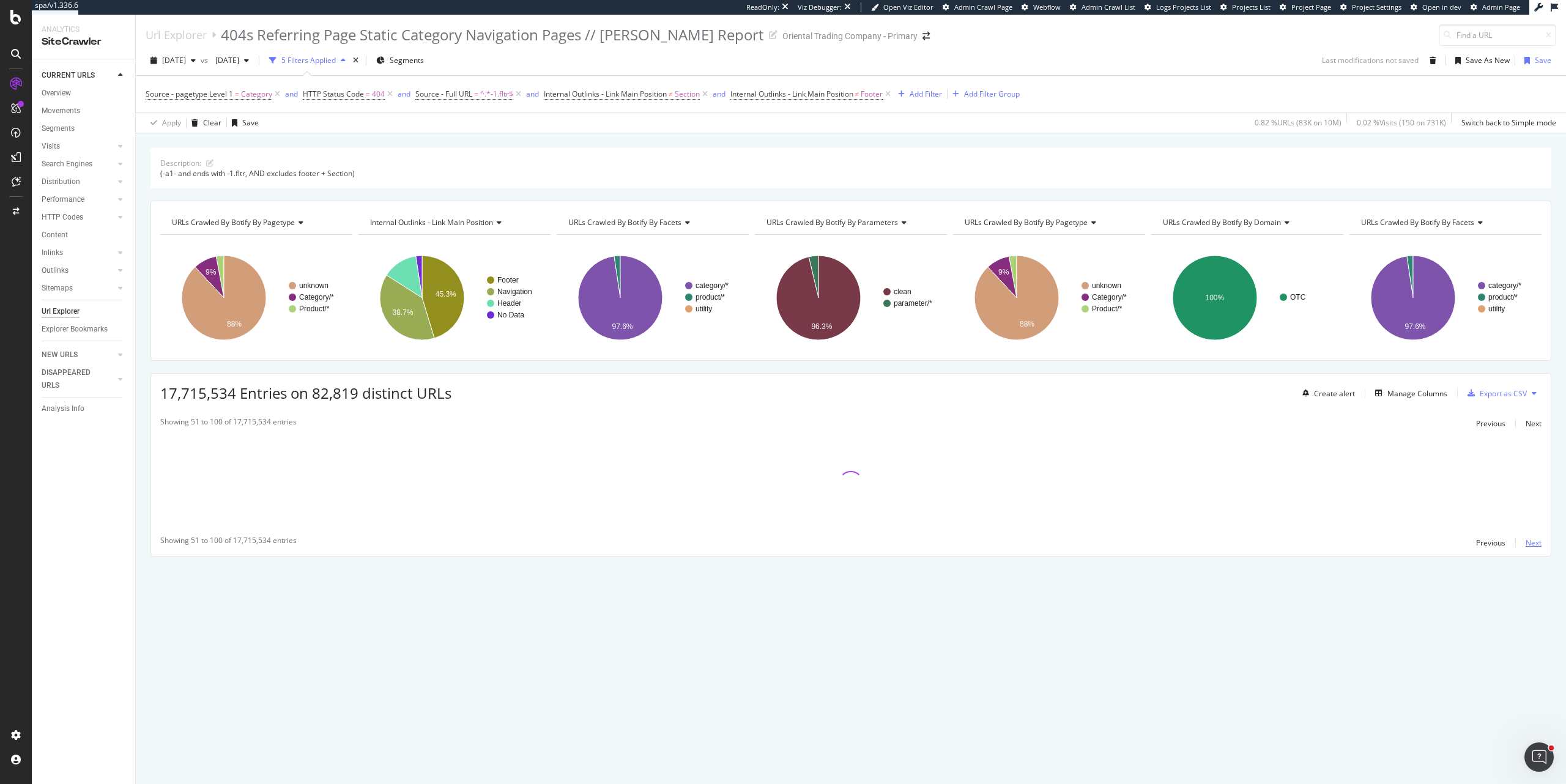
scroll to position [0, 0]
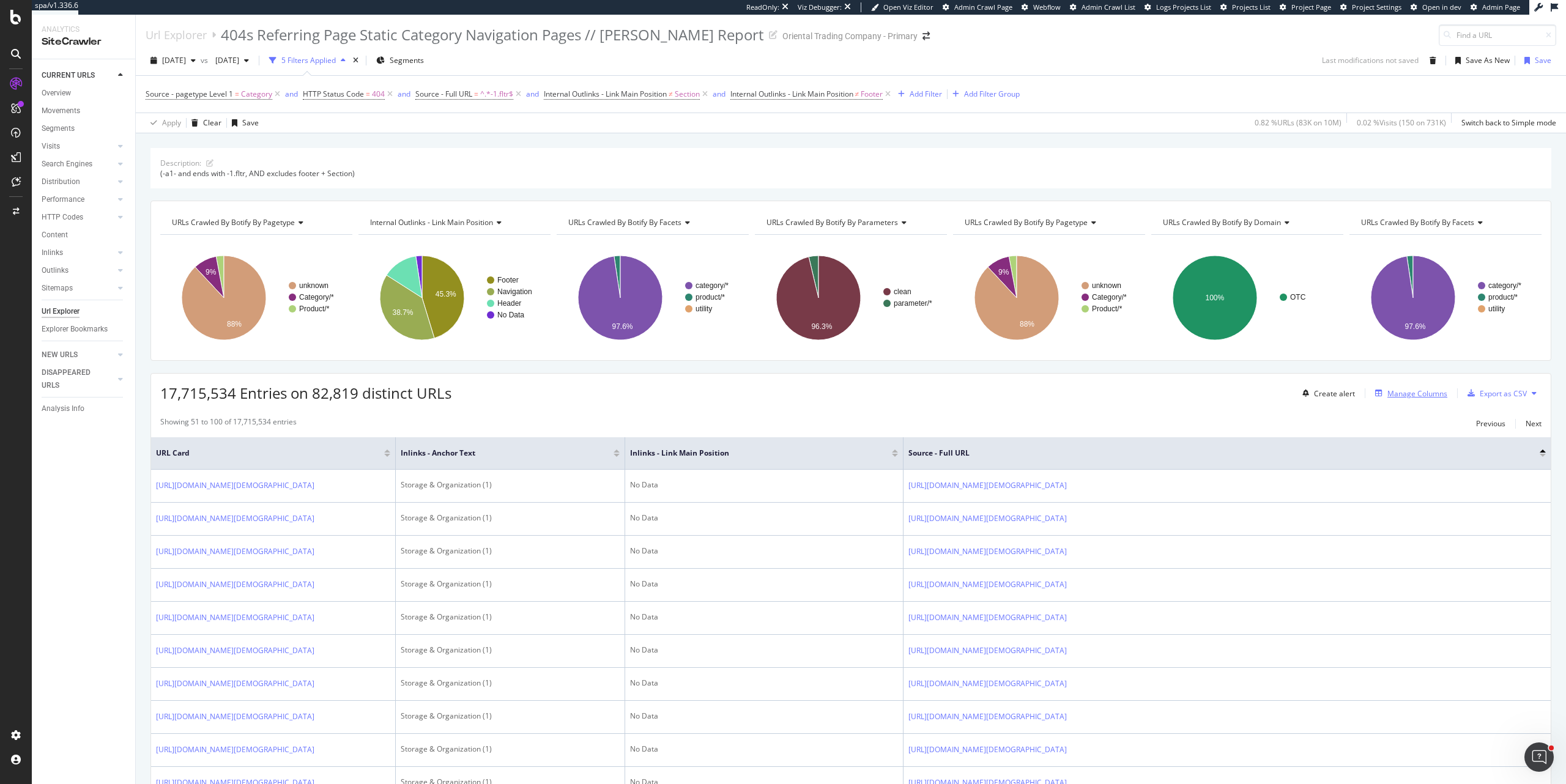
click at [1425, 390] on div "Manage Columns" at bounding box center [1418, 393] width 60 height 10
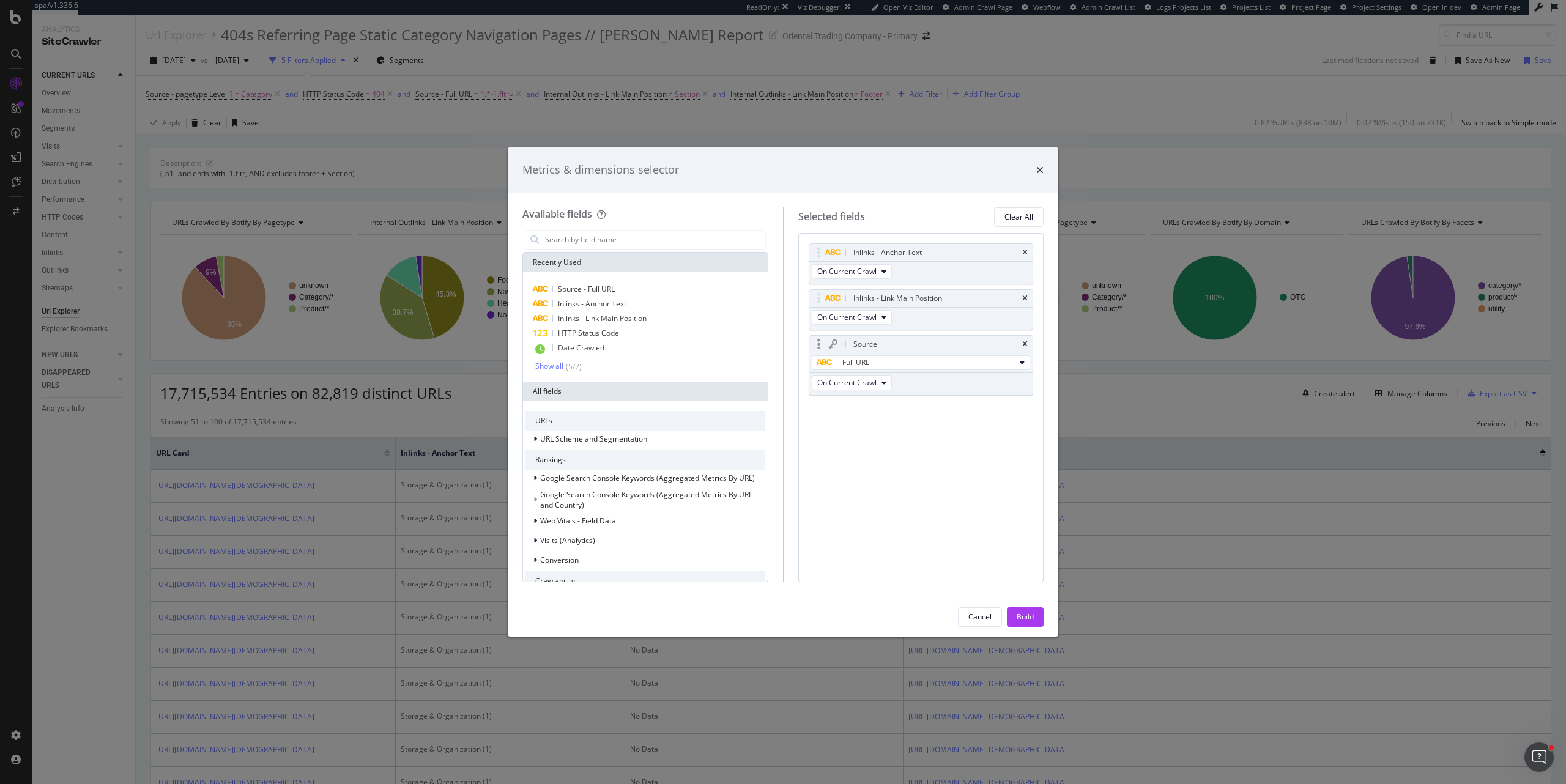
click at [1025, 349] on div "Source" at bounding box center [921, 344] width 224 height 17
click at [1026, 343] on icon "times" at bounding box center [1025, 344] width 5 height 8
click at [1026, 617] on div "Build" at bounding box center [1025, 617] width 17 height 10
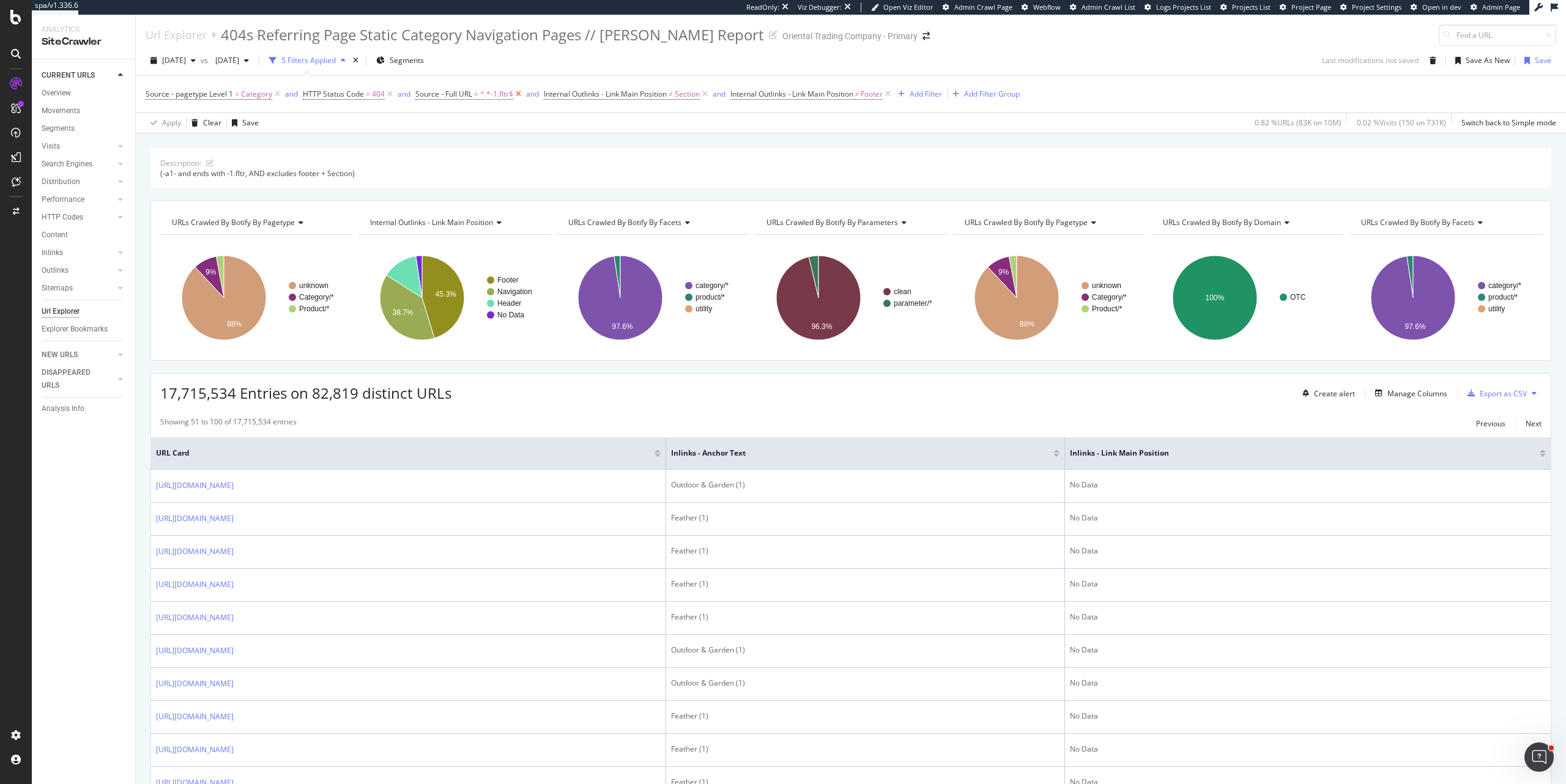
click at [515, 95] on icon at bounding box center [518, 94] width 10 height 12
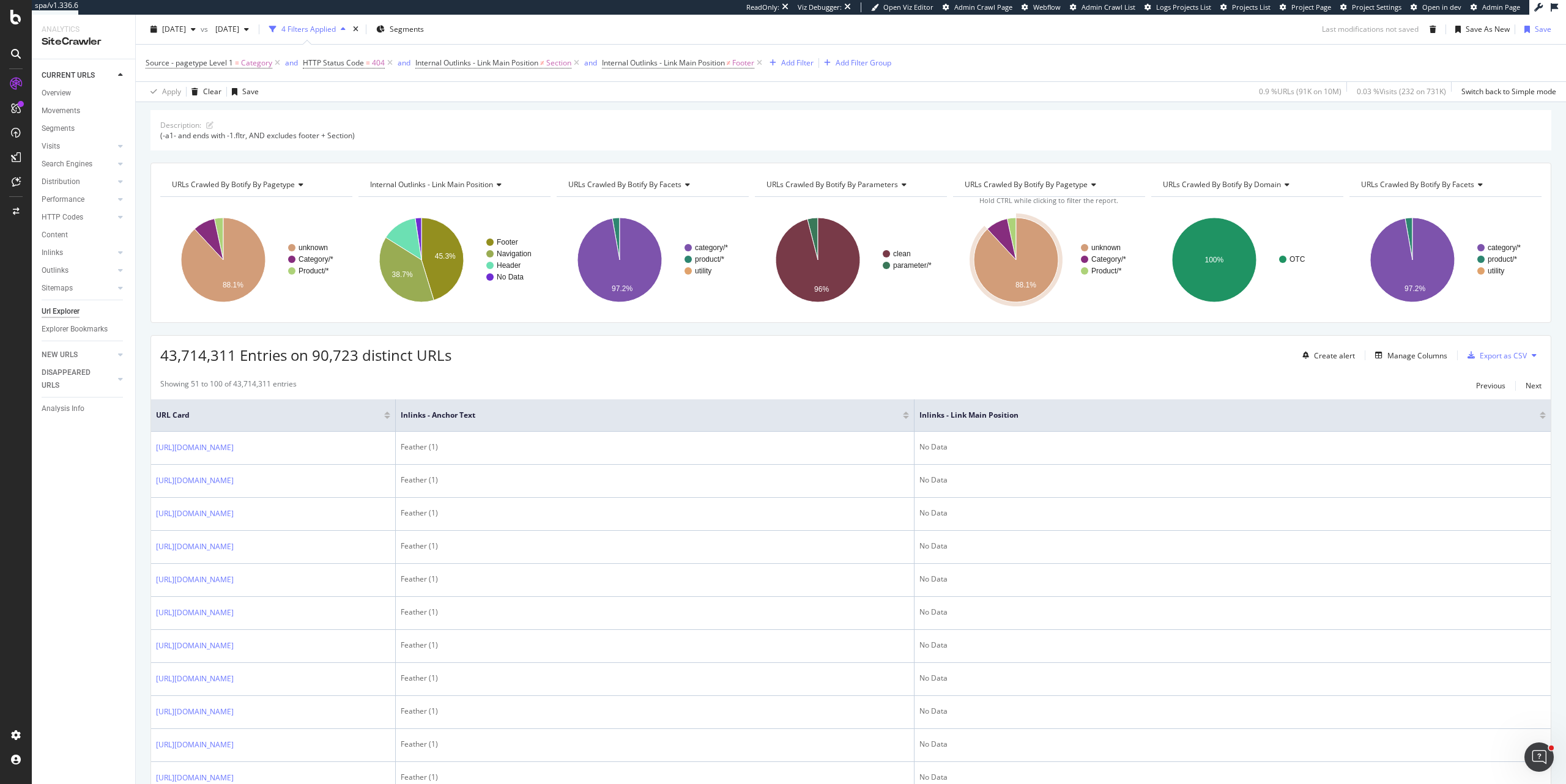
scroll to position [37, 0]
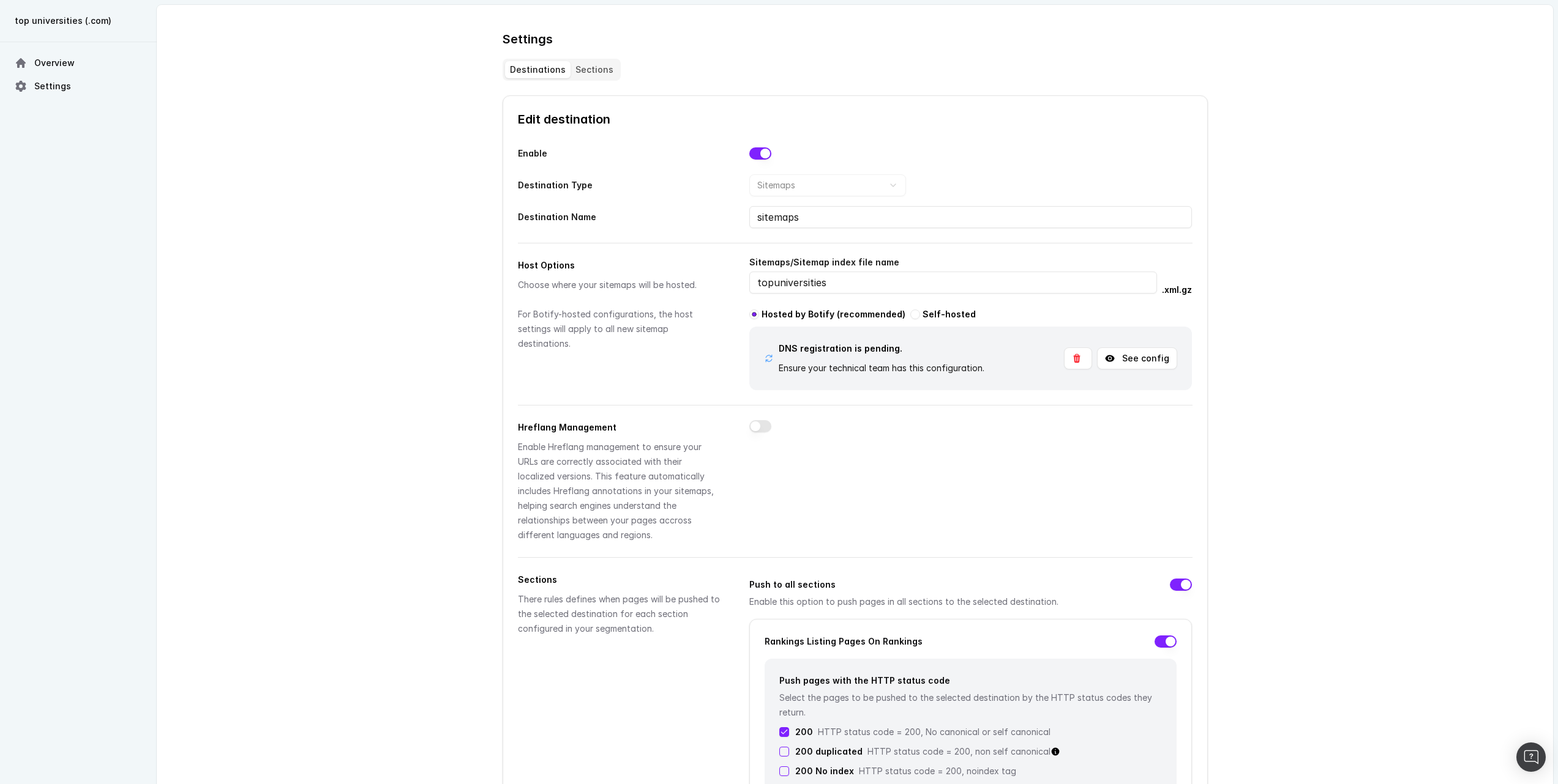
click at [1150, 347] on div "See config" at bounding box center [1120, 358] width 114 height 34
click at [1152, 360] on button "See config" at bounding box center [1137, 358] width 80 height 22
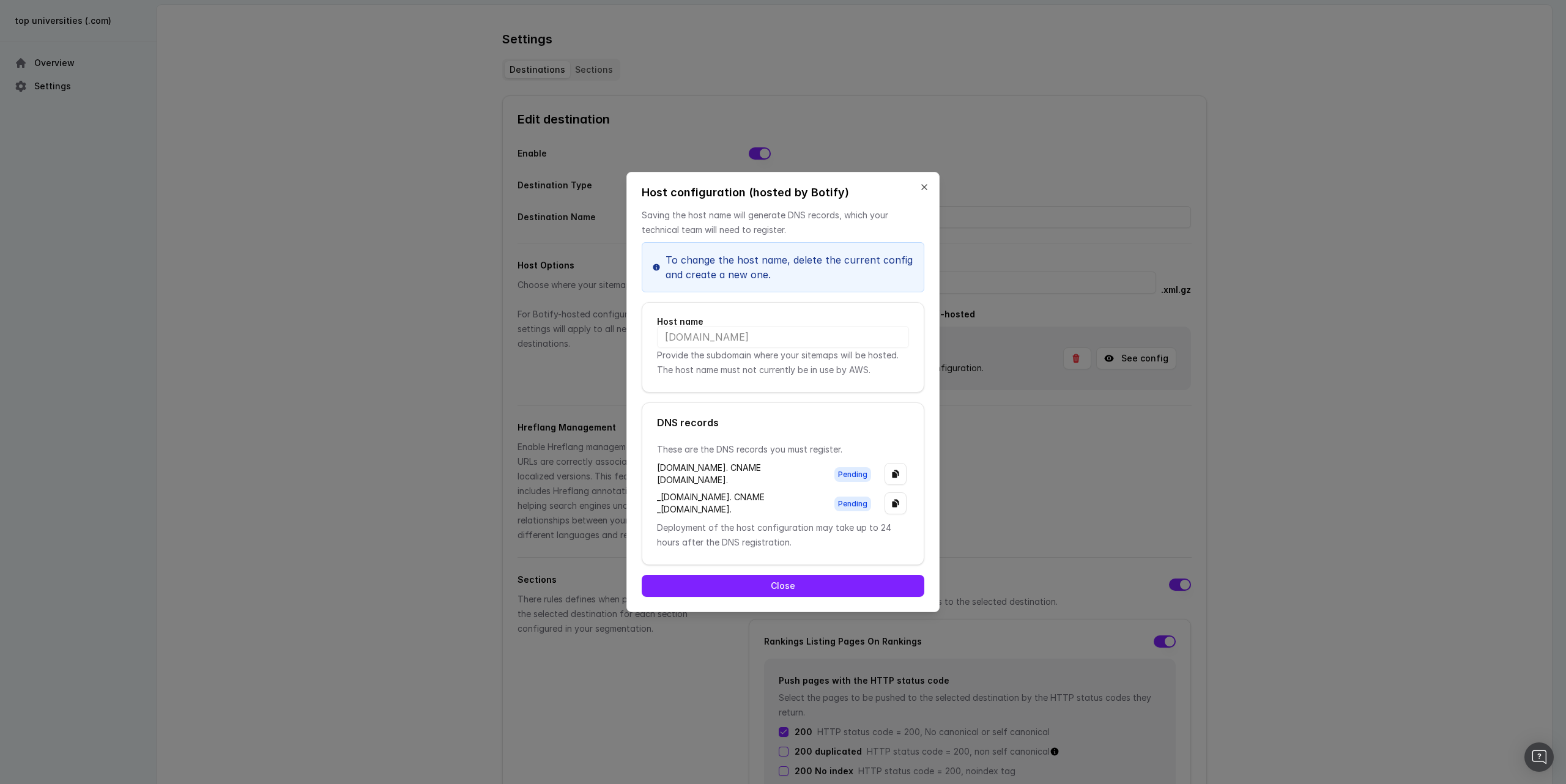
click at [812, 597] on button "Close" at bounding box center [783, 586] width 282 height 22
